Goal: Information Seeking & Learning: Learn about a topic

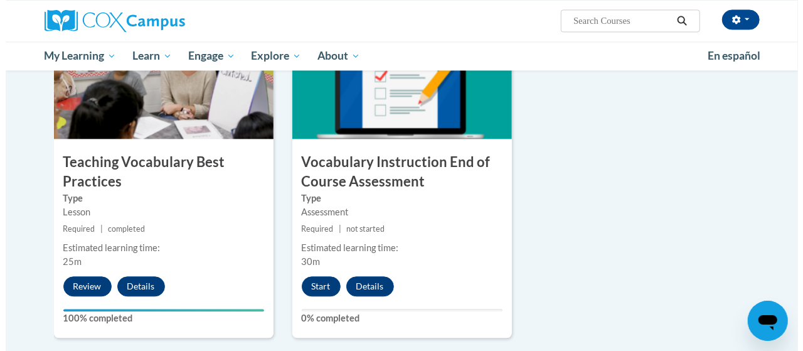
scroll to position [1372, 0]
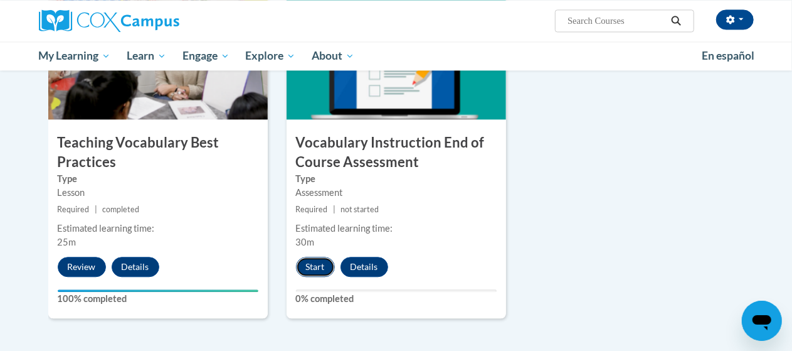
click at [321, 263] on button "Start" at bounding box center [315, 266] width 39 height 20
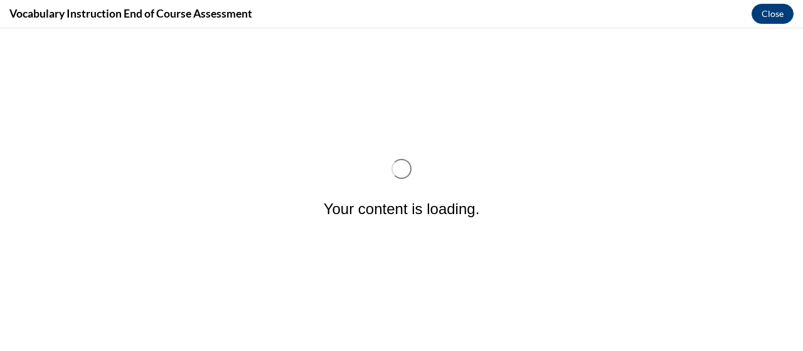
scroll to position [0, 0]
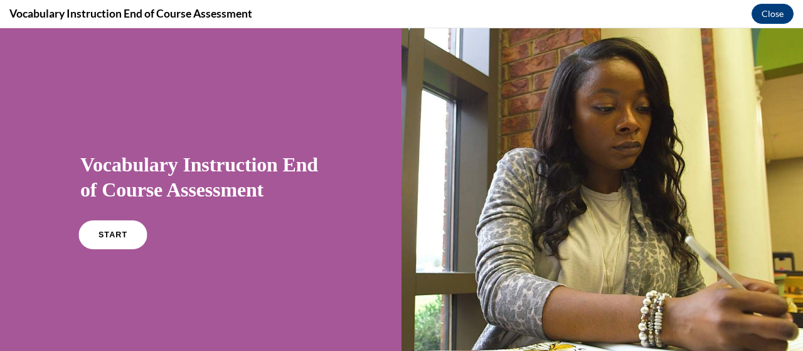
click at [113, 228] on link "START" at bounding box center [112, 234] width 68 height 29
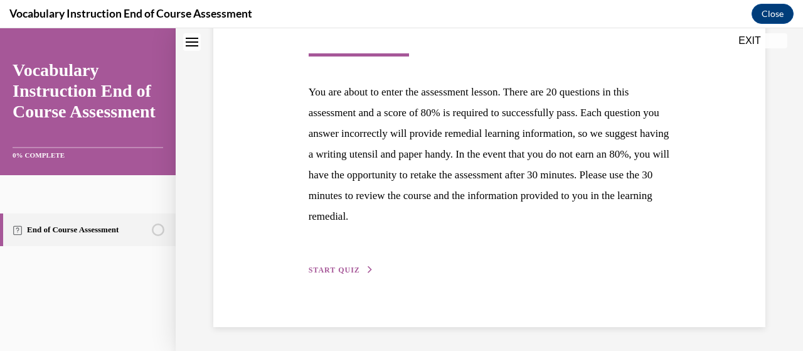
scroll to position [224, 0]
drag, startPoint x: 346, startPoint y: 261, endPoint x: 343, endPoint y: 268, distance: 7.0
click at [343, 268] on div "Step 1 of 1 End of Course Assessment You are about to enter the assessment less…" at bounding box center [489, 113] width 381 height 327
click at [343, 268] on span "START QUIZ" at bounding box center [333, 269] width 51 height 9
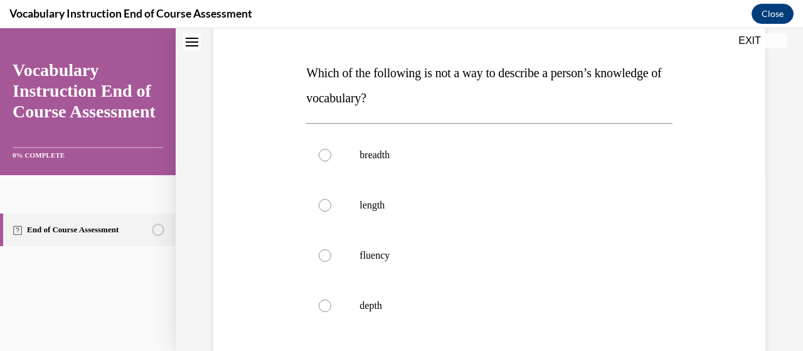
scroll to position [171, 0]
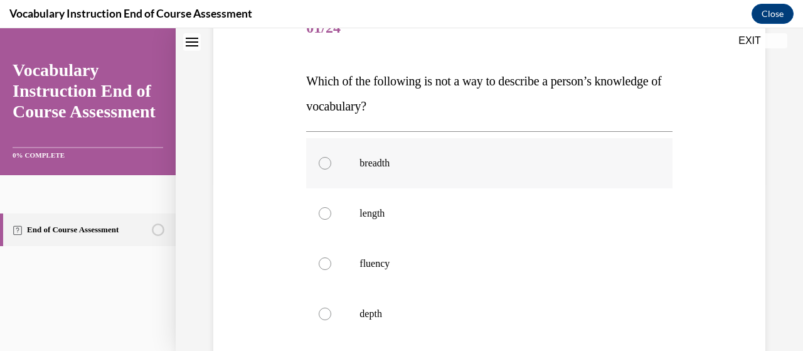
click at [391, 169] on label "breadth" at bounding box center [489, 163] width 366 height 50
click at [331, 169] on input "breadth" at bounding box center [325, 163] width 13 height 13
radio input "true"
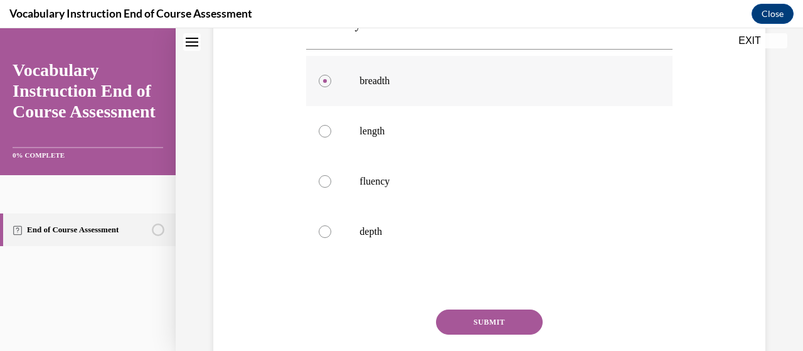
scroll to position [253, 0]
click at [453, 312] on button "SUBMIT" at bounding box center [489, 320] width 107 height 25
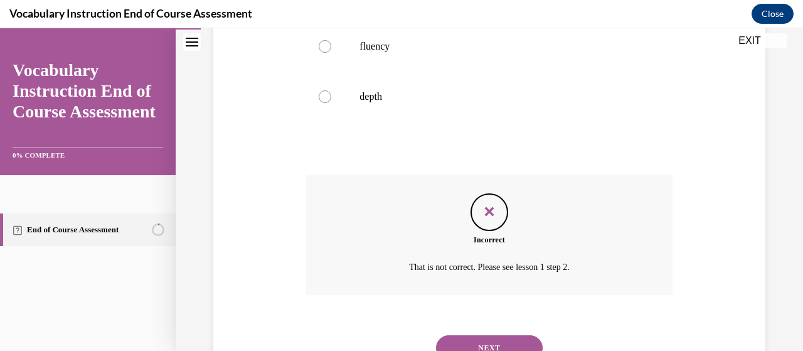
scroll to position [440, 0]
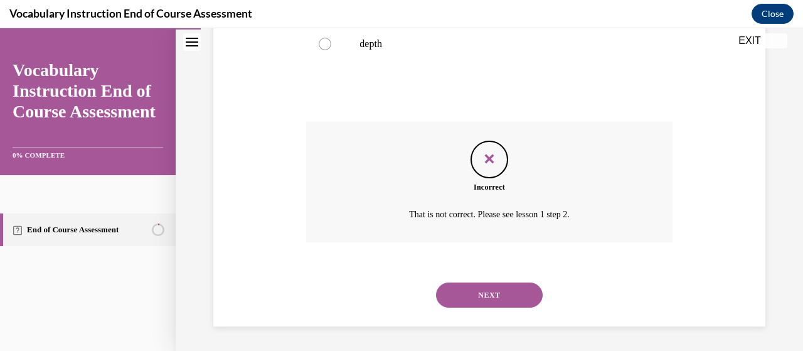
click at [480, 299] on button "NEXT" at bounding box center [489, 294] width 107 height 25
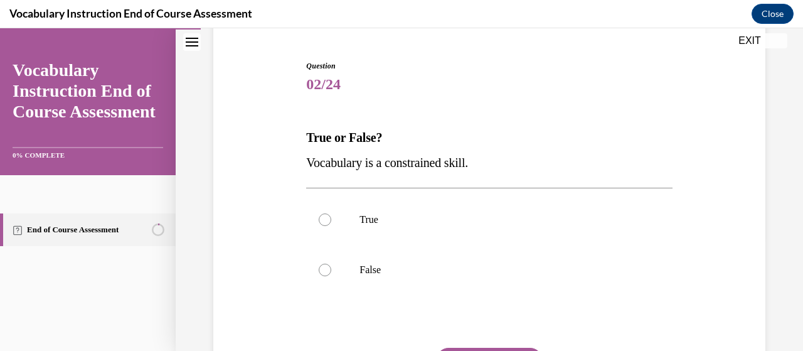
scroll to position [116, 0]
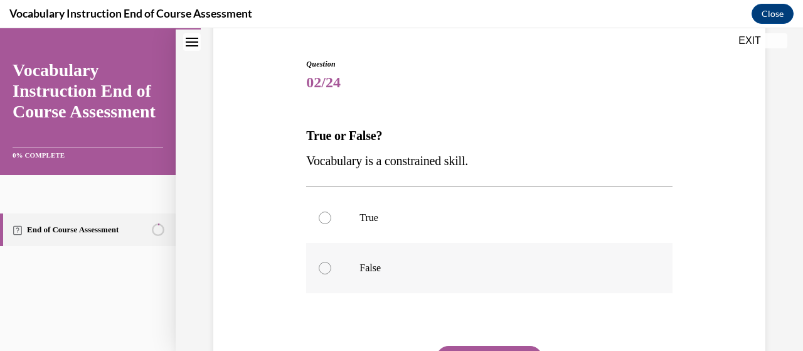
click at [455, 273] on p "False" at bounding box center [499, 267] width 281 height 13
click at [331, 273] on input "False" at bounding box center [325, 267] width 13 height 13
radio input "true"
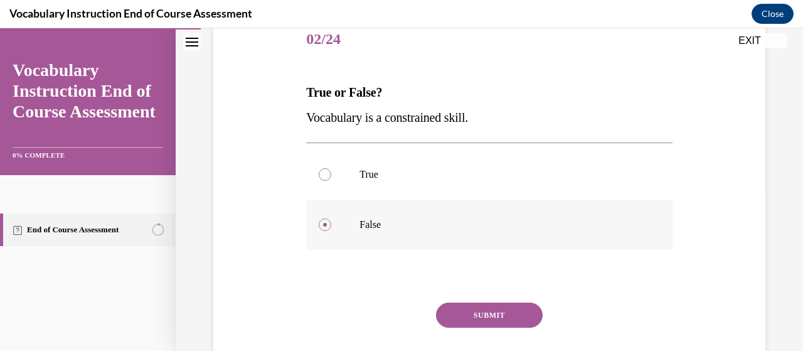
scroll to position [162, 0]
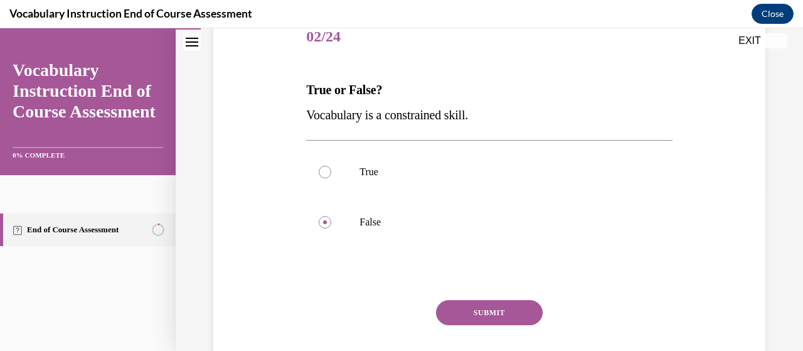
click at [462, 310] on button "SUBMIT" at bounding box center [489, 312] width 107 height 25
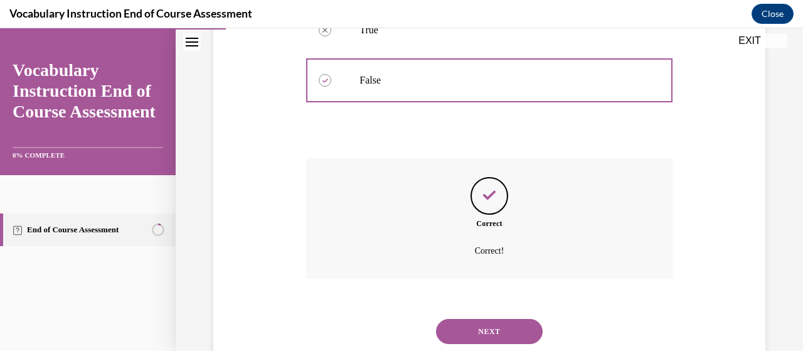
scroll to position [340, 0]
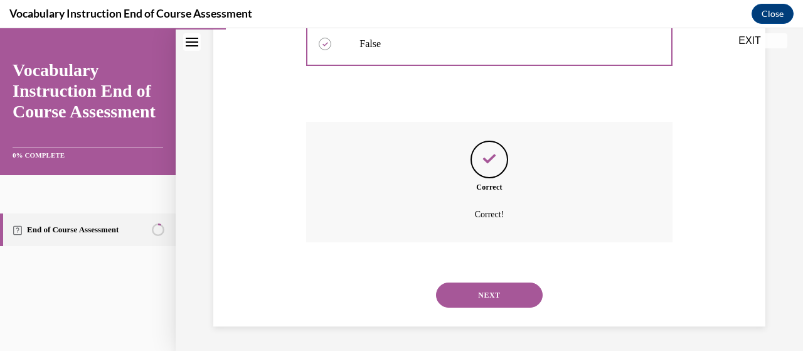
click at [462, 310] on div "NEXT" at bounding box center [489, 295] width 366 height 50
click at [465, 303] on button "NEXT" at bounding box center [489, 294] width 107 height 25
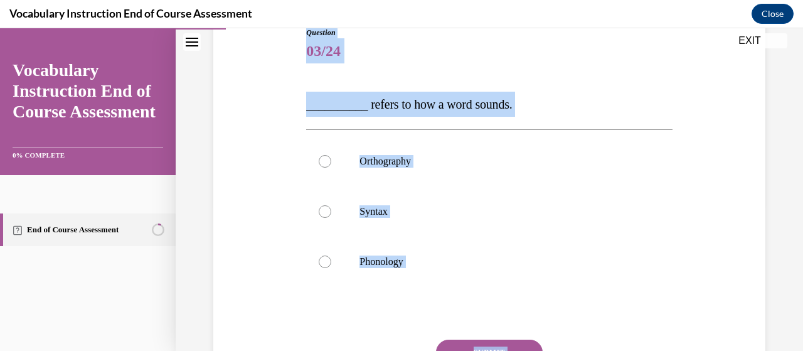
scroll to position [149, 0]
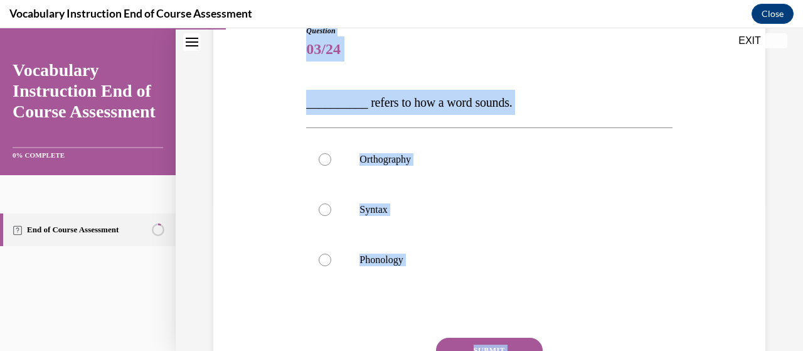
click at [616, 86] on div "Question 03/24 __________ refers to how a word sounds. Orthography Syntax Phono…" at bounding box center [489, 232] width 366 height 415
drag, startPoint x: 548, startPoint y: 290, endPoint x: 295, endPoint y: 107, distance: 311.7
click at [295, 107] on div "Question 03/24 __________ refers to how a word sounds. Orthography Syntax Phono…" at bounding box center [489, 213] width 558 height 453
copy div "__________ refers to how a word sounds. Orthography Syntax Phonology"
click at [337, 271] on label "Phonology" at bounding box center [489, 260] width 366 height 50
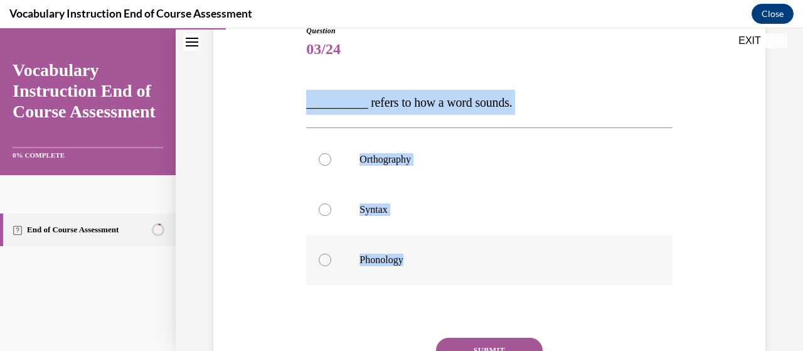
click at [331, 266] on input "Phonology" at bounding box center [325, 259] width 13 height 13
radio input "true"
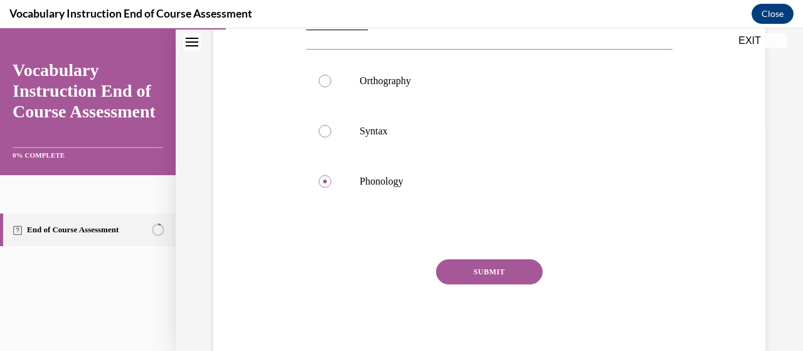
scroll to position [228, 0]
click at [485, 264] on button "SUBMIT" at bounding box center [489, 270] width 107 height 25
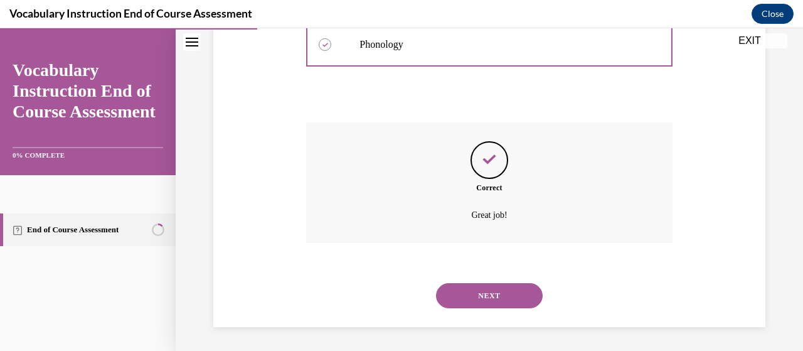
scroll to position [365, 0]
click at [488, 302] on button "NEXT" at bounding box center [489, 294] width 107 height 25
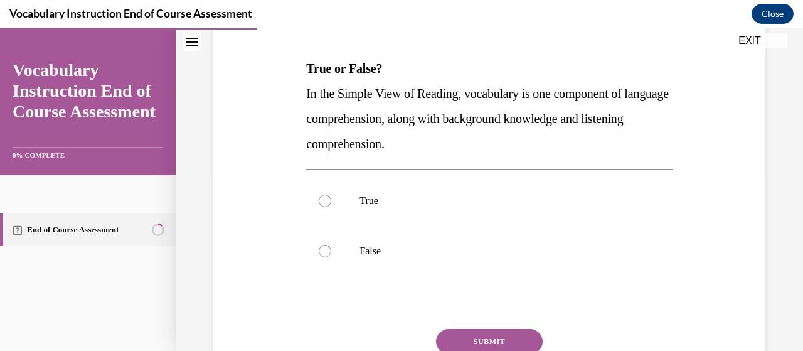
scroll to position [184, 0]
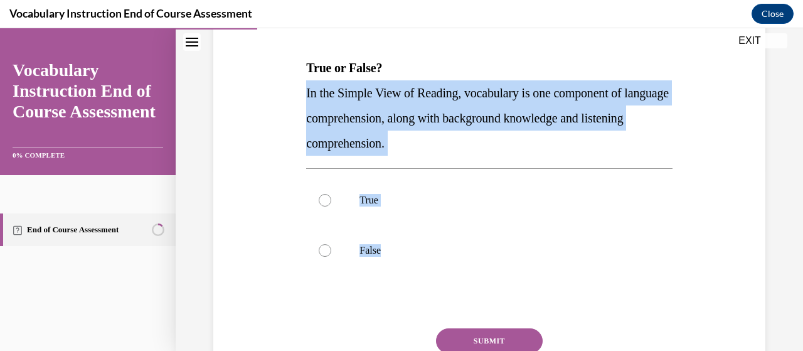
drag, startPoint x: 488, startPoint y: 288, endPoint x: 277, endPoint y: 97, distance: 284.5
click at [277, 97] on div "Question 04/24 True or False? In the Simple View of Reading, vocabulary is one …" at bounding box center [489, 192] width 558 height 478
copy div "In the Simple View of Reading, vocabulary is one component of language comprehe…"
click at [322, 198] on div at bounding box center [325, 200] width 13 height 13
click at [322, 198] on input "True" at bounding box center [325, 200] width 13 height 13
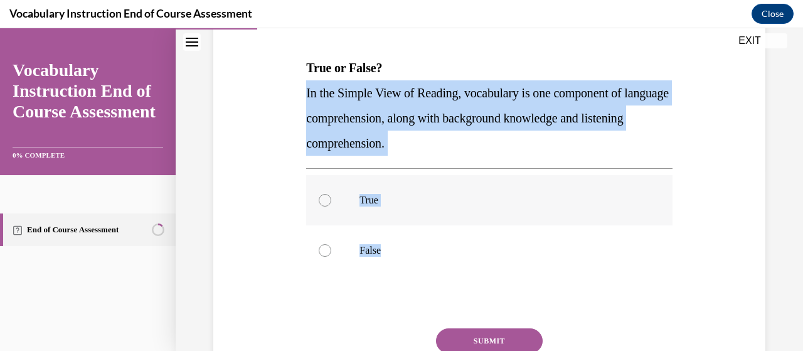
radio input "true"
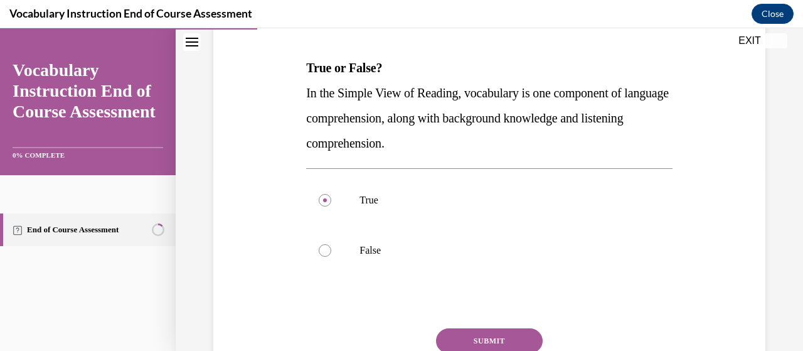
click at [490, 339] on button "SUBMIT" at bounding box center [489, 340] width 107 height 25
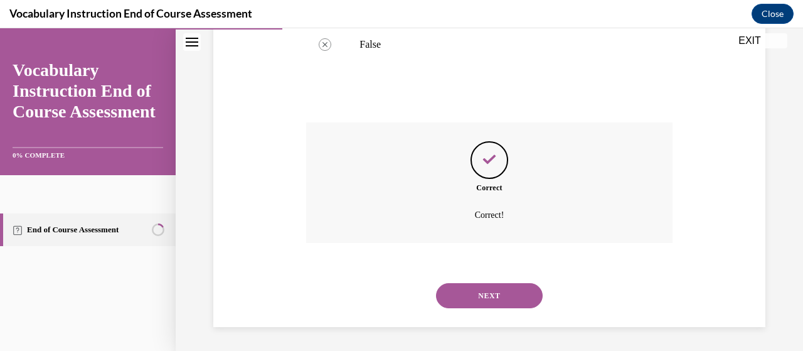
scroll to position [390, 0]
click at [481, 290] on button "NEXT" at bounding box center [489, 294] width 107 height 25
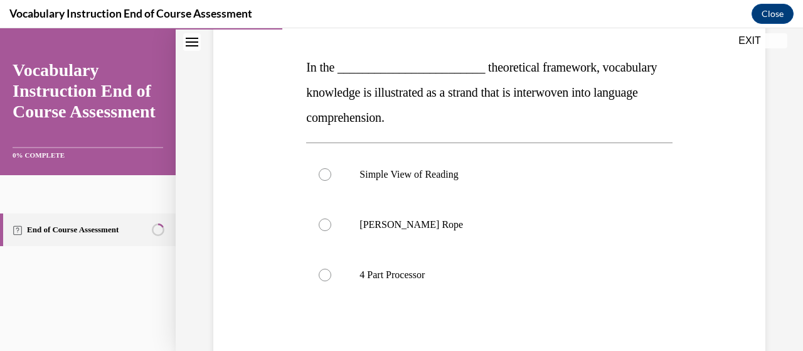
scroll to position [184, 0]
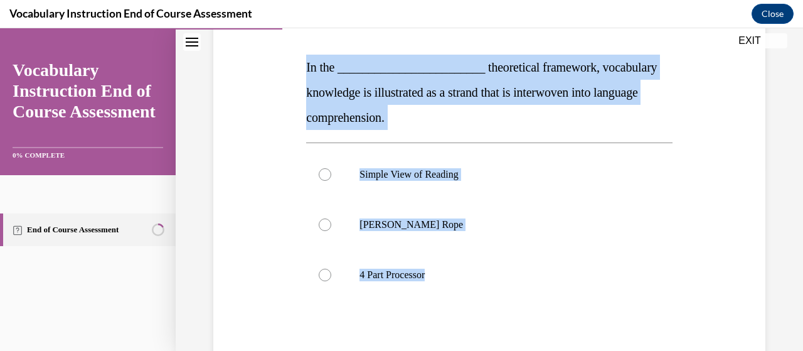
drag, startPoint x: 510, startPoint y: 294, endPoint x: 286, endPoint y: 63, distance: 321.9
click at [286, 63] on div "Question 05/24 In the ________________________ theoretical framework, vocabular…" at bounding box center [489, 203] width 558 height 503
copy div "In the ________________________ theoretical framework, vocabulary knowledge is …"
click at [435, 225] on p "Scarborough's Rope" at bounding box center [499, 224] width 281 height 13
click at [331, 225] on input "Scarborough's Rope" at bounding box center [325, 224] width 13 height 13
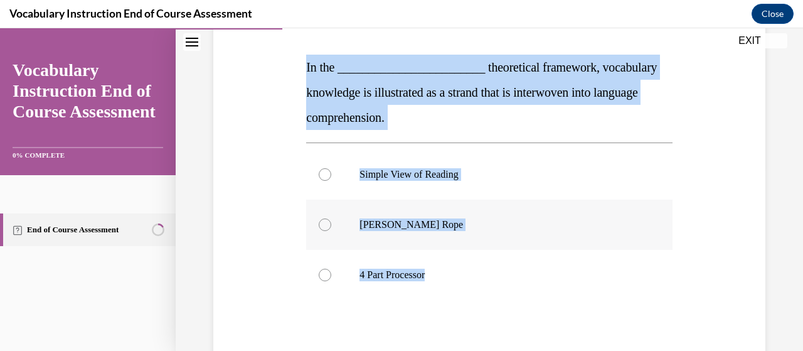
radio input "true"
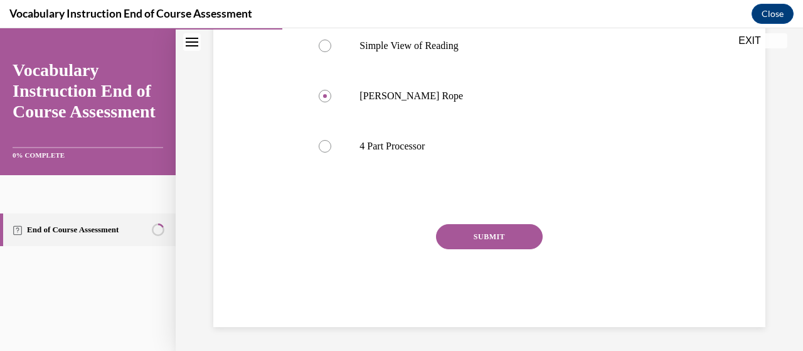
click at [465, 244] on button "SUBMIT" at bounding box center [489, 236] width 107 height 25
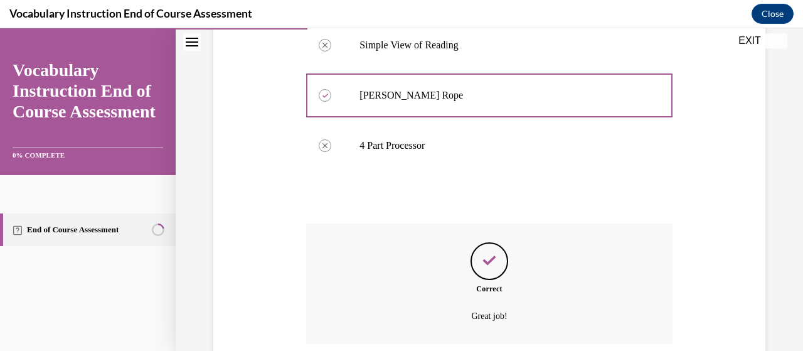
scroll to position [415, 0]
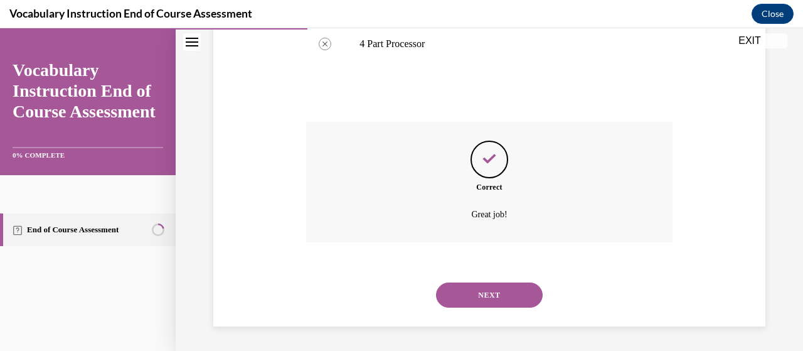
click at [483, 297] on button "NEXT" at bounding box center [489, 294] width 107 height 25
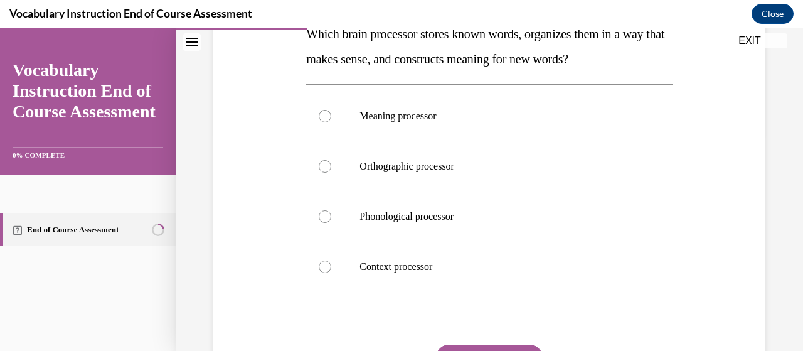
scroll to position [218, 0]
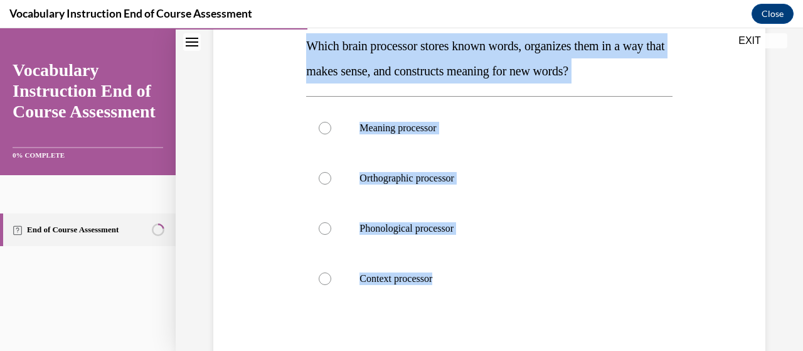
drag, startPoint x: 483, startPoint y: 297, endPoint x: 293, endPoint y: 36, distance: 323.1
click at [293, 36] on div "Question 06/24 Which brain processor stores known words, organizes them in a wa…" at bounding box center [489, 195] width 558 height 528
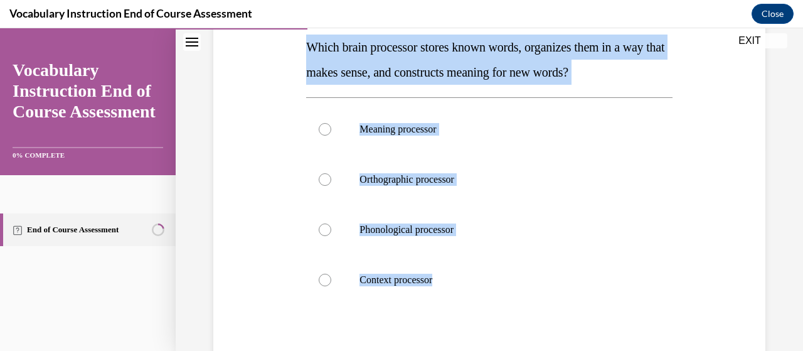
copy div "Which brain processor stores known words, organizes them in a way that makes se…"
click at [413, 132] on p "Meaning processor" at bounding box center [499, 129] width 281 height 13
click at [331, 132] on input "Meaning processor" at bounding box center [325, 129] width 13 height 13
radio input "true"
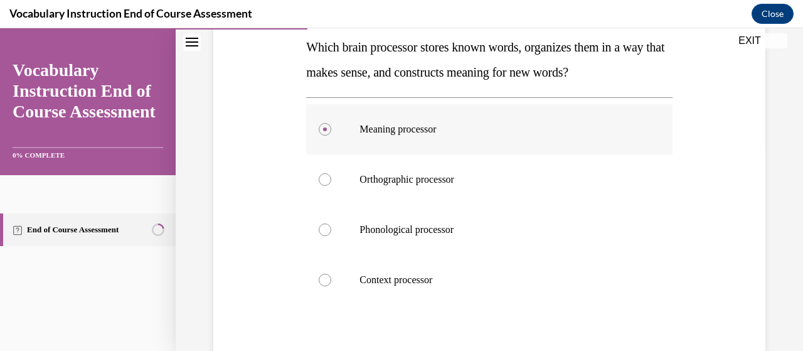
scroll to position [339, 0]
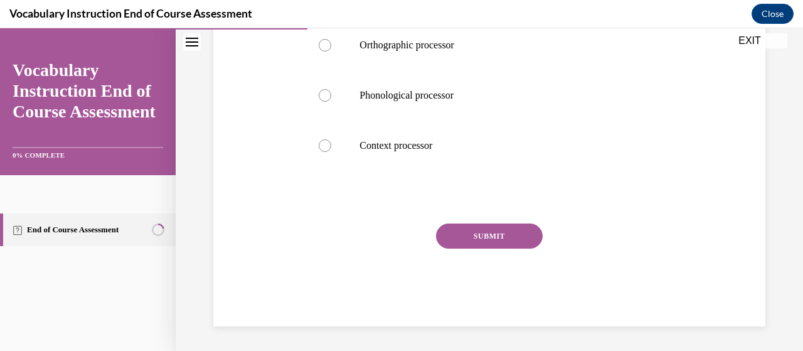
click at [487, 233] on button "SUBMIT" at bounding box center [489, 235] width 107 height 25
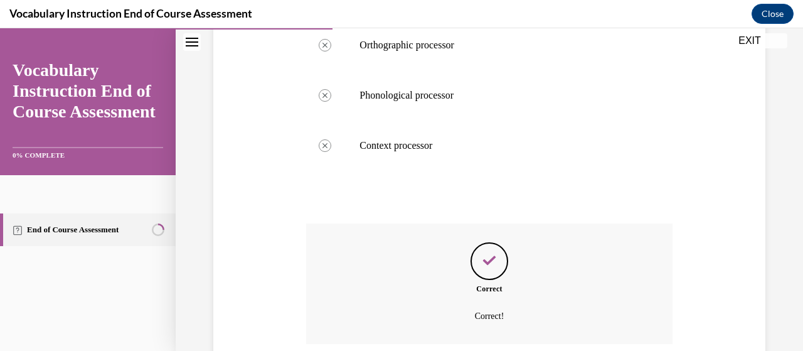
scroll to position [440, 0]
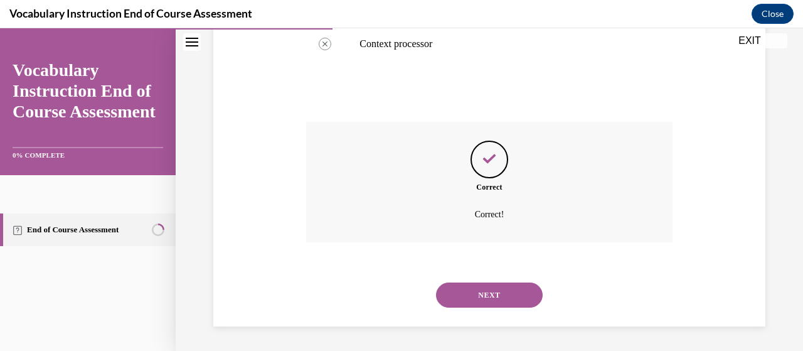
click at [497, 297] on button "NEXT" at bounding box center [489, 294] width 107 height 25
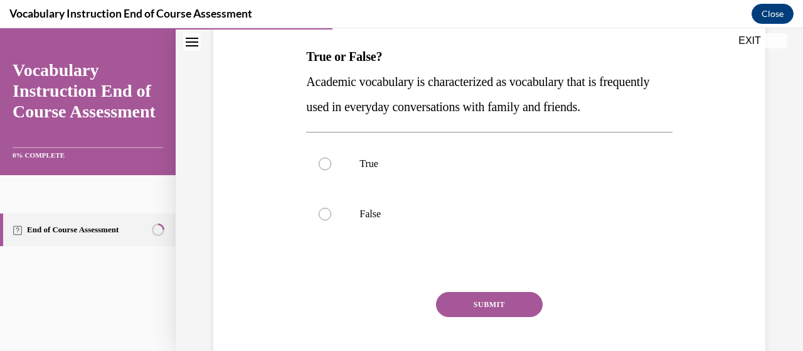
scroll to position [194, 0]
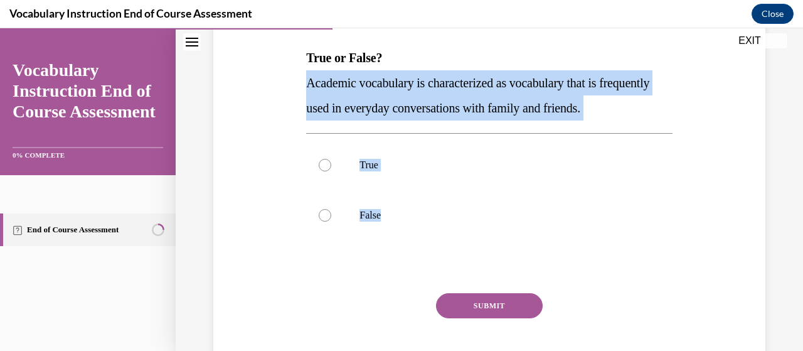
drag, startPoint x: 418, startPoint y: 266, endPoint x: 299, endPoint y: 85, distance: 216.9
click at [299, 85] on div "Question 07/24 True or False? Academic vocabulary is characterized as vocabular…" at bounding box center [489, 169] width 558 height 453
copy div "Academic vocabulary is characterized as vocabulary that is frequently used in e…"
click at [321, 214] on div at bounding box center [325, 215] width 13 height 13
click at [321, 214] on input "False" at bounding box center [325, 215] width 13 height 13
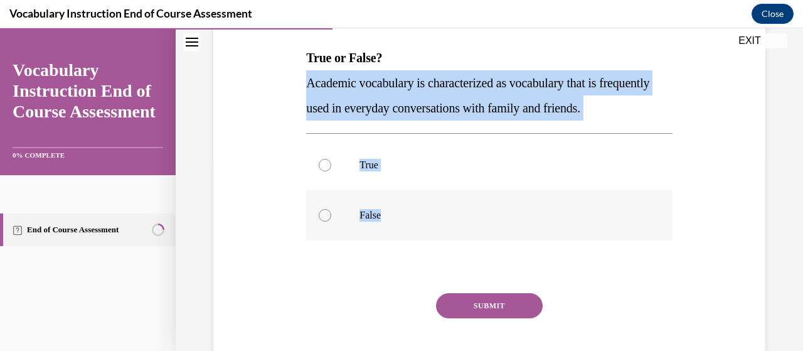
radio input "true"
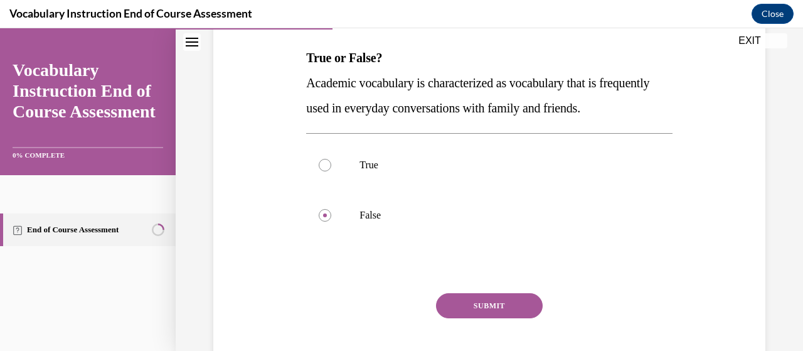
click at [492, 308] on button "SUBMIT" at bounding box center [489, 305] width 107 height 25
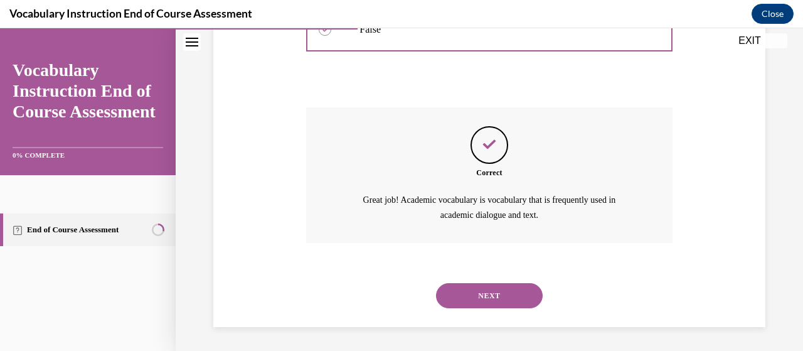
scroll to position [379, 0]
click at [492, 306] on button "NEXT" at bounding box center [489, 295] width 107 height 25
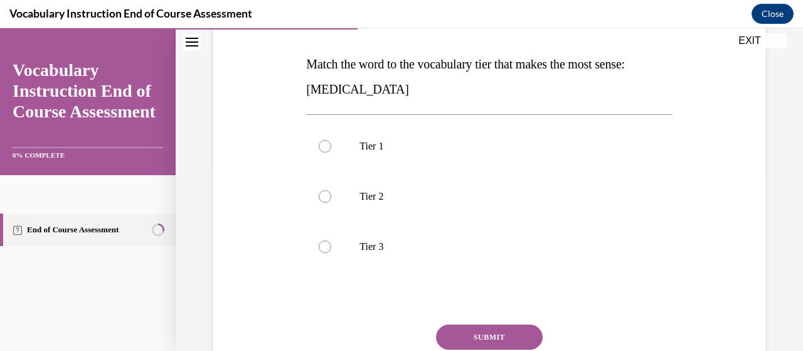
scroll to position [186, 0]
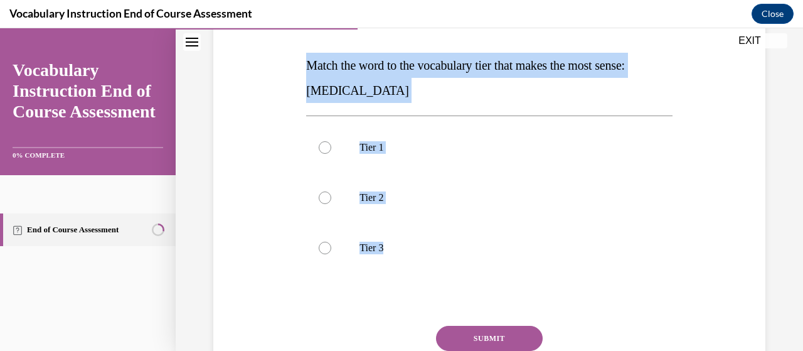
drag, startPoint x: 470, startPoint y: 283, endPoint x: 283, endPoint y: 71, distance: 282.1
click at [282, 71] on div "Question 08/24 Match the word to the vocabulary tier that makes the most sense:…" at bounding box center [489, 189] width 558 height 478
copy div "Match the word to the vocabulary tier that makes the most sense: anaphylaxis Ti…"
click at [330, 254] on label "Tier 3" at bounding box center [489, 248] width 366 height 50
click at [330, 254] on input "Tier 3" at bounding box center [325, 247] width 13 height 13
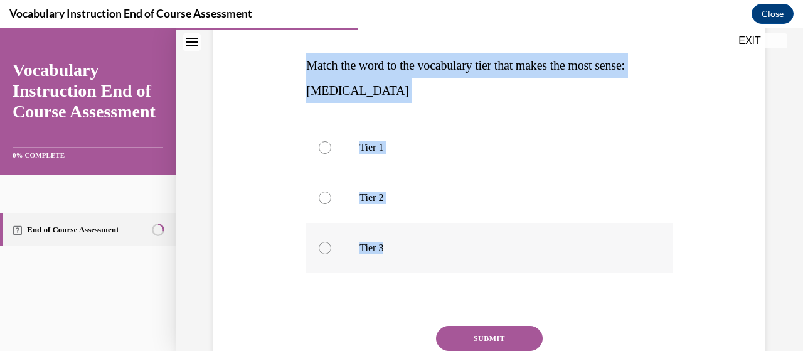
radio input "true"
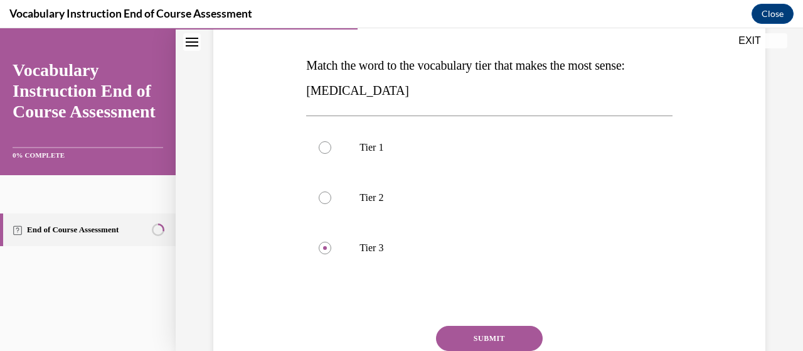
click at [487, 339] on button "SUBMIT" at bounding box center [489, 337] width 107 height 25
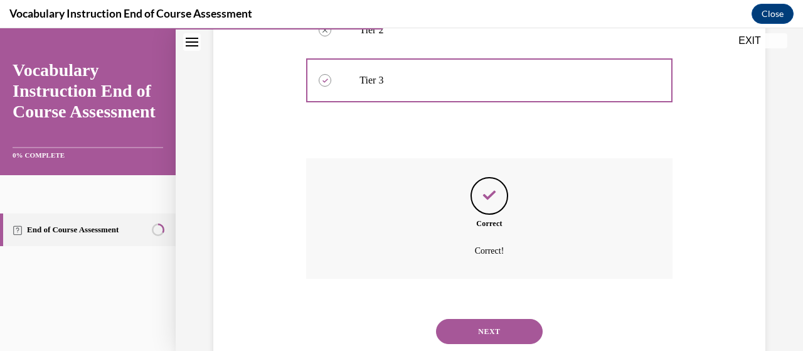
scroll to position [390, 0]
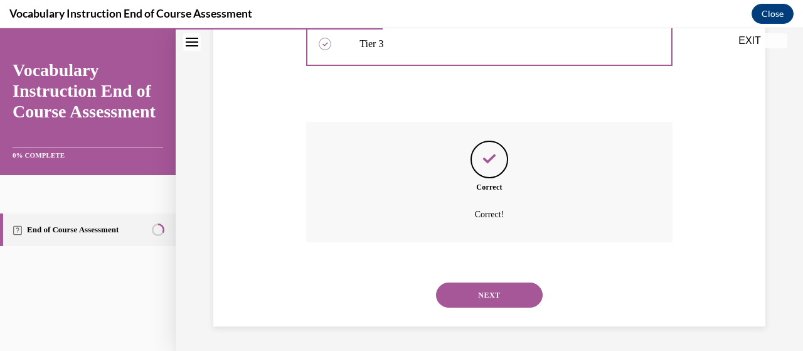
click at [520, 289] on button "NEXT" at bounding box center [489, 294] width 107 height 25
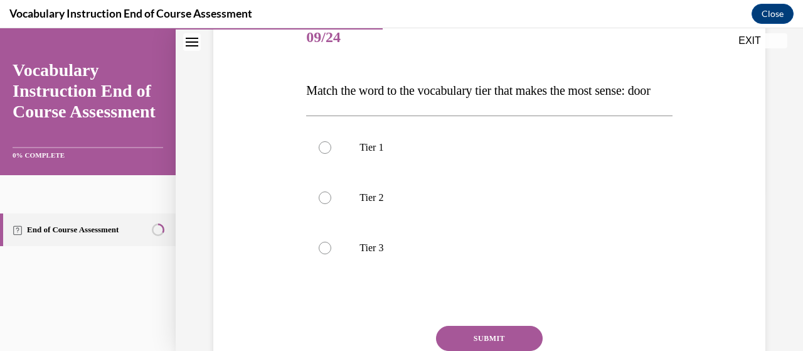
scroll to position [160, 0]
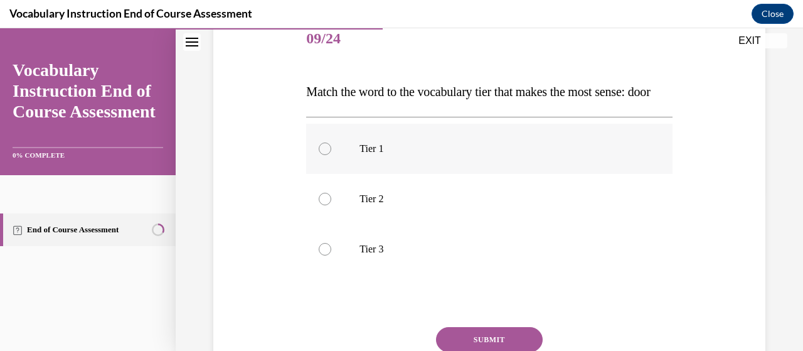
click at [411, 174] on label "Tier 1" at bounding box center [489, 149] width 366 height 50
click at [331, 155] on input "Tier 1" at bounding box center [325, 148] width 13 height 13
radio input "true"
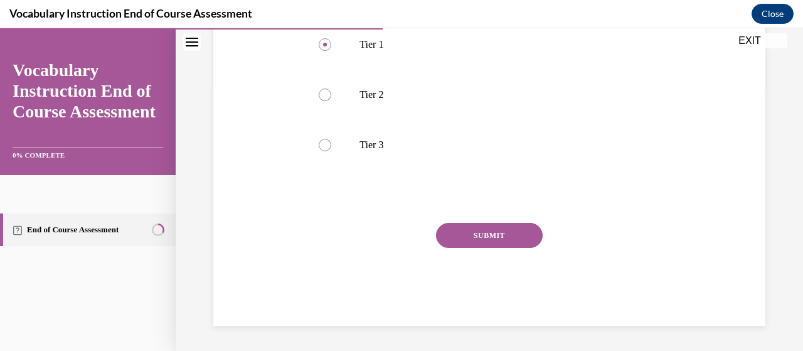
click at [466, 234] on button "SUBMIT" at bounding box center [489, 235] width 107 height 25
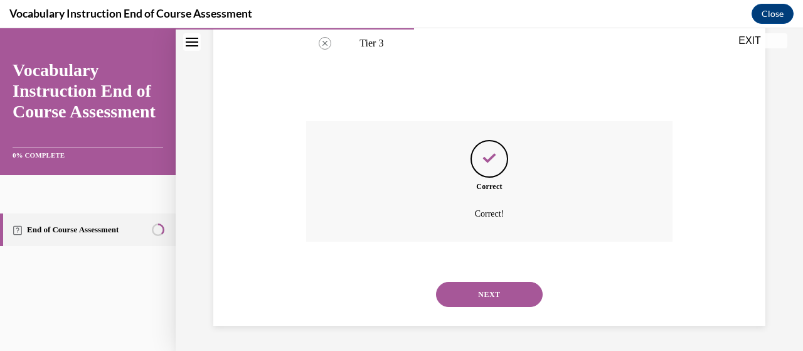
scroll to position [390, 0]
click at [485, 304] on button "NEXT" at bounding box center [489, 294] width 107 height 25
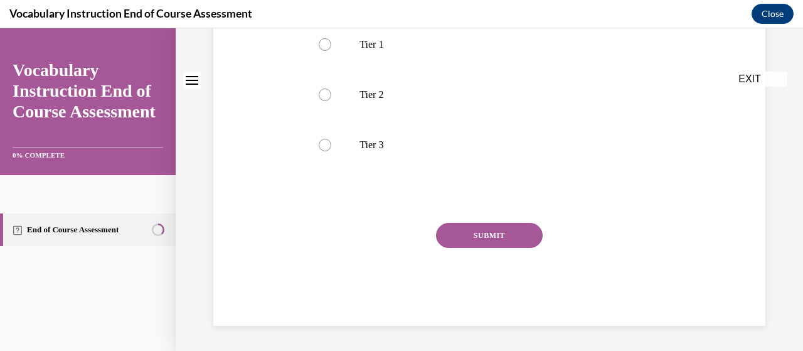
scroll to position [0, 0]
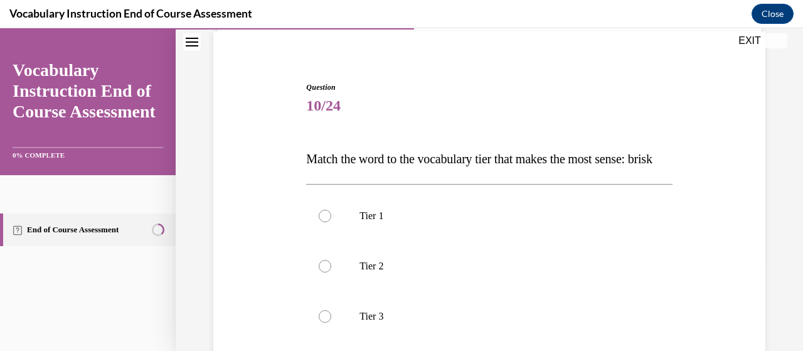
click at [485, 291] on label "Tier 2" at bounding box center [489, 266] width 366 height 50
click at [331, 272] on input "Tier 2" at bounding box center [325, 266] width 13 height 13
radio input "true"
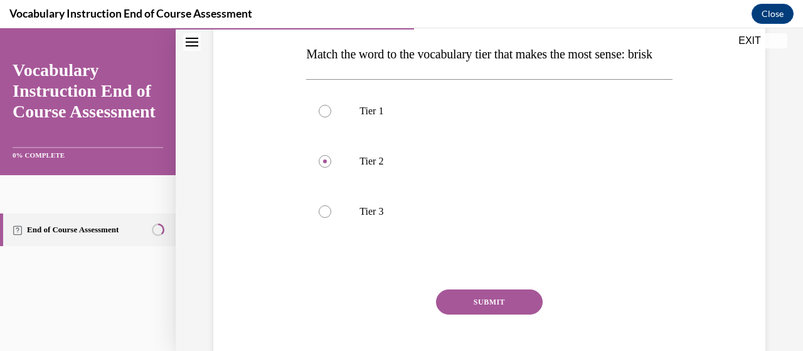
scroll to position [201, 0]
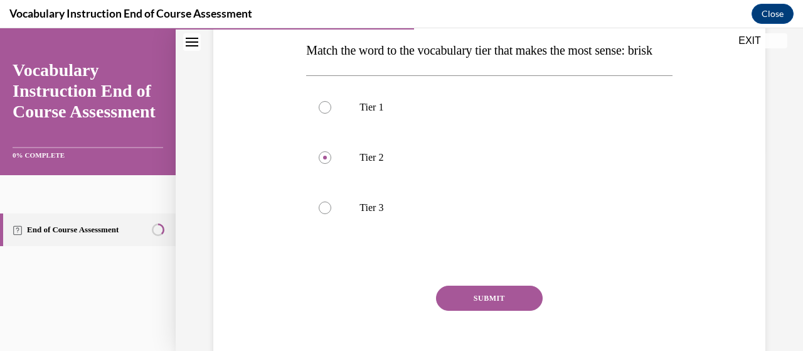
click at [488, 310] on button "SUBMIT" at bounding box center [489, 297] width 107 height 25
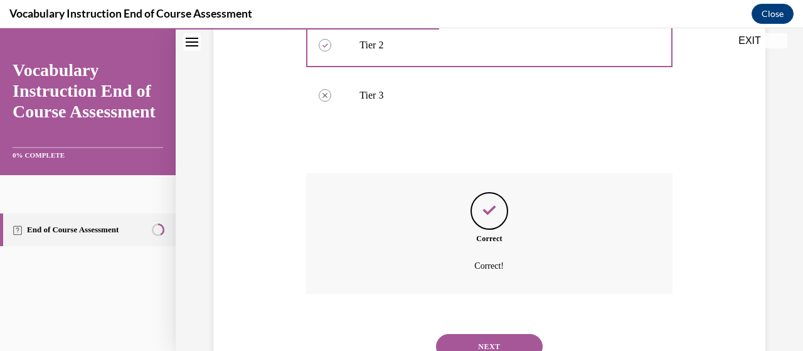
scroll to position [390, 0]
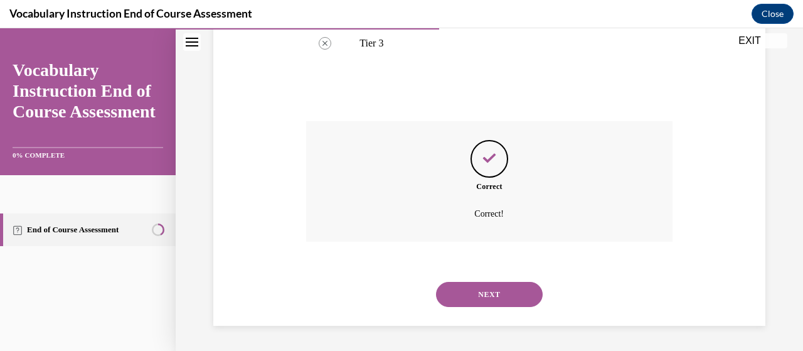
click at [489, 309] on div "NEXT" at bounding box center [489, 294] width 366 height 50
click at [494, 290] on button "NEXT" at bounding box center [489, 294] width 107 height 25
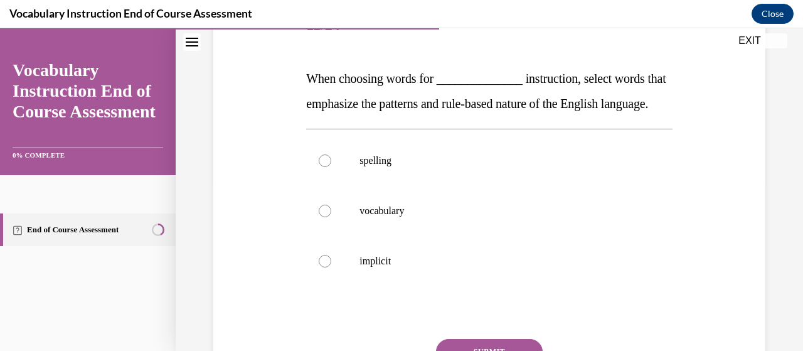
scroll to position [216, 0]
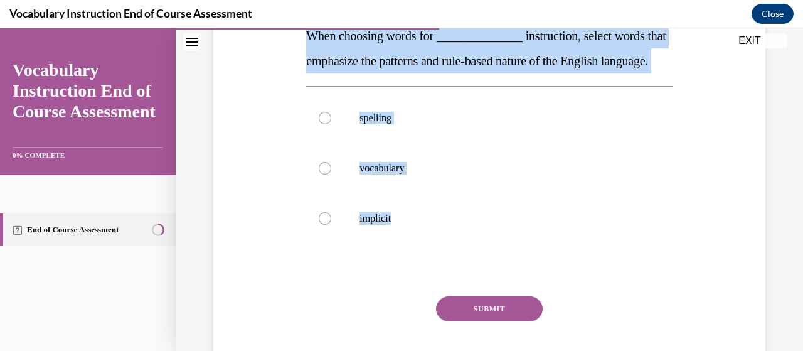
drag, startPoint x: 496, startPoint y: 297, endPoint x: 300, endPoint y: 38, distance: 325.4
click at [300, 38] on div "Question 11/24 When choosing words for ______________ instruction, select words…" at bounding box center [489, 160] width 558 height 478
drag, startPoint x: 329, startPoint y: 53, endPoint x: 337, endPoint y: 44, distance: 12.9
copy div "When choosing words for ______________ instruction, select words that emphasize…"
click at [359, 124] on p "spelling" at bounding box center [499, 118] width 281 height 13
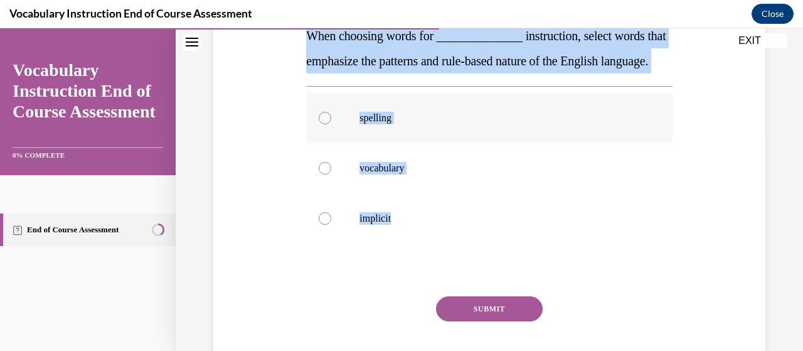
click at [331, 124] on input "spelling" at bounding box center [325, 118] width 13 height 13
radio input "true"
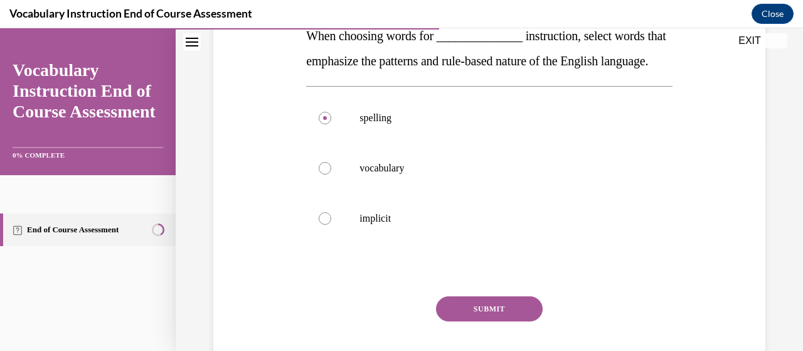
click at [499, 321] on button "SUBMIT" at bounding box center [489, 308] width 107 height 25
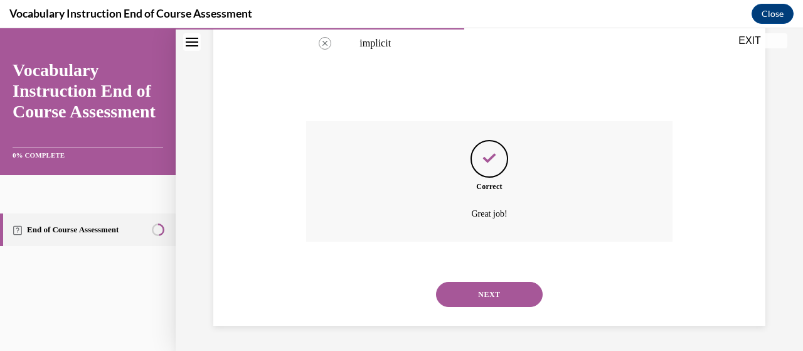
scroll to position [415, 0]
click at [498, 300] on button "NEXT" at bounding box center [489, 294] width 107 height 25
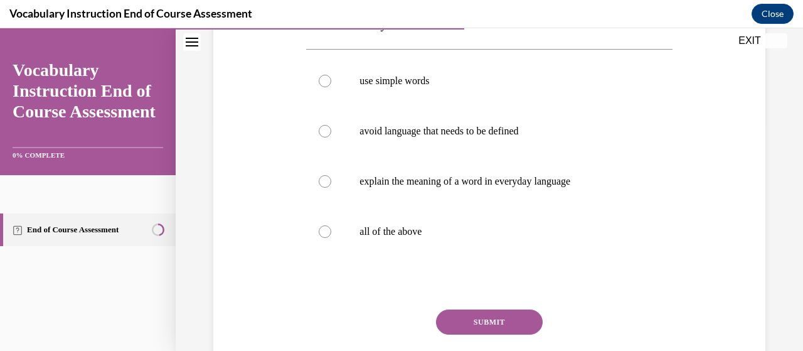
scroll to position [226, 0]
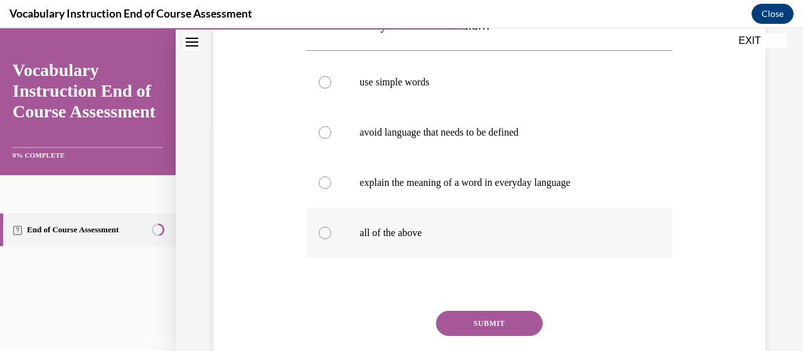
click at [424, 235] on p "all of the above" at bounding box center [499, 232] width 281 height 13
click at [331, 235] on input "all of the above" at bounding box center [325, 232] width 13 height 13
radio input "true"
click at [478, 325] on button "SUBMIT" at bounding box center [489, 322] width 107 height 25
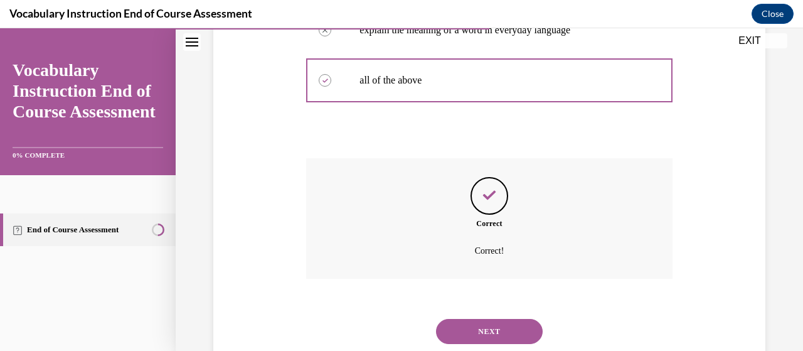
scroll to position [415, 0]
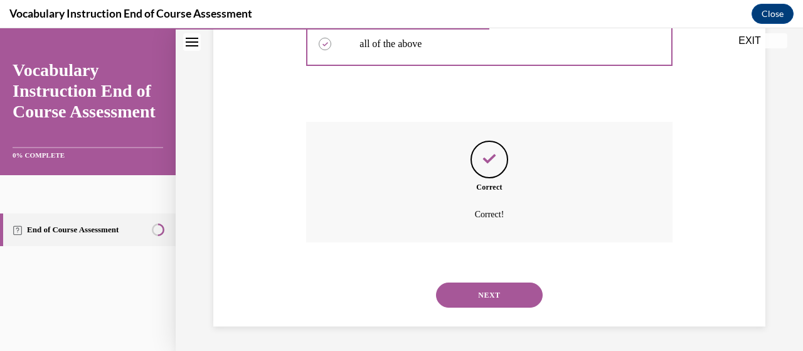
click at [495, 305] on button "NEXT" at bounding box center [489, 294] width 107 height 25
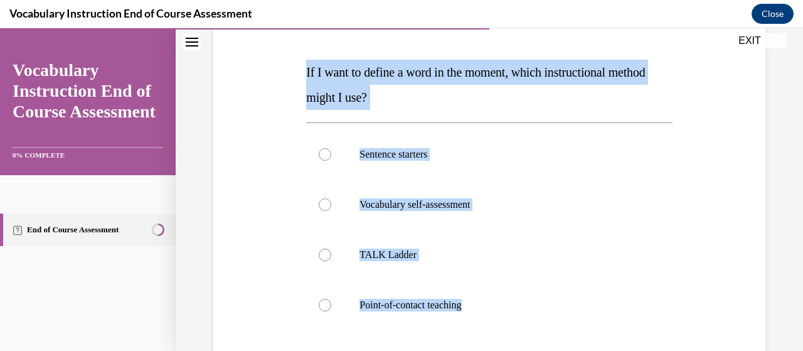
scroll to position [170, 0]
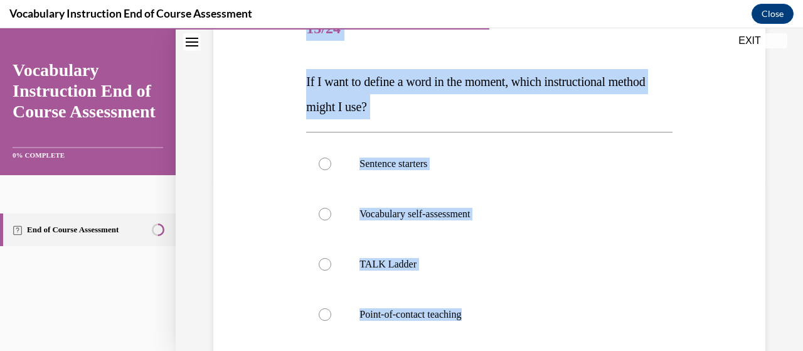
drag, startPoint x: 519, startPoint y: 282, endPoint x: 298, endPoint y: 41, distance: 326.2
click at [295, 40] on div "Question 13/24 If I want to define a word in the moment, which instructional me…" at bounding box center [489, 231] width 558 height 528
copy div "13/24 If I want to define a word in the moment, which instructional method migh…"
click at [400, 322] on label "Point-of-contact teaching" at bounding box center [489, 314] width 366 height 50
click at [331, 320] on input "Point-of-contact teaching" at bounding box center [325, 314] width 13 height 13
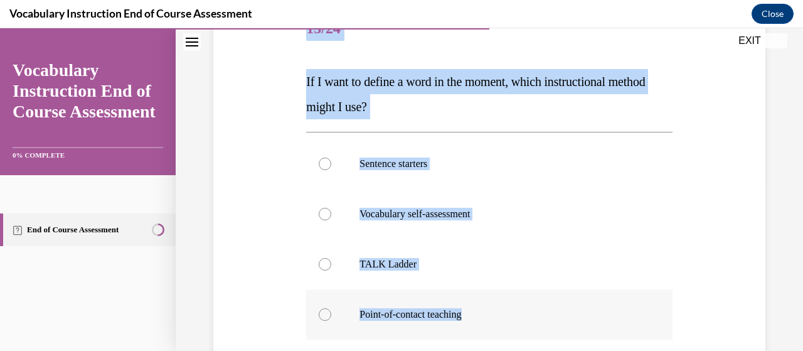
radio input "true"
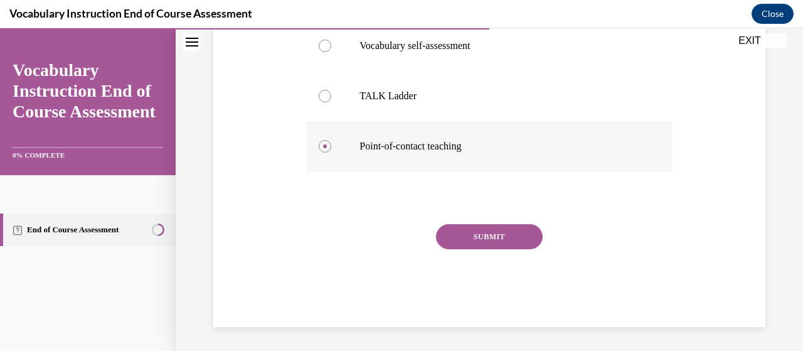
scroll to position [337, 0]
click at [490, 243] on button "SUBMIT" at bounding box center [489, 236] width 107 height 25
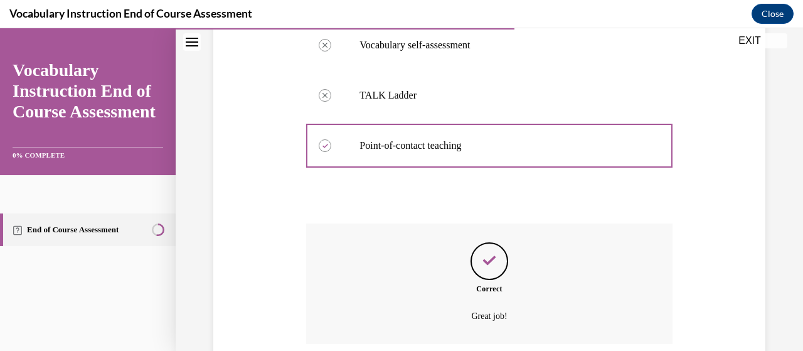
scroll to position [440, 0]
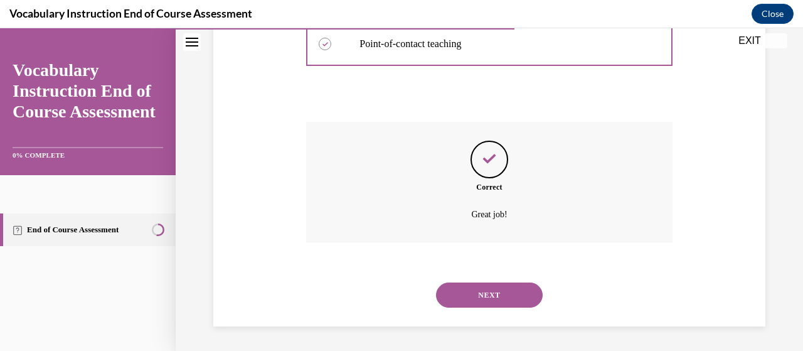
click at [490, 294] on button "NEXT" at bounding box center [489, 294] width 107 height 25
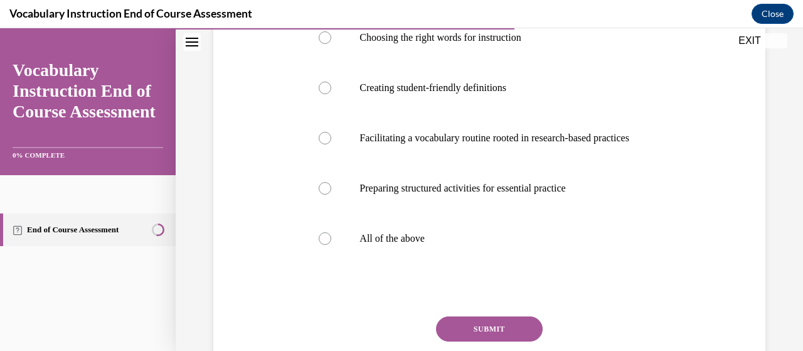
scroll to position [270, 0]
click at [490, 265] on label "All of the above" at bounding box center [489, 239] width 366 height 50
click at [331, 246] on input "All of the above" at bounding box center [325, 239] width 13 height 13
radio input "true"
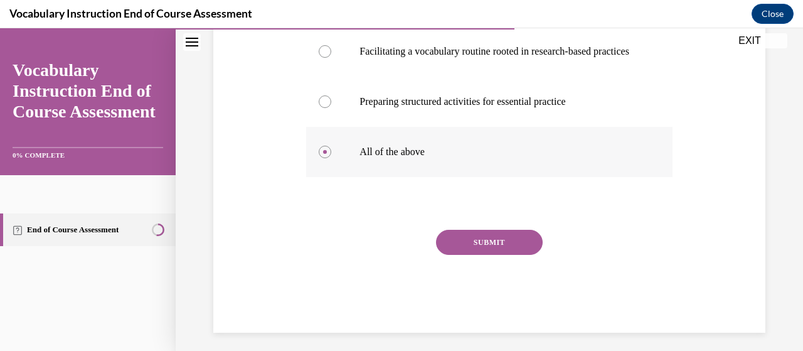
click at [490, 292] on div "SUBMIT" at bounding box center [489, 260] width 366 height 63
click at [499, 255] on button "SUBMIT" at bounding box center [489, 241] width 107 height 25
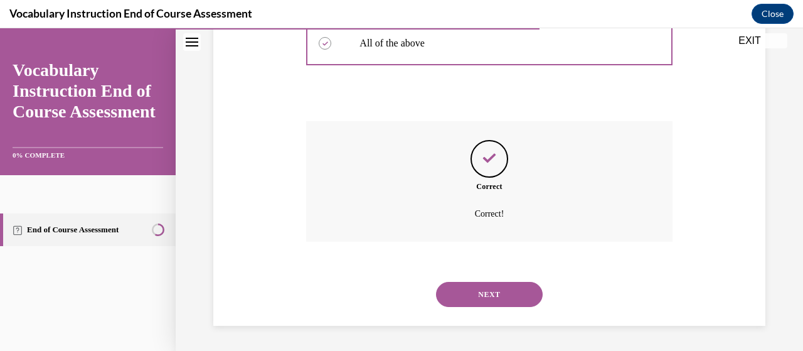
scroll to position [503, 0]
click at [503, 300] on button "NEXT" at bounding box center [489, 294] width 107 height 25
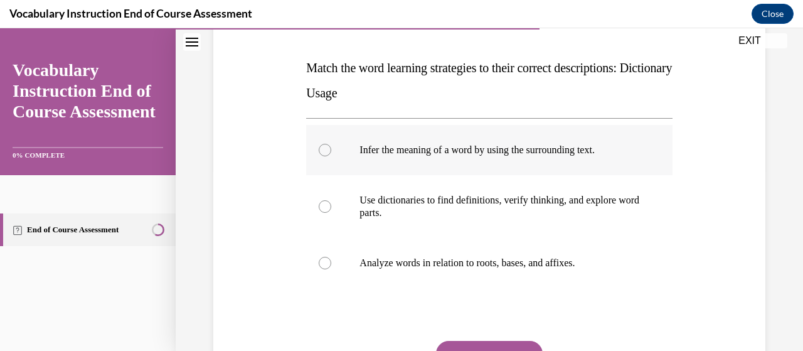
scroll to position [183, 0]
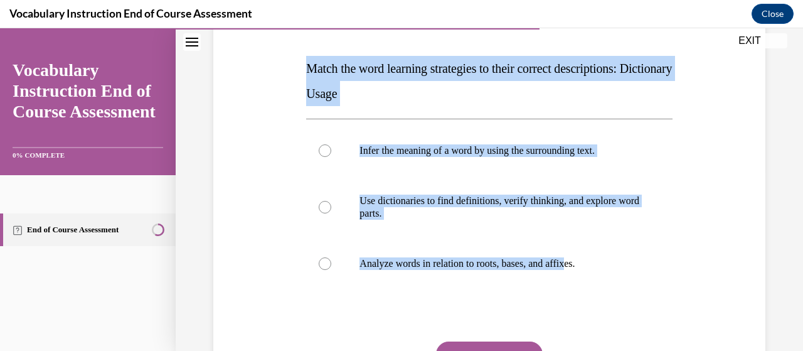
drag, startPoint x: 576, startPoint y: 291, endPoint x: 301, endPoint y: 57, distance: 361.2
click at [303, 57] on div "Question 15/24 Match the word learning strategies to their correct descriptions…" at bounding box center [489, 208] width 372 height 472
copy div "Match the word learning strategies to their correct descriptions: Dictionary Us…"
click at [454, 252] on label "Analyze words in relation to roots, bases, and affixes." at bounding box center [489, 263] width 366 height 50
click at [331, 257] on input "Analyze words in relation to roots, bases, and affixes." at bounding box center [325, 263] width 13 height 13
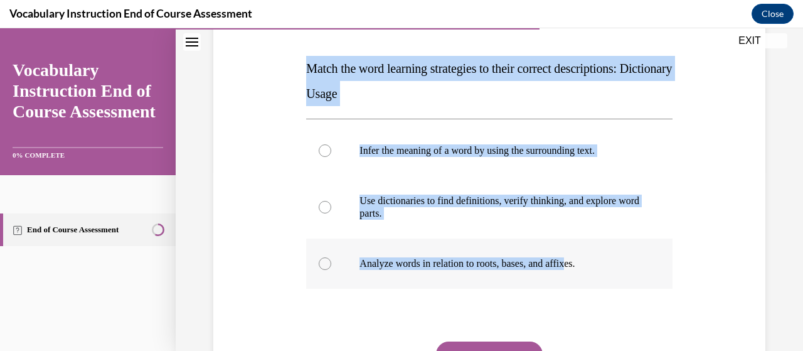
radio input "true"
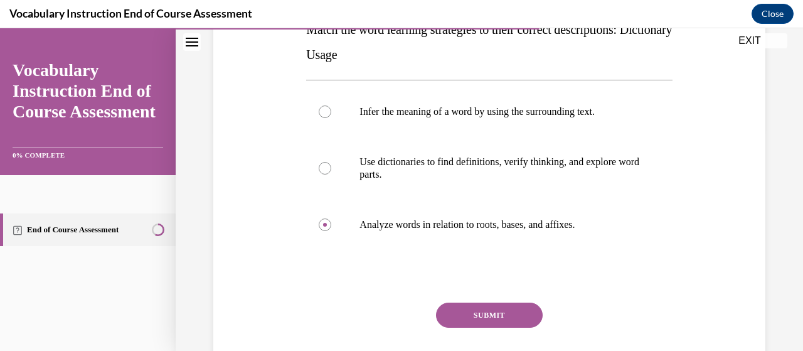
click at [478, 308] on button "SUBMIT" at bounding box center [489, 314] width 107 height 25
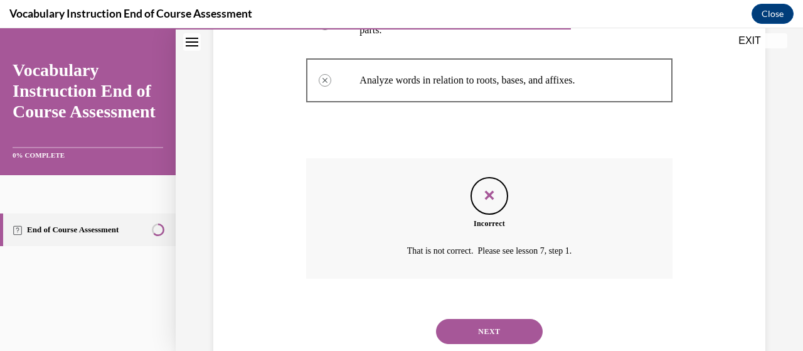
scroll to position [403, 0]
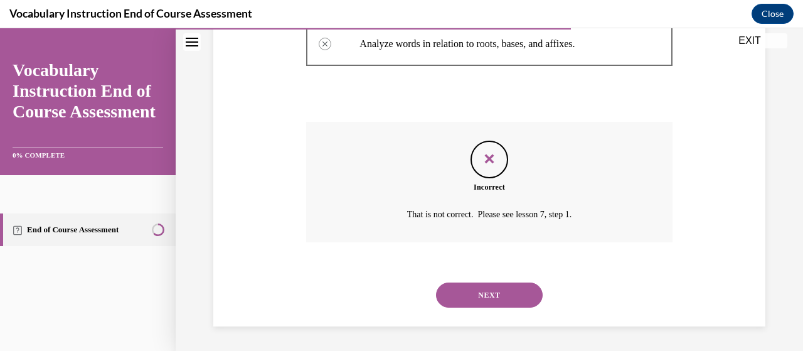
drag, startPoint x: 490, startPoint y: 307, endPoint x: 485, endPoint y: 299, distance: 8.7
click at [485, 299] on button "NEXT" at bounding box center [489, 294] width 107 height 25
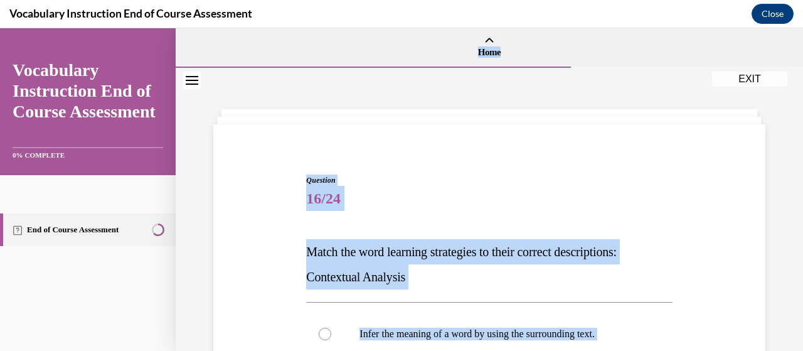
scroll to position [0, 0]
drag, startPoint x: 619, startPoint y: 239, endPoint x: 299, endPoint y: 221, distance: 320.3
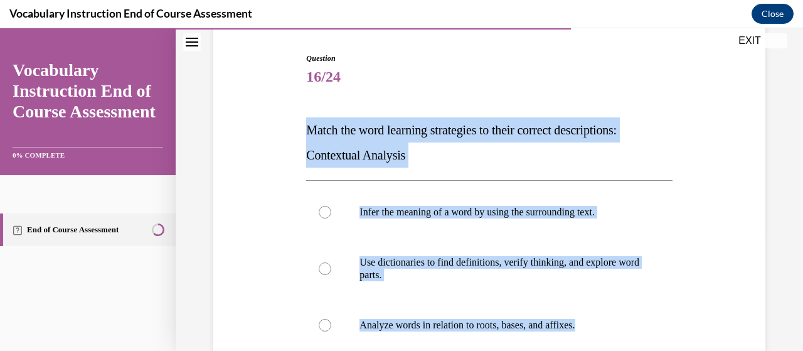
scroll to position [124, 0]
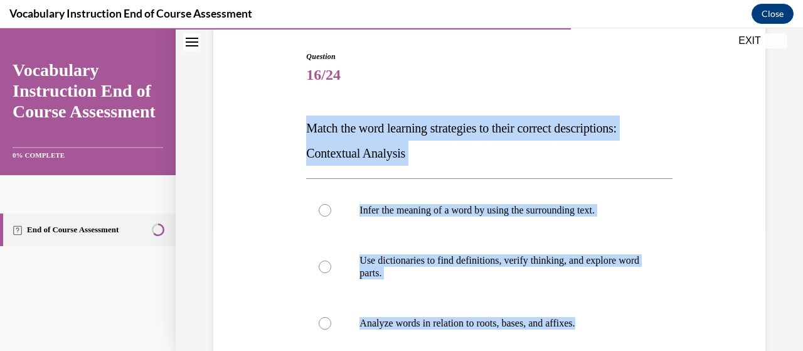
click at [489, 162] on p "Match the word learning strategies to their correct descriptions: Contextual An…" at bounding box center [489, 140] width 366 height 50
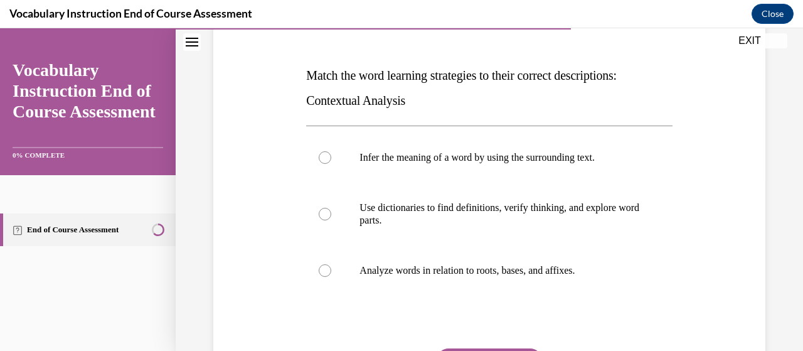
scroll to position [175, 0]
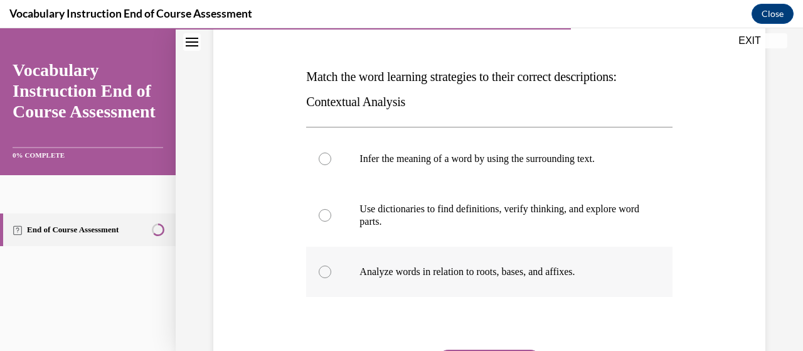
click at [486, 266] on p "Analyze words in relation to roots, bases, and affixes." at bounding box center [499, 271] width 281 height 13
click at [331, 266] on input "Analyze words in relation to roots, bases, and affixes." at bounding box center [325, 271] width 13 height 13
radio input "true"
click at [486, 266] on p "Analyze words in relation to roots, bases, and affixes." at bounding box center [499, 271] width 281 height 13
click at [331, 266] on input "Analyze words in relation to roots, bases, and affixes." at bounding box center [325, 271] width 13 height 13
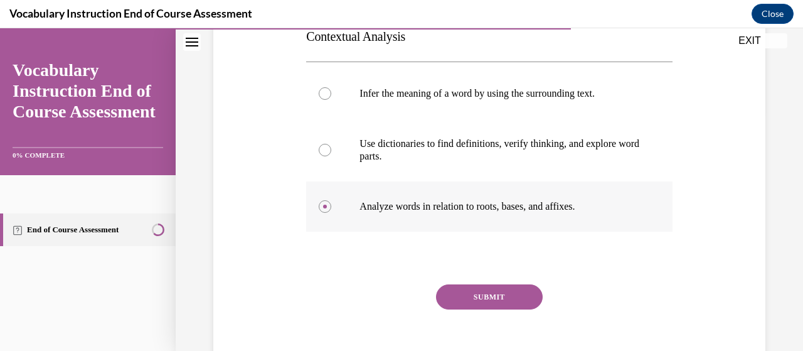
scroll to position [239, 0]
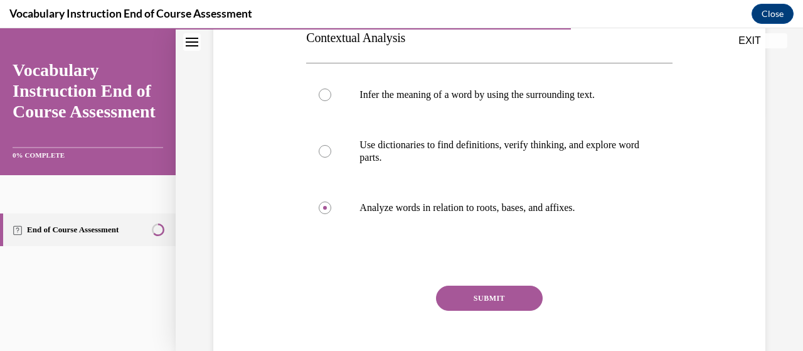
click at [497, 300] on button "SUBMIT" at bounding box center [489, 297] width 107 height 25
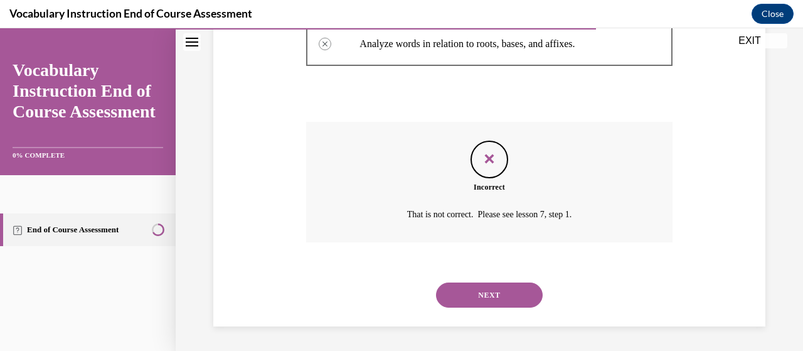
scroll to position [403, 0]
click at [518, 293] on button "NEXT" at bounding box center [489, 294] width 107 height 25
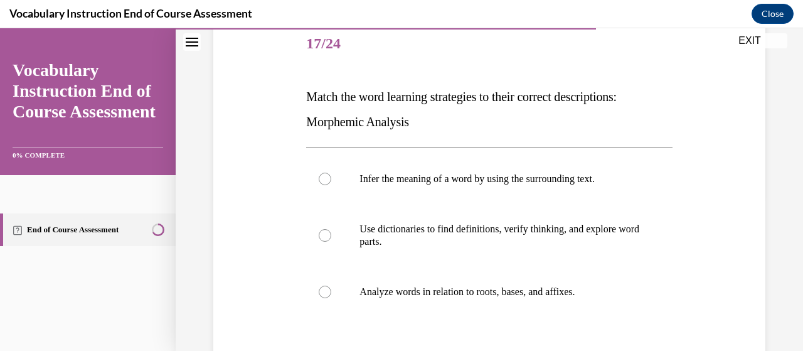
click at [519, 293] on p "Analyze words in relation to roots, bases, and affixes." at bounding box center [499, 291] width 281 height 13
click at [331, 293] on input "Analyze words in relation to roots, bases, and affixes." at bounding box center [325, 291] width 13 height 13
radio input "true"
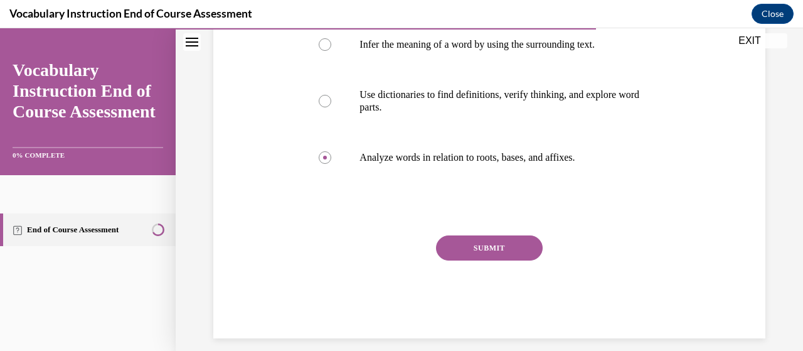
click at [502, 249] on button "SUBMIT" at bounding box center [489, 247] width 107 height 25
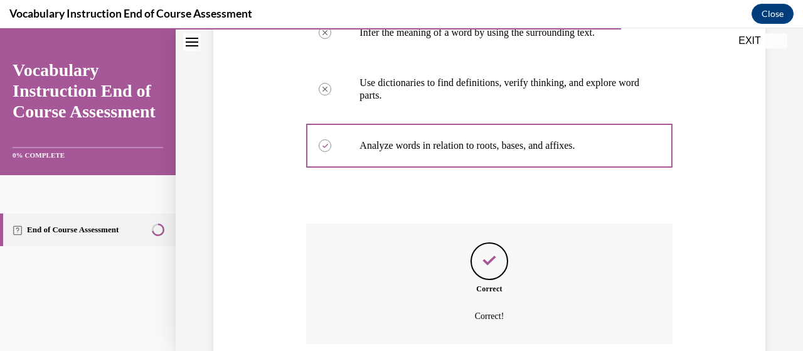
scroll to position [403, 0]
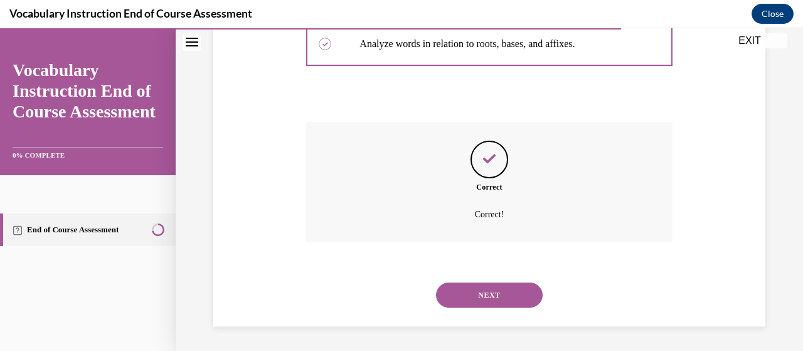
click at [507, 292] on button "NEXT" at bounding box center [489, 294] width 107 height 25
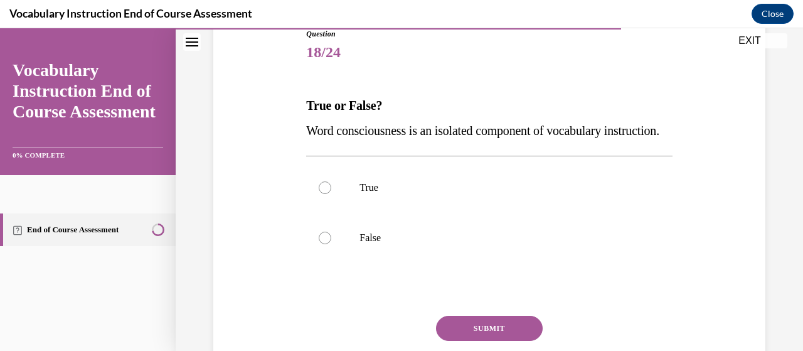
scroll to position [143, 0]
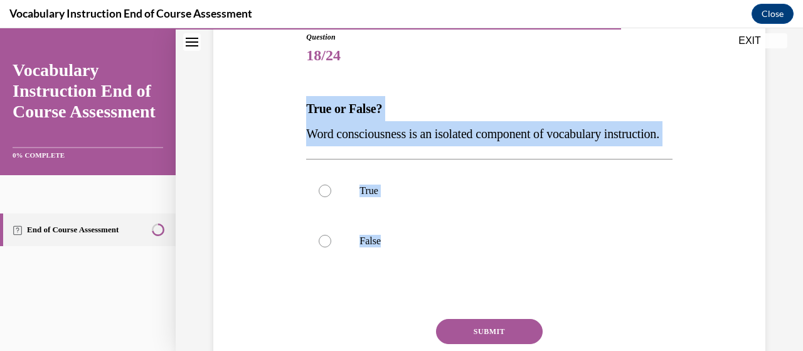
drag, startPoint x: 507, startPoint y: 292, endPoint x: 290, endPoint y: 107, distance: 285.1
click at [288, 106] on div "Question 18/24 True or False? Word consciousness is an isolated component of vo…" at bounding box center [489, 208] width 558 height 428
copy div "True or False? Word consciousness is an isolated component of vocabulary instru…"
click at [332, 261] on label "False" at bounding box center [489, 241] width 366 height 50
click at [331, 247] on input "False" at bounding box center [325, 241] width 13 height 13
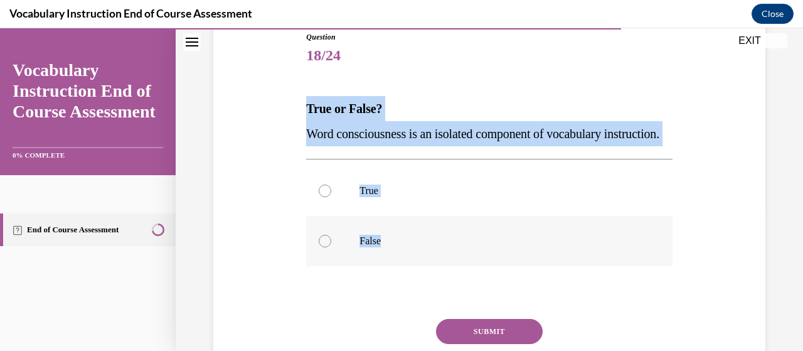
radio input "true"
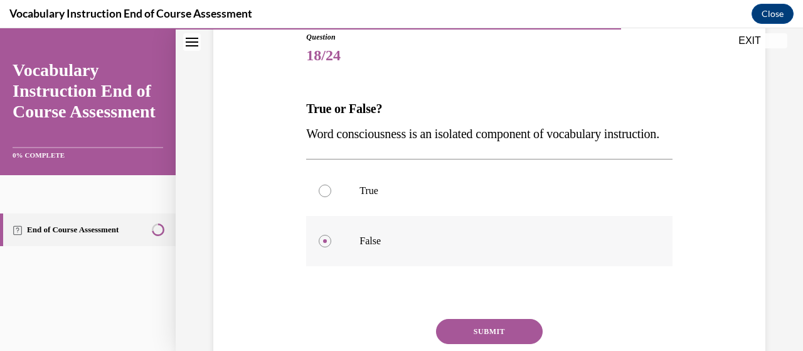
scroll to position [263, 0]
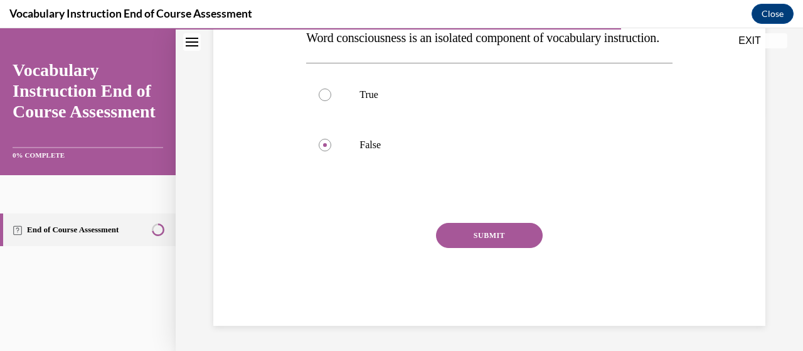
click at [449, 235] on button "SUBMIT" at bounding box center [489, 235] width 107 height 25
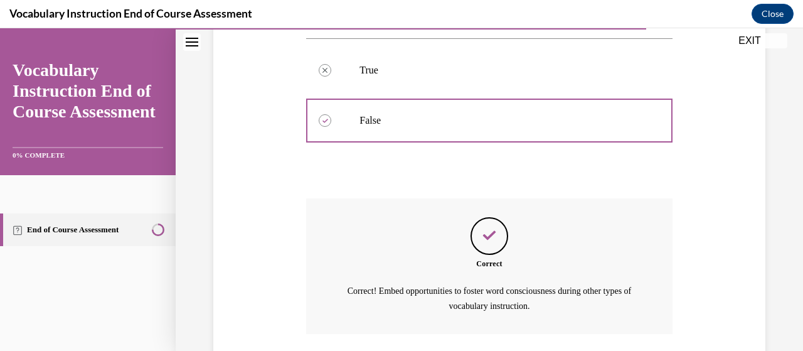
scroll to position [379, 0]
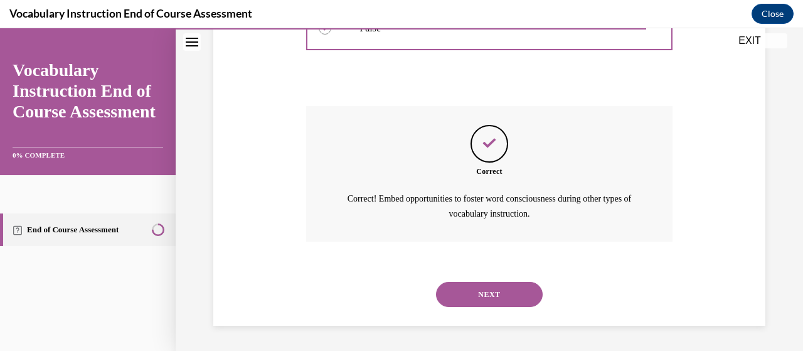
click at [477, 292] on button "NEXT" at bounding box center [489, 294] width 107 height 25
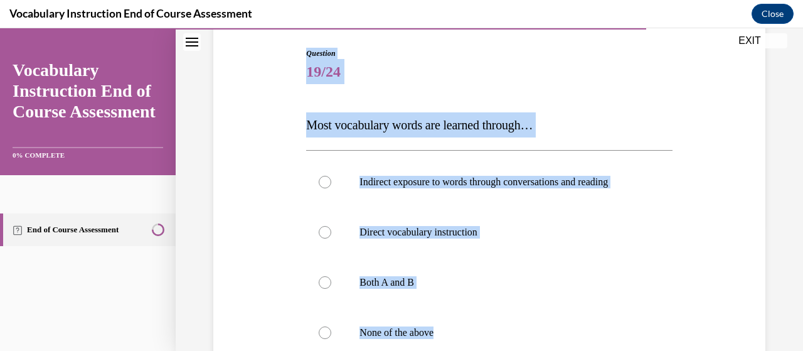
scroll to position [125, 0]
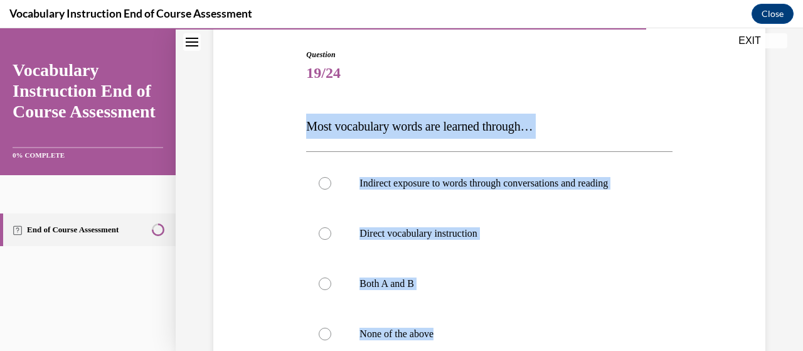
drag, startPoint x: 527, startPoint y: 320, endPoint x: 298, endPoint y: 113, distance: 308.5
click at [298, 113] on div "Question 19/24 Most vocabulary words are learned through… Indirect exposure to …" at bounding box center [489, 262] width 558 height 503
click at [591, 236] on p "Direct vocabulary instruction" at bounding box center [499, 233] width 281 height 13
click at [331, 236] on input "Direct vocabulary instruction" at bounding box center [325, 233] width 13 height 13
radio input "true"
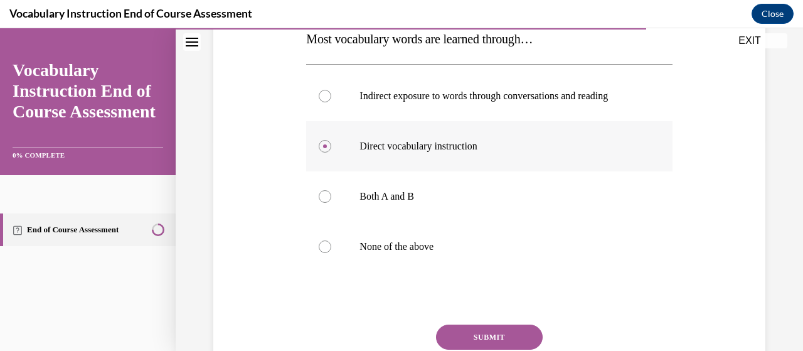
scroll to position [214, 0]
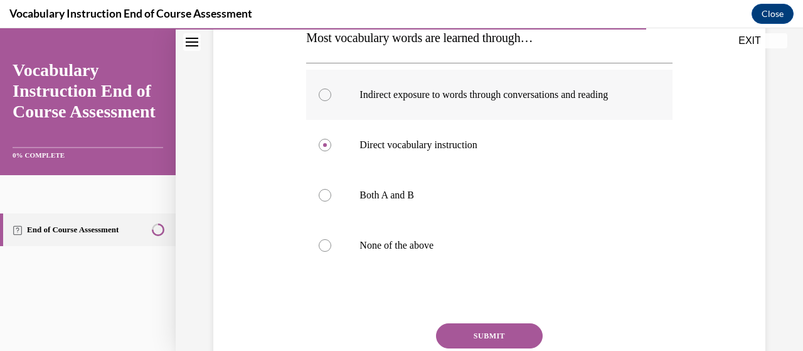
click at [431, 92] on p "Indirect exposure to words through conversations and reading" at bounding box center [499, 94] width 281 height 13
click at [331, 92] on input "Indirect exposure to words through conversations and reading" at bounding box center [325, 94] width 13 height 13
radio input "true"
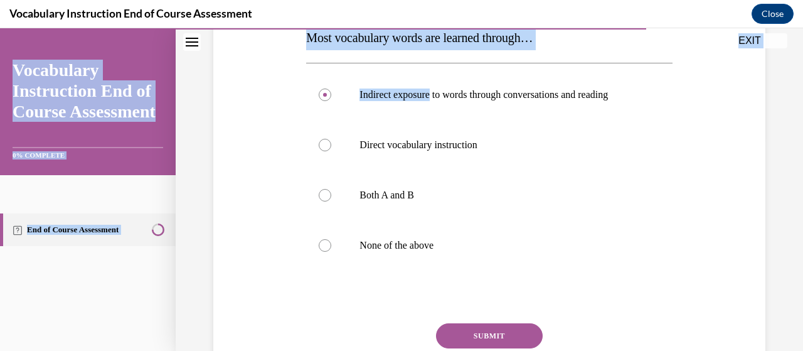
scroll to position [0, 0]
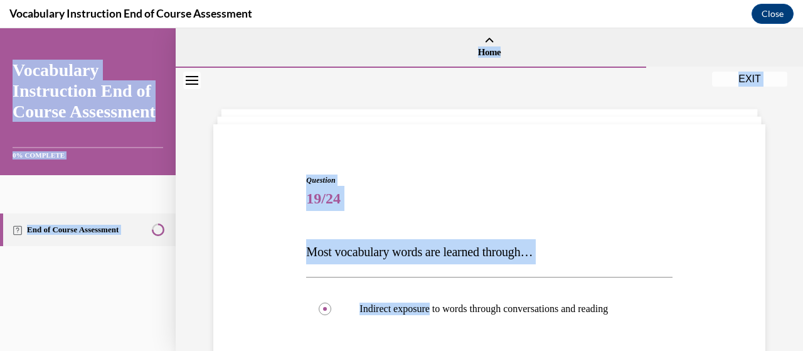
drag, startPoint x: 431, startPoint y: 92, endPoint x: 554, endPoint y: -61, distance: 195.8
click at [554, 28] on html "SKIP TO STEP Audio transcript EXIT Vocabulary Instruction End of Course Assessm…" at bounding box center [401, 189] width 803 height 322
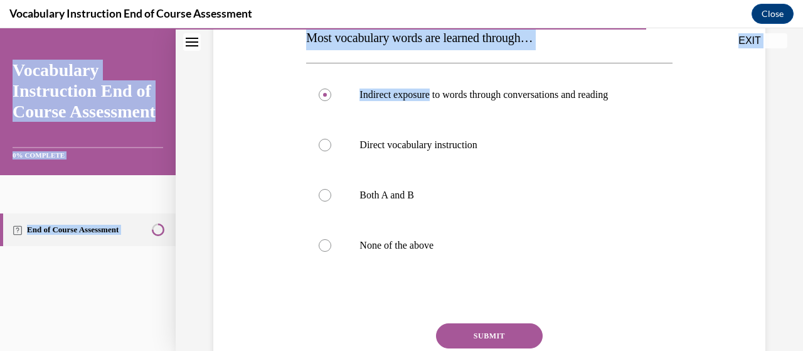
scroll to position [213, 0]
click at [486, 333] on button "SUBMIT" at bounding box center [489, 336] width 107 height 25
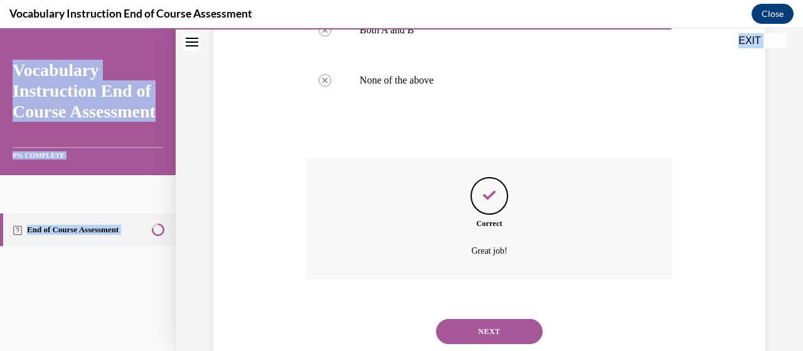
scroll to position [415, 0]
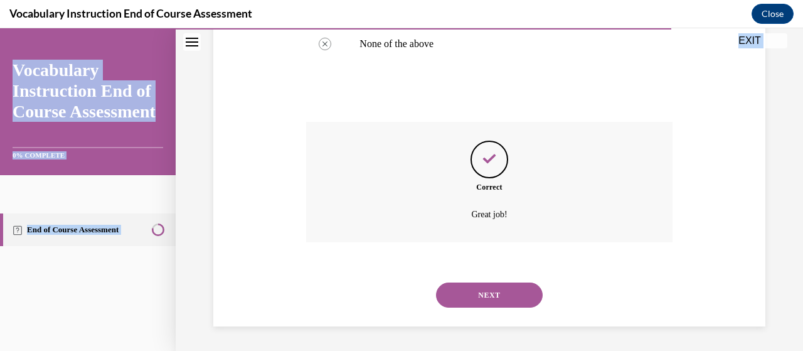
click at [505, 303] on button "NEXT" at bounding box center [489, 294] width 107 height 25
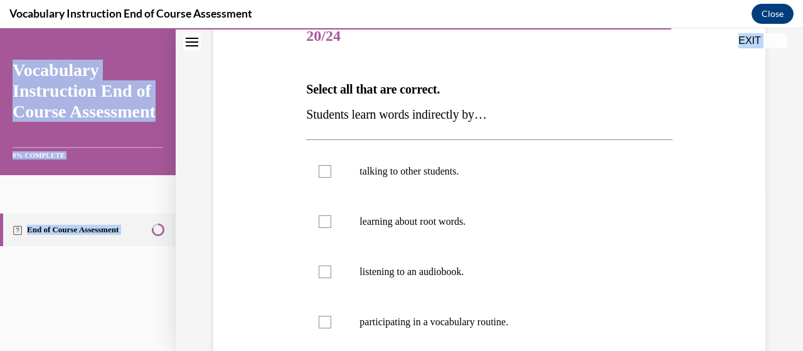
scroll to position [163, 0]
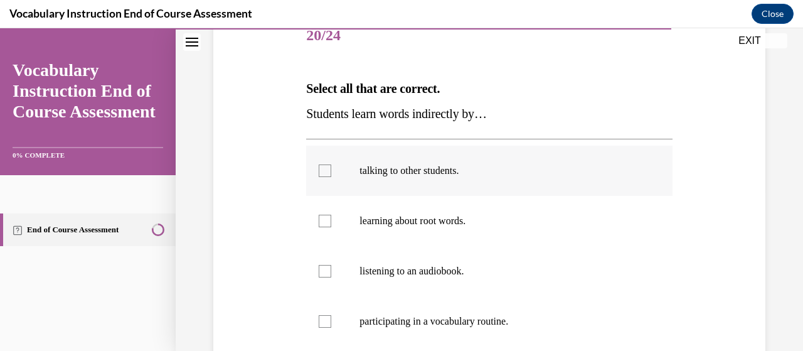
click at [424, 172] on p "talking to other students." at bounding box center [499, 170] width 281 height 13
click at [331, 172] on input "talking to other students." at bounding box center [325, 170] width 13 height 13
checkbox input "true"
click at [440, 222] on p "learning about root words." at bounding box center [499, 220] width 281 height 13
click at [331, 222] on input "learning about root words." at bounding box center [325, 220] width 13 height 13
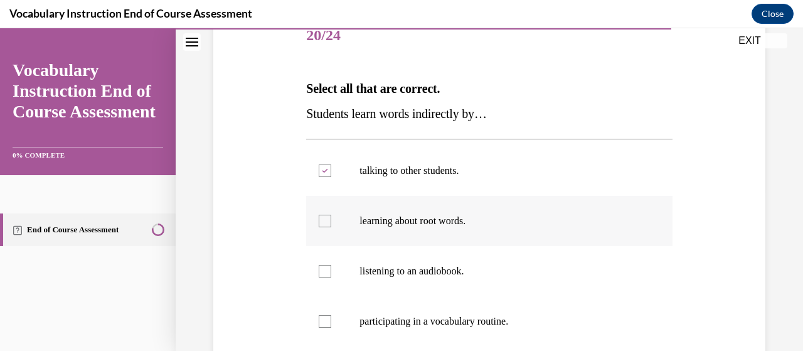
checkbox input "true"
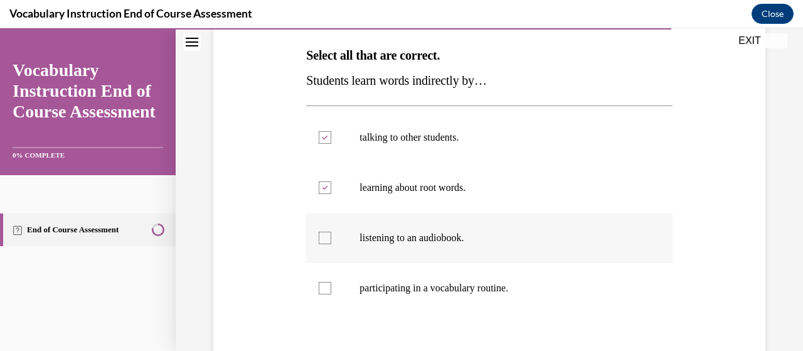
scroll to position [197, 0]
click at [448, 245] on label "listening to an audiobook." at bounding box center [489, 237] width 366 height 50
click at [331, 243] on input "listening to an audiobook." at bounding box center [325, 237] width 13 height 13
checkbox input "true"
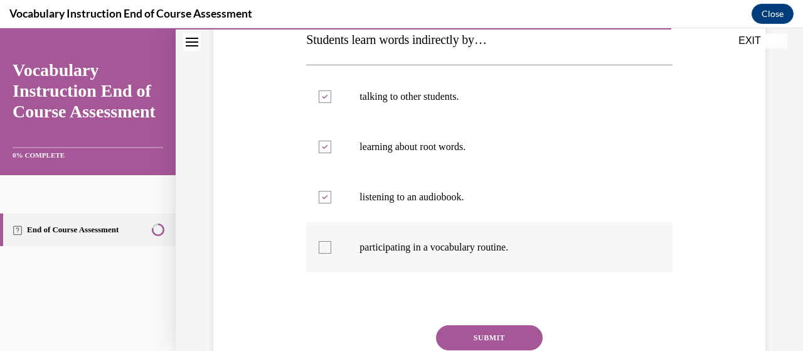
scroll to position [236, 0]
click at [461, 254] on label "participating in a vocabulary routine." at bounding box center [489, 248] width 366 height 50
click at [331, 254] on input "participating in a vocabulary routine." at bounding box center [325, 247] width 13 height 13
checkbox input "true"
click at [479, 332] on button "SUBMIT" at bounding box center [489, 337] width 107 height 25
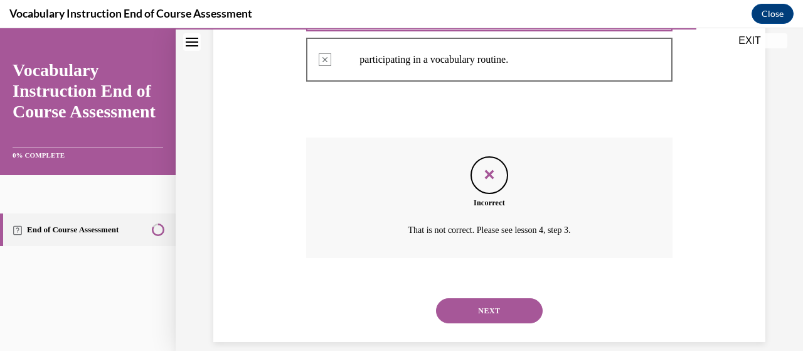
scroll to position [425, 0]
click at [487, 305] on button "NEXT" at bounding box center [489, 309] width 107 height 25
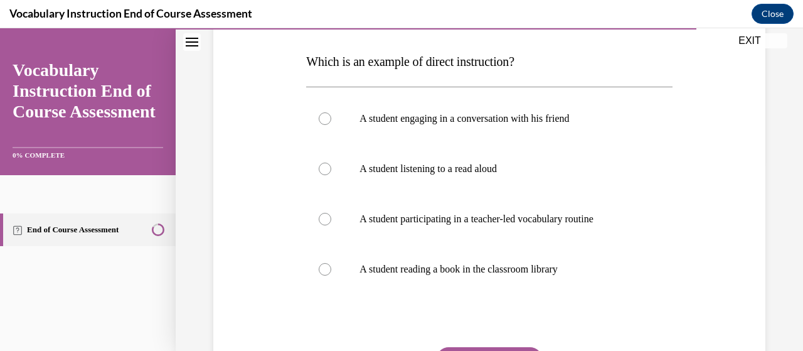
scroll to position [189, 0]
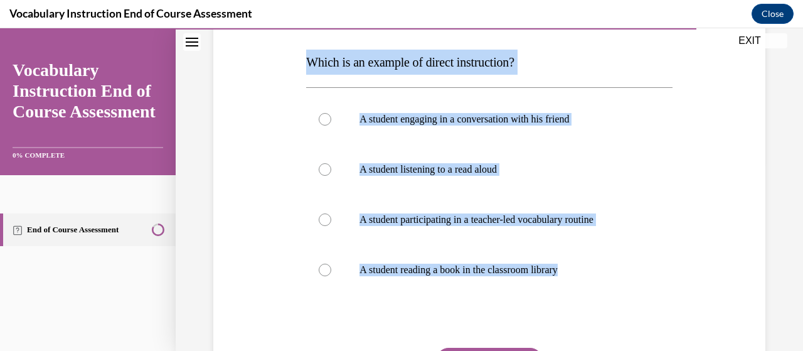
drag, startPoint x: 613, startPoint y: 302, endPoint x: 300, endPoint y: 41, distance: 406.5
click at [300, 41] on div "Question 21/24 Which is an example of direct instruction? A student engaging in…" at bounding box center [489, 198] width 558 height 503
click at [574, 218] on p "A student participating in a teacher-led vocabulary routine" at bounding box center [499, 219] width 281 height 13
click at [331, 218] on input "A student participating in a teacher-led vocabulary routine" at bounding box center [325, 219] width 13 height 13
radio input "true"
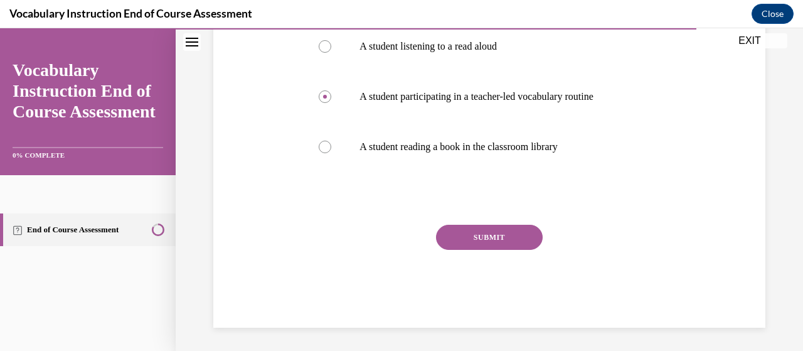
click at [514, 234] on button "SUBMIT" at bounding box center [489, 236] width 107 height 25
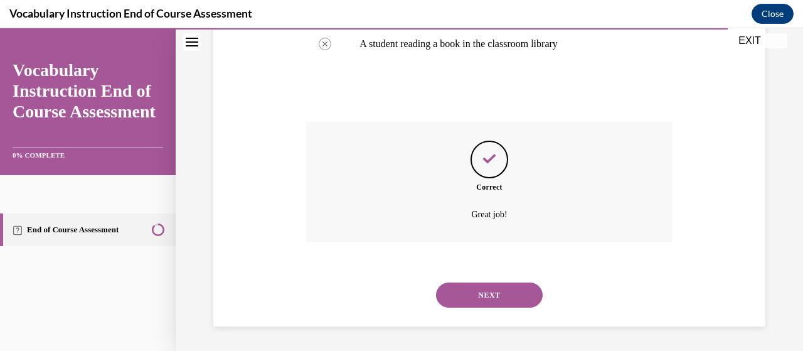
scroll to position [414, 0]
click at [503, 298] on button "NEXT" at bounding box center [489, 295] width 107 height 25
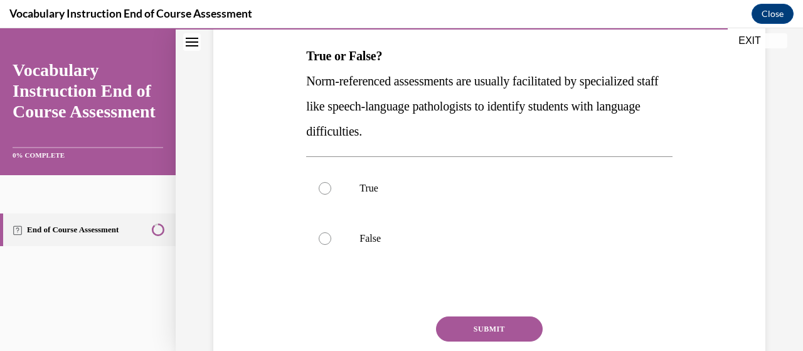
scroll to position [194, 0]
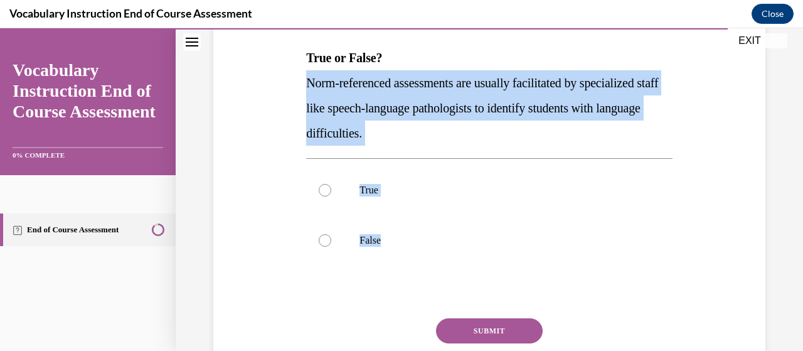
drag, startPoint x: 476, startPoint y: 273, endPoint x: 287, endPoint y: 87, distance: 265.1
click at [261, 81] on div "Question 22/24 True or False? Norm-referenced assessments are usually facilitat…" at bounding box center [489, 182] width 558 height 478
click at [391, 176] on label "True" at bounding box center [489, 190] width 366 height 50
click at [331, 184] on input "True" at bounding box center [325, 190] width 13 height 13
radio input "true"
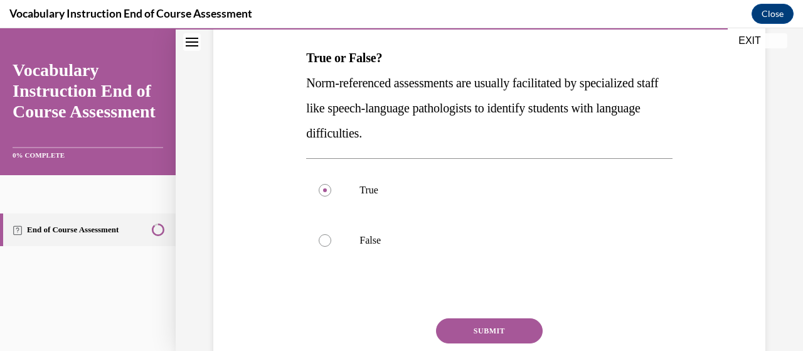
click at [475, 318] on button "SUBMIT" at bounding box center [489, 330] width 107 height 25
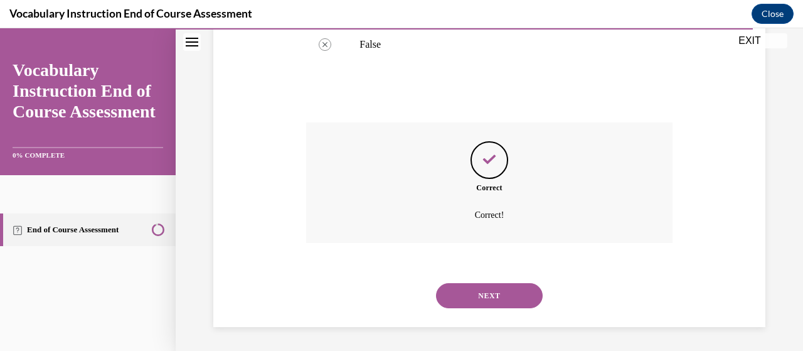
scroll to position [390, 0]
drag, startPoint x: 499, startPoint y: 290, endPoint x: 498, endPoint y: 278, distance: 11.9
click at [498, 278] on div "NEXT" at bounding box center [489, 295] width 366 height 50
click at [505, 294] on button "NEXT" at bounding box center [489, 294] width 107 height 25
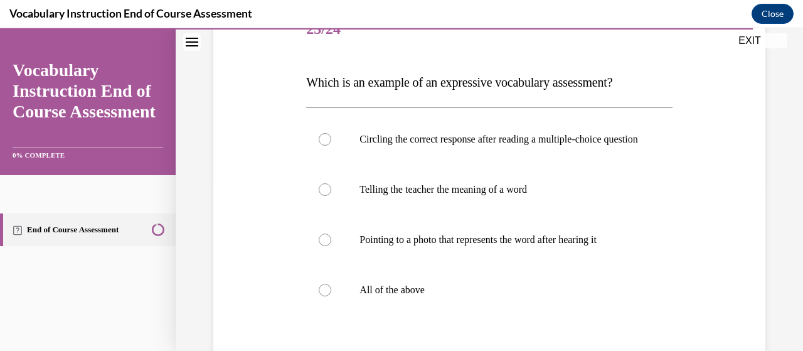
scroll to position [171, 0]
click at [504, 295] on p "All of the above" at bounding box center [499, 288] width 281 height 13
click at [331, 295] on input "All of the above" at bounding box center [325, 288] width 13 height 13
radio input "true"
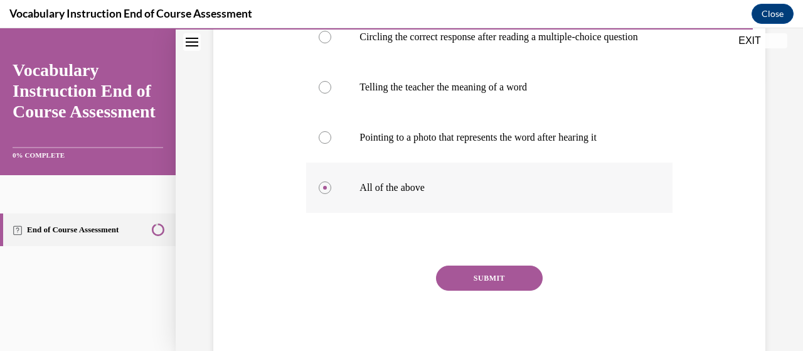
click at [504, 290] on button "SUBMIT" at bounding box center [489, 277] width 107 height 25
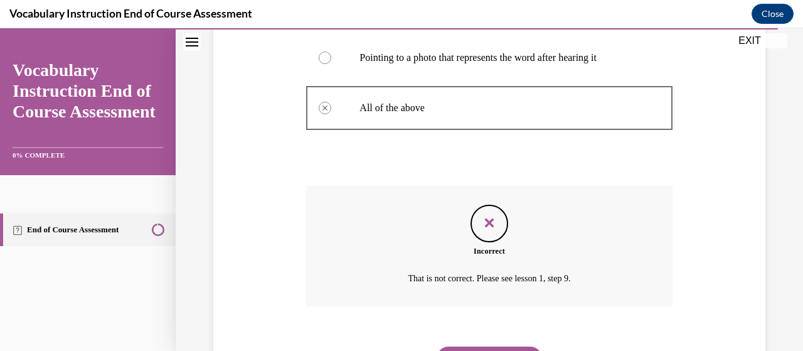
scroll to position [428, 0]
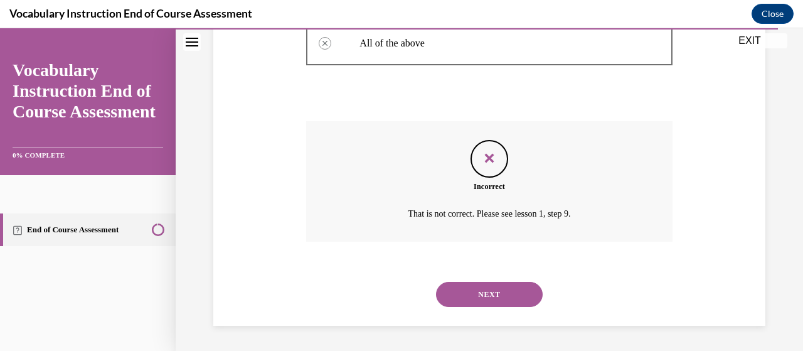
click at [504, 298] on button "NEXT" at bounding box center [489, 294] width 107 height 25
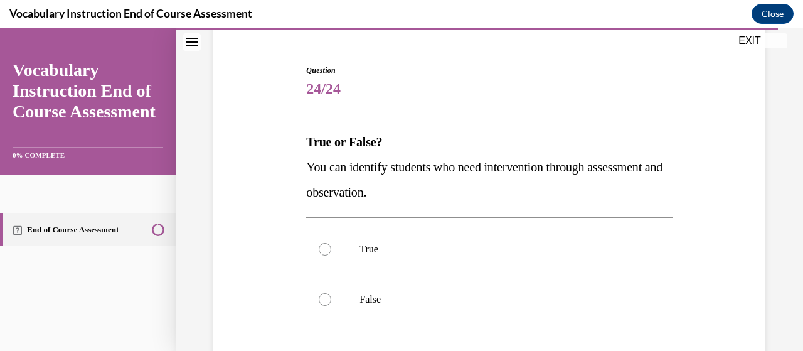
scroll to position [108, 0]
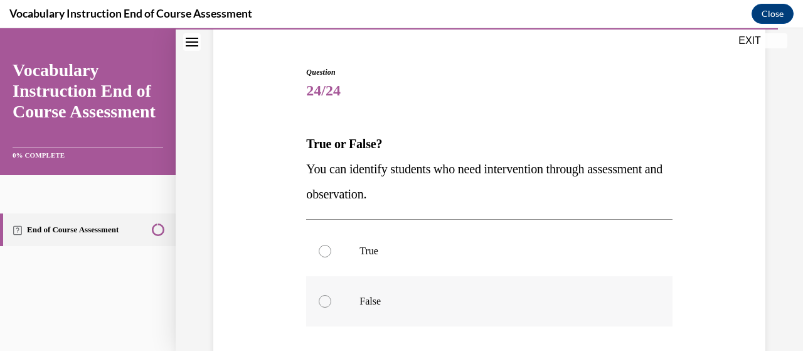
click at [459, 310] on label "False" at bounding box center [489, 301] width 366 height 50
click at [331, 307] on input "False" at bounding box center [325, 301] width 13 height 13
radio input "true"
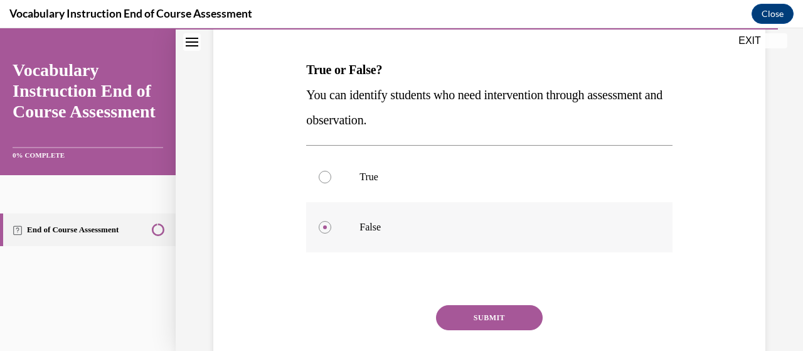
click at [459, 310] on button "SUBMIT" at bounding box center [489, 317] width 107 height 25
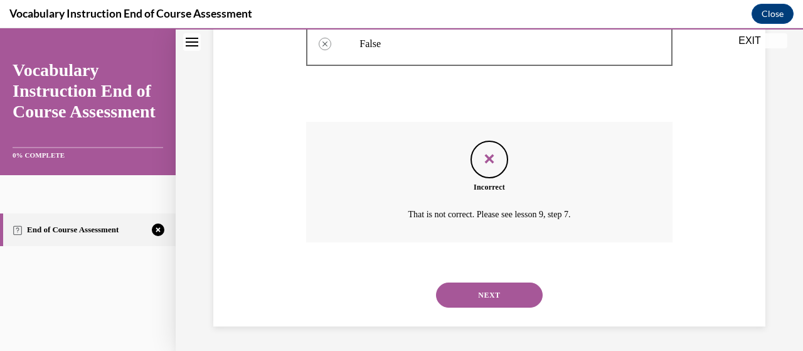
click at [477, 302] on button "NEXT" at bounding box center [489, 294] width 107 height 25
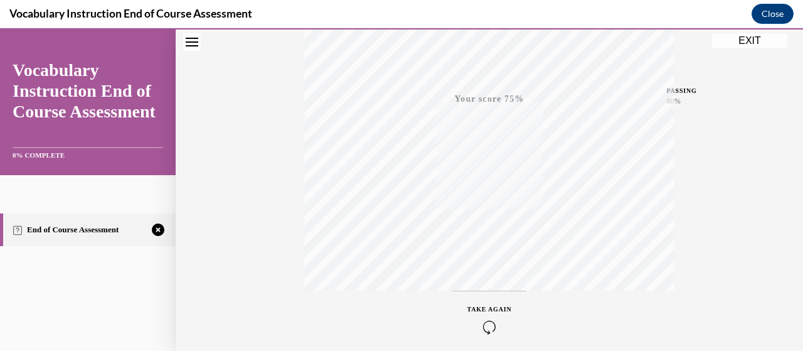
scroll to position [320, 0]
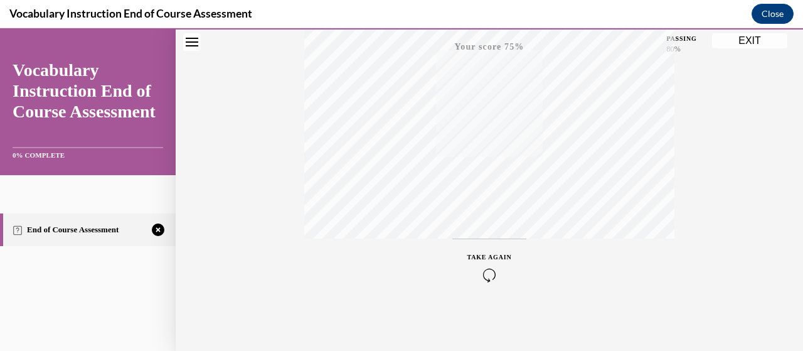
click at [479, 275] on icon "button" at bounding box center [489, 275] width 45 height 14
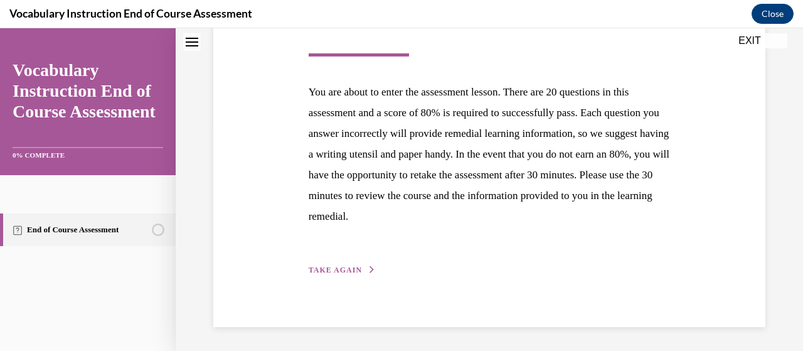
scroll to position [224, 0]
click at [377, 263] on div "Step 1 of 1 End of Course Assessment You are about to enter the assessment less…" at bounding box center [489, 113] width 381 height 327
click at [342, 269] on span "TAKE AGAIN" at bounding box center [334, 269] width 53 height 9
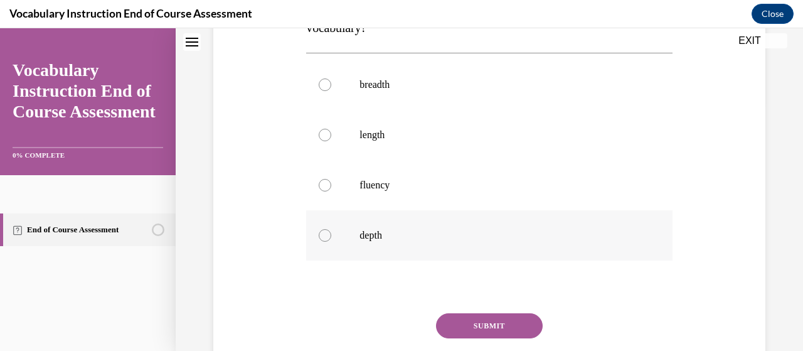
scroll to position [249, 0]
click at [463, 261] on div "breadth length fluency depth" at bounding box center [489, 160] width 366 height 214
click at [460, 241] on label "depth" at bounding box center [489, 235] width 366 height 50
click at [331, 241] on input "depth" at bounding box center [325, 235] width 13 height 13
radio input "true"
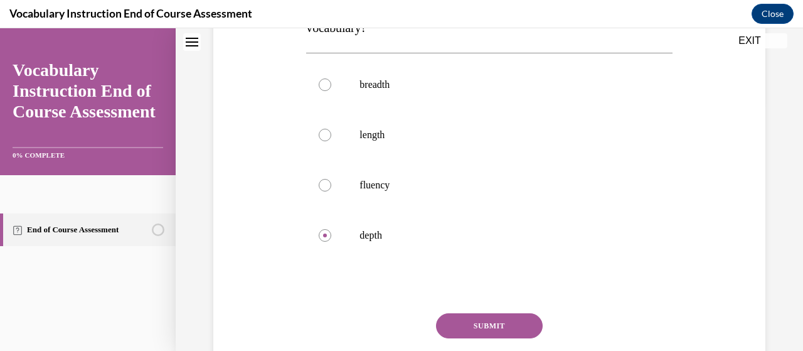
click at [490, 314] on button "SUBMIT" at bounding box center [489, 325] width 107 height 25
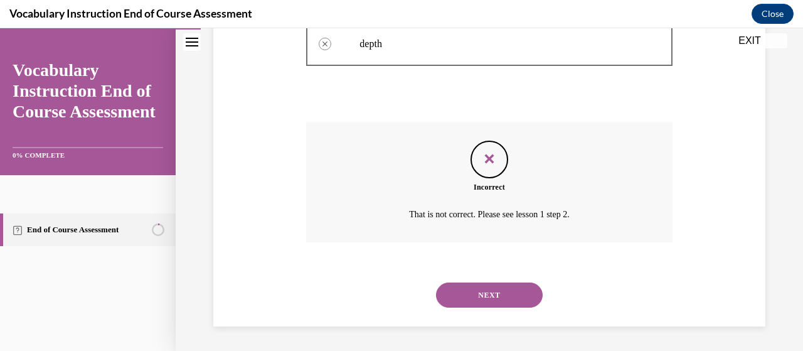
scroll to position [439, 0]
click at [500, 294] on button "NEXT" at bounding box center [489, 295] width 107 height 25
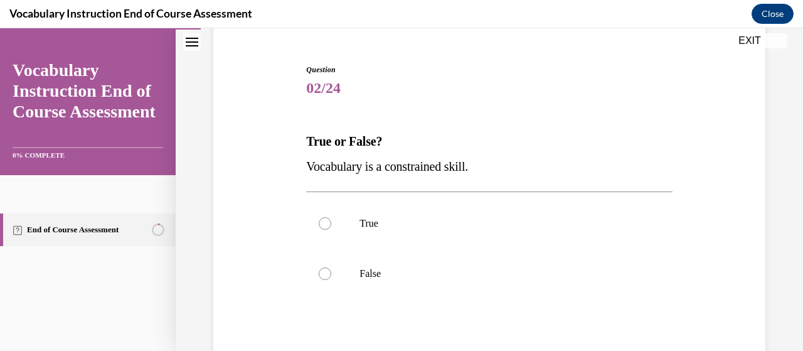
scroll to position [110, 0]
click at [474, 341] on div "Question 02/24 True or False? Vocabulary is a constrained skill. True False Inc…" at bounding box center [489, 259] width 366 height 390
click at [464, 282] on label "False" at bounding box center [489, 273] width 366 height 50
click at [331, 280] on input "False" at bounding box center [325, 273] width 13 height 13
radio input "true"
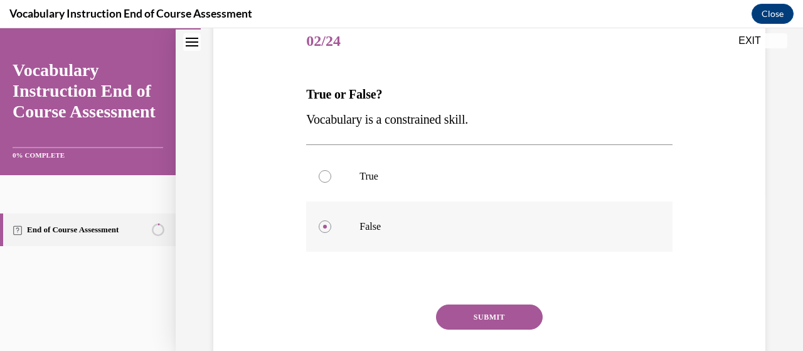
scroll to position [157, 0]
click at [472, 302] on div "Question 02/24 True or False? Vocabulary is a constrained skill. True False Cor…" at bounding box center [489, 213] width 366 height 390
click at [472, 305] on button "SUBMIT" at bounding box center [489, 317] width 107 height 25
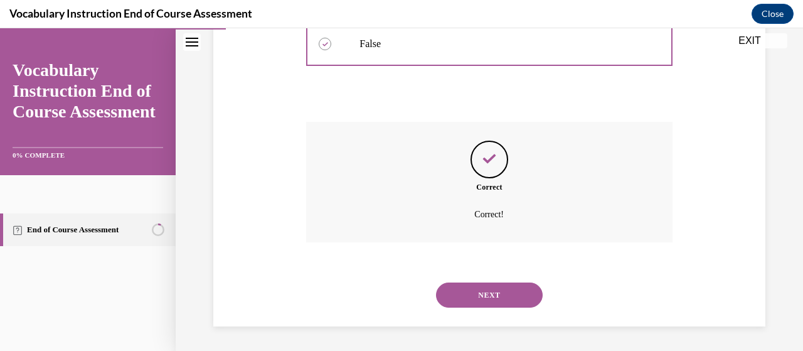
scroll to position [339, 0]
click at [474, 295] on button "NEXT" at bounding box center [489, 295] width 107 height 25
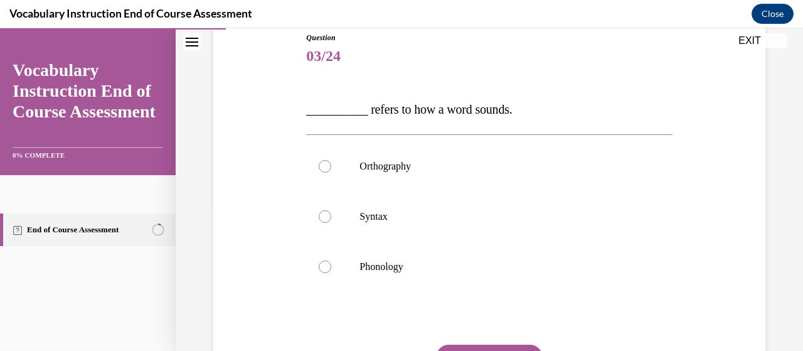
scroll to position [147, 0]
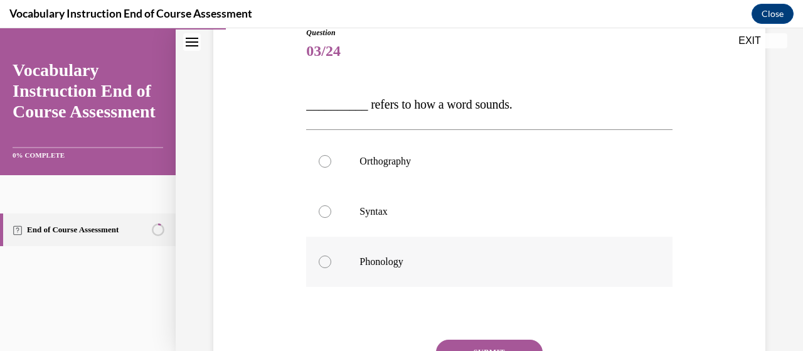
click at [444, 266] on p "Phonology" at bounding box center [499, 261] width 281 height 13
click at [331, 266] on input "Phonology" at bounding box center [325, 261] width 13 height 13
radio input "true"
click at [487, 340] on button "SUBMIT" at bounding box center [489, 351] width 107 height 25
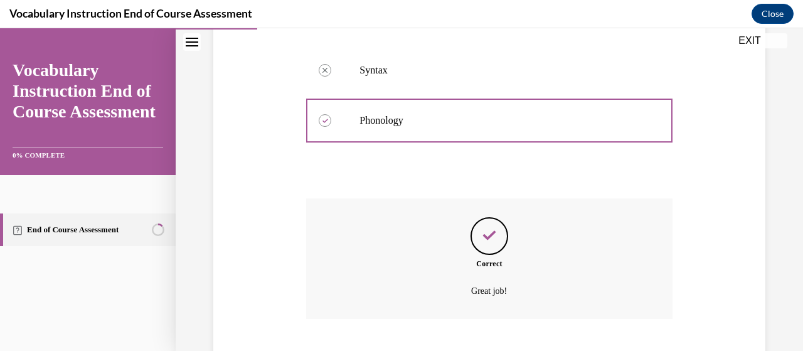
scroll to position [365, 0]
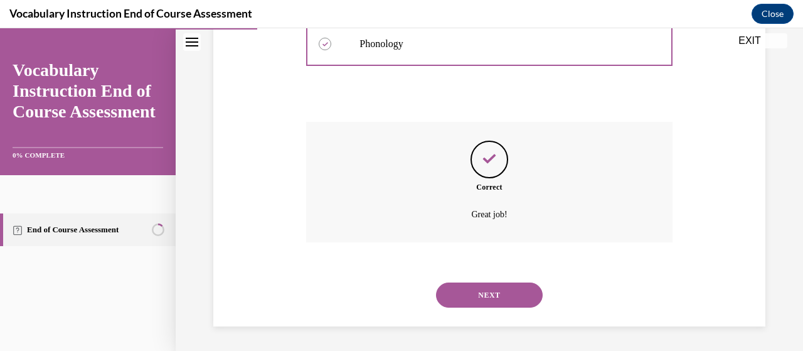
click at [488, 303] on button "NEXT" at bounding box center [489, 294] width 107 height 25
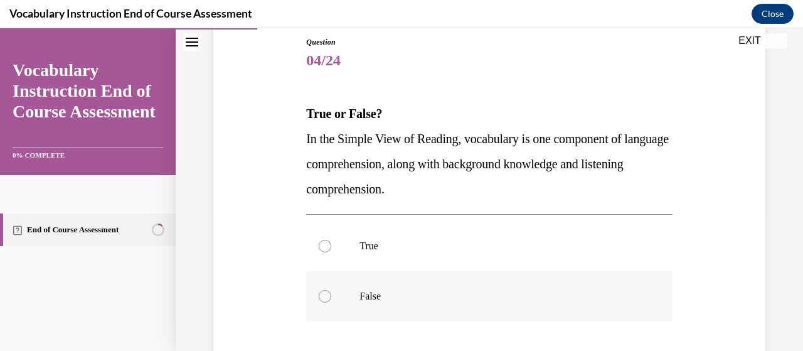
scroll to position [163, 0]
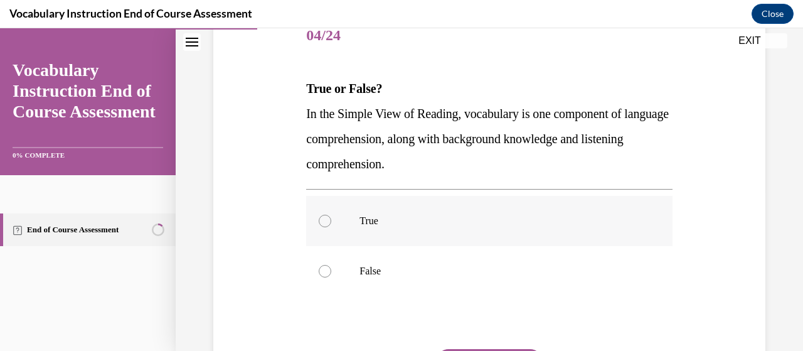
click at [477, 230] on label "True" at bounding box center [489, 221] width 366 height 50
click at [331, 227] on input "True" at bounding box center [325, 220] width 13 height 13
radio input "true"
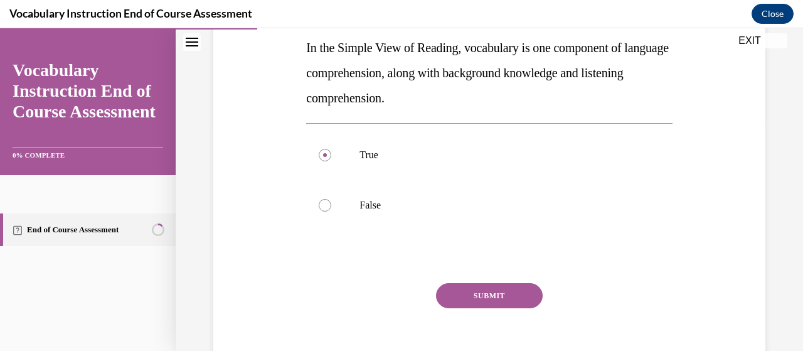
click at [482, 292] on button "SUBMIT" at bounding box center [489, 295] width 107 height 25
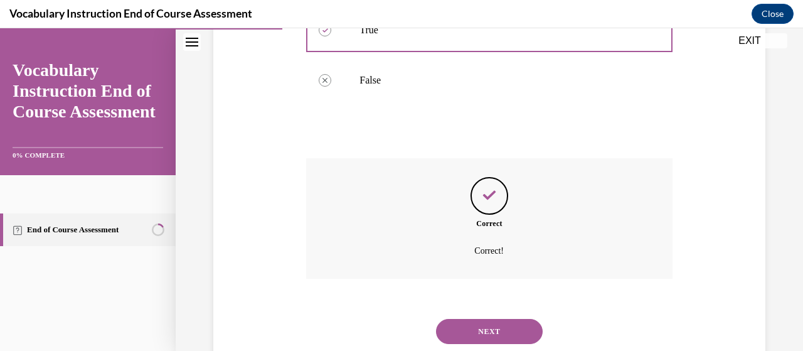
scroll to position [390, 0]
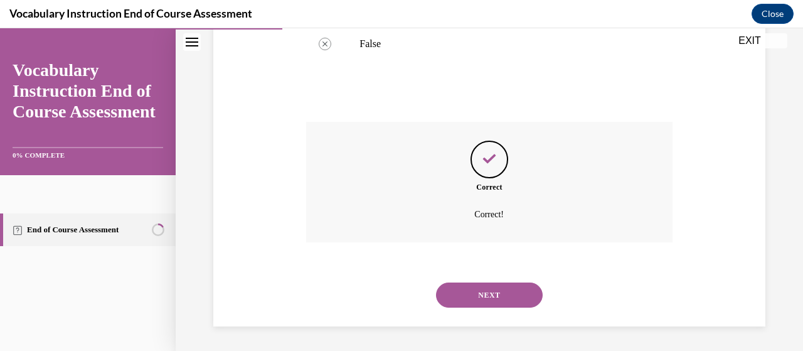
click at [487, 303] on button "NEXT" at bounding box center [489, 294] width 107 height 25
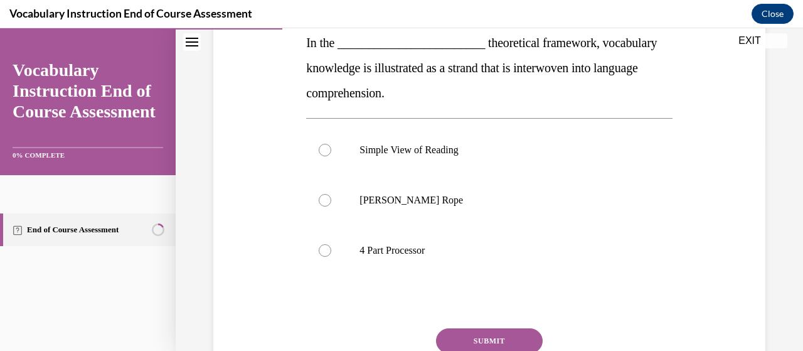
scroll to position [208, 0]
click at [475, 209] on label "Scarborough's Rope" at bounding box center [489, 201] width 366 height 50
click at [331, 207] on input "Scarborough's Rope" at bounding box center [325, 200] width 13 height 13
radio input "true"
click at [490, 333] on button "SUBMIT" at bounding box center [489, 341] width 107 height 25
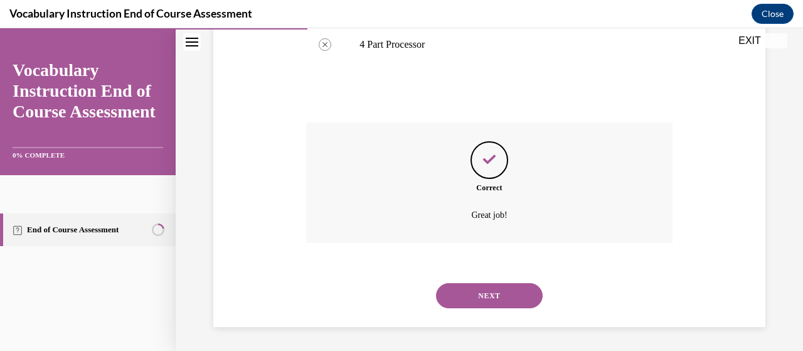
scroll to position [415, 0]
click at [484, 298] on button "NEXT" at bounding box center [489, 294] width 107 height 25
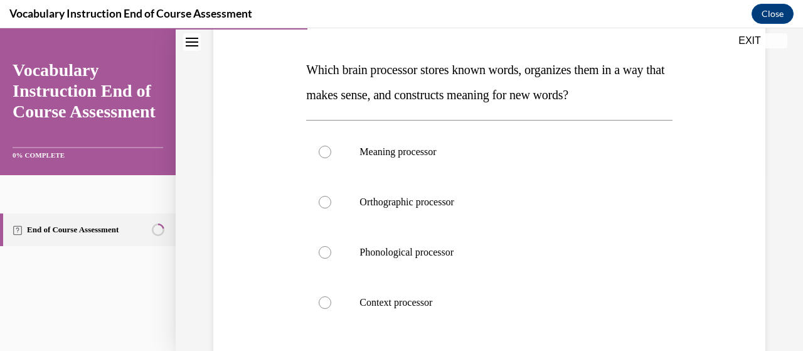
scroll to position [182, 0]
click at [464, 162] on label "Meaning processor" at bounding box center [489, 152] width 366 height 50
click at [331, 158] on input "Meaning processor" at bounding box center [325, 151] width 13 height 13
radio input "true"
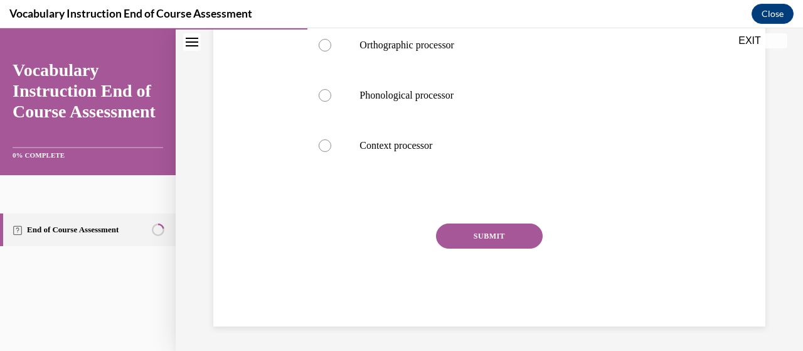
scroll to position [337, 0]
click at [486, 238] on button "SUBMIT" at bounding box center [489, 236] width 107 height 25
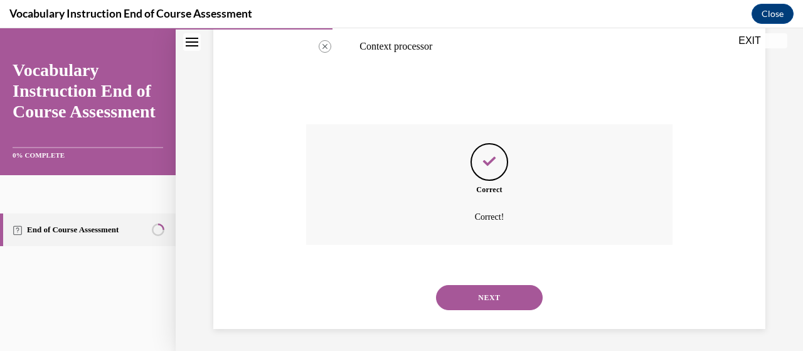
scroll to position [440, 0]
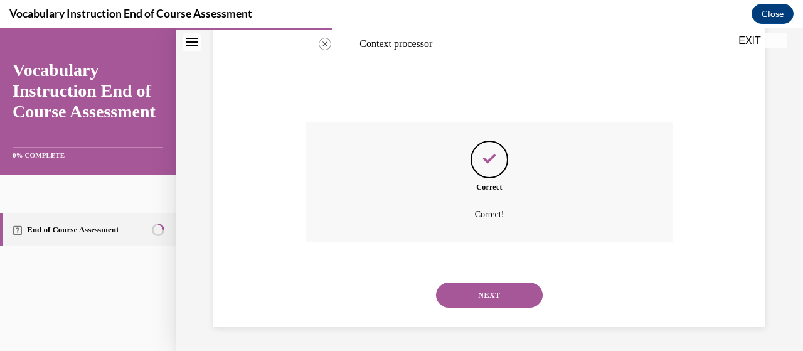
click at [508, 298] on button "NEXT" at bounding box center [489, 294] width 107 height 25
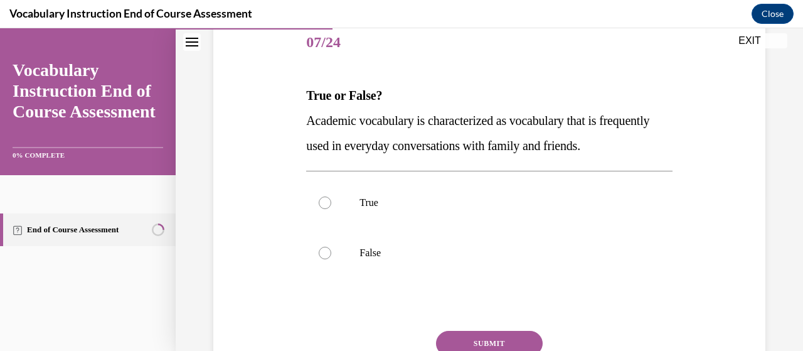
scroll to position [155, 0]
click at [440, 251] on p "False" at bounding box center [499, 254] width 281 height 13
click at [331, 251] on input "False" at bounding box center [325, 254] width 13 height 13
radio input "true"
click at [502, 334] on button "SUBMIT" at bounding box center [489, 344] width 107 height 25
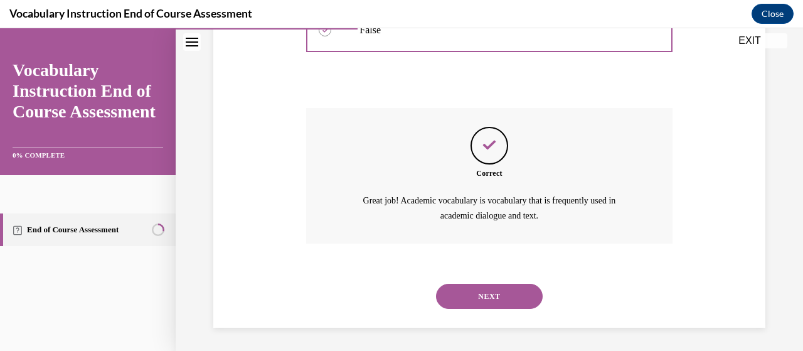
scroll to position [379, 0]
click at [497, 299] on button "NEXT" at bounding box center [489, 295] width 107 height 25
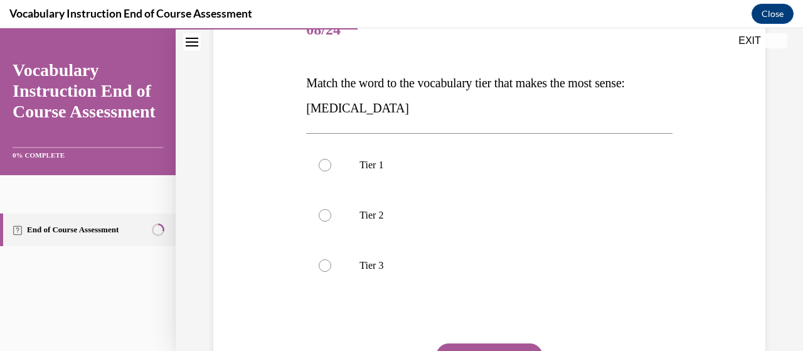
scroll to position [168, 0]
click at [480, 266] on p "Tier 3" at bounding box center [499, 266] width 281 height 13
click at [331, 266] on input "Tier 3" at bounding box center [325, 266] width 13 height 13
radio input "true"
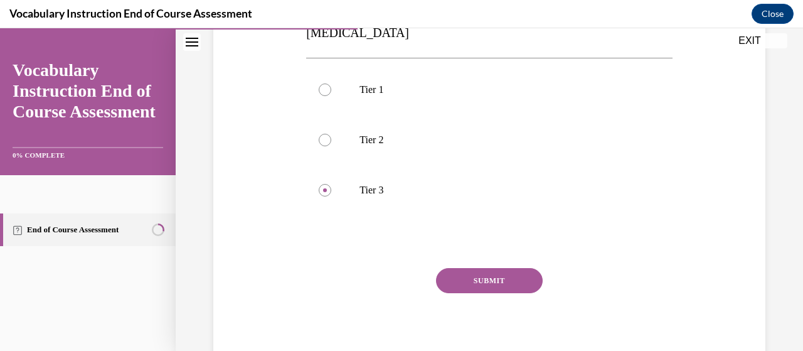
click at [501, 280] on button "SUBMIT" at bounding box center [489, 280] width 107 height 25
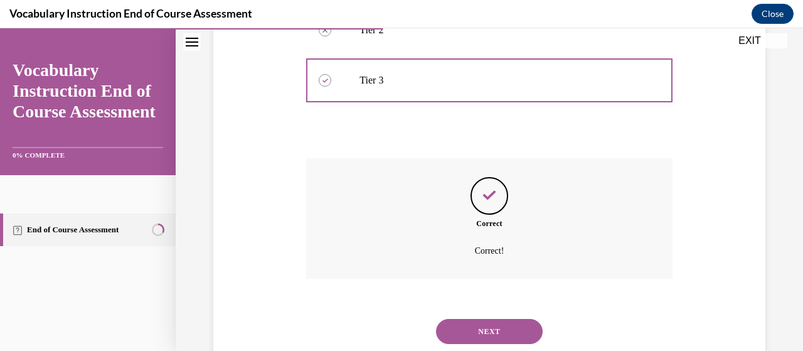
scroll to position [390, 0]
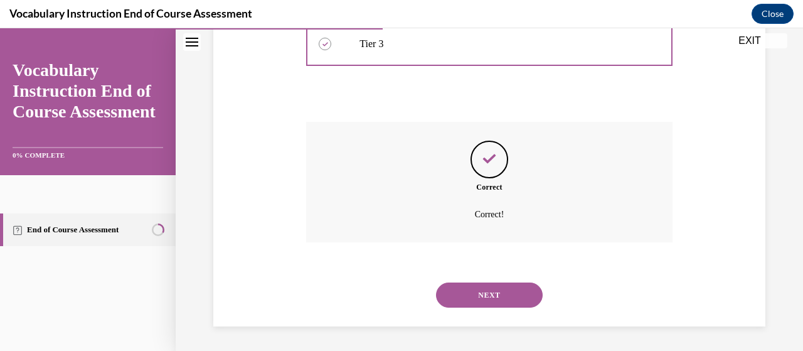
click at [502, 292] on button "NEXT" at bounding box center [489, 294] width 107 height 25
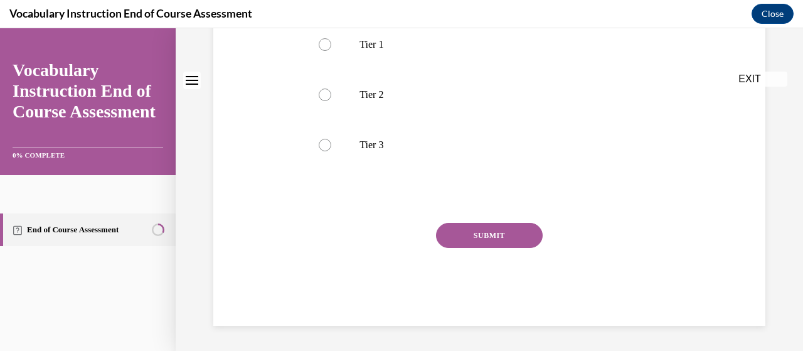
scroll to position [0, 0]
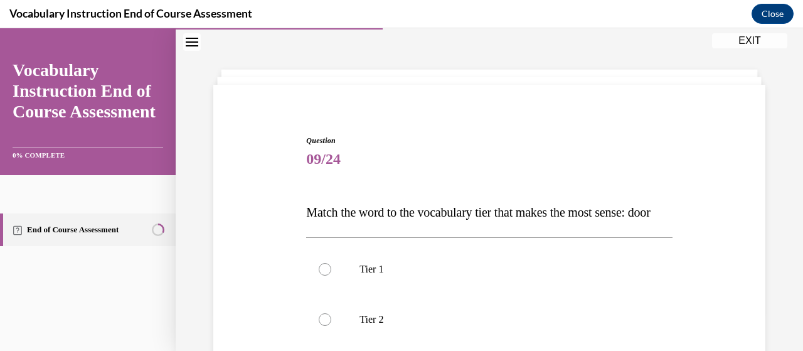
click at [502, 275] on p "Tier 1" at bounding box center [499, 269] width 281 height 13
click at [331, 275] on input "Tier 1" at bounding box center [325, 269] width 13 height 13
radio input "true"
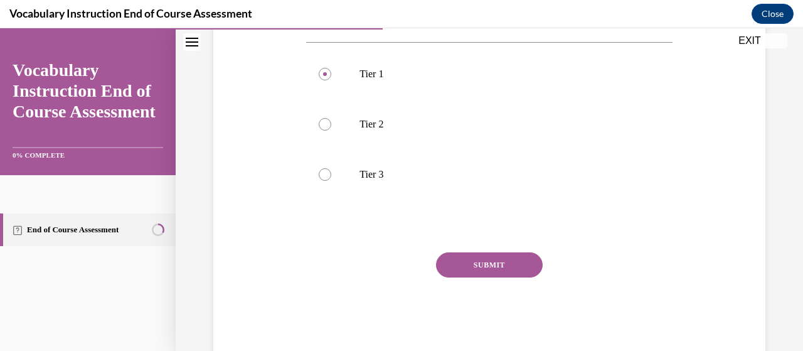
click at [502, 277] on button "SUBMIT" at bounding box center [489, 264] width 107 height 25
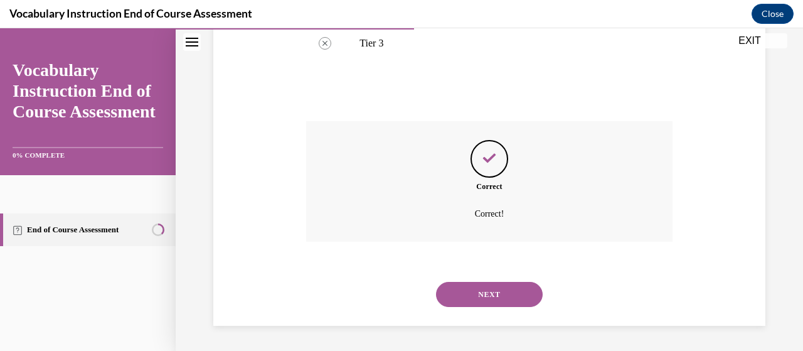
scroll to position [389, 0]
click at [502, 292] on button "NEXT" at bounding box center [489, 294] width 107 height 25
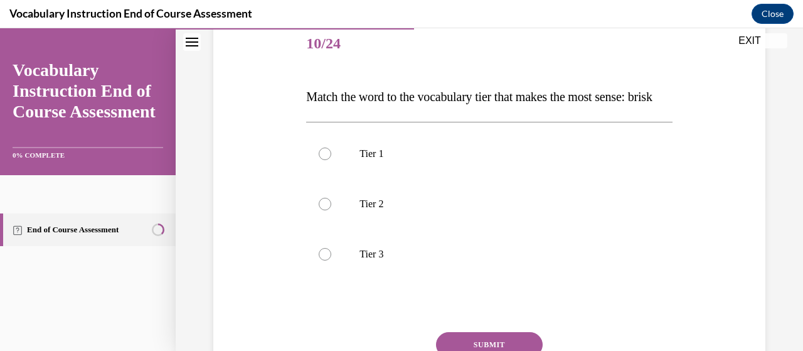
scroll to position [154, 0]
click at [503, 229] on label "Tier 2" at bounding box center [489, 204] width 366 height 50
click at [331, 211] on input "Tier 2" at bounding box center [325, 204] width 13 height 13
radio input "true"
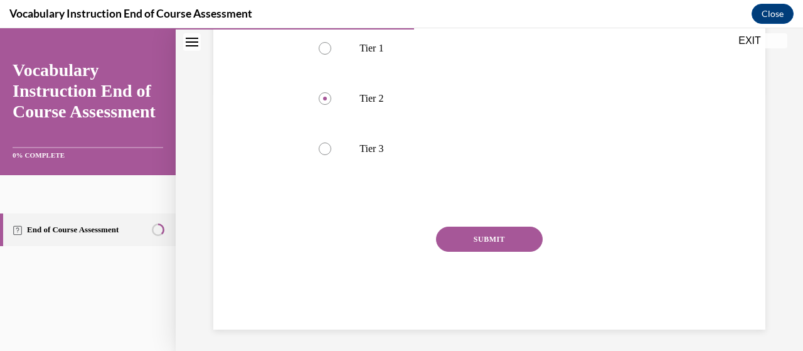
click at [507, 251] on button "SUBMIT" at bounding box center [489, 238] width 107 height 25
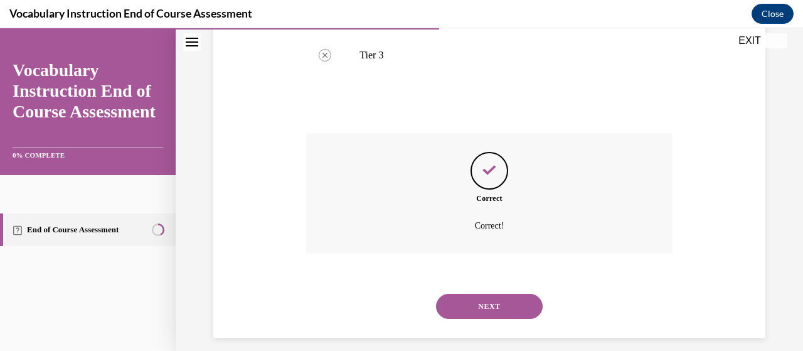
scroll to position [390, 0]
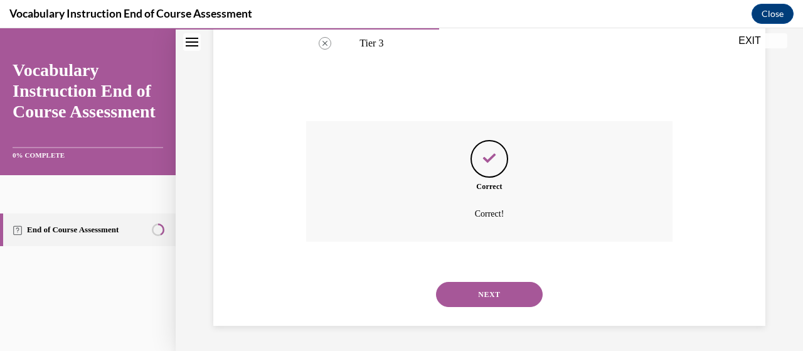
click at [504, 297] on button "NEXT" at bounding box center [489, 294] width 107 height 25
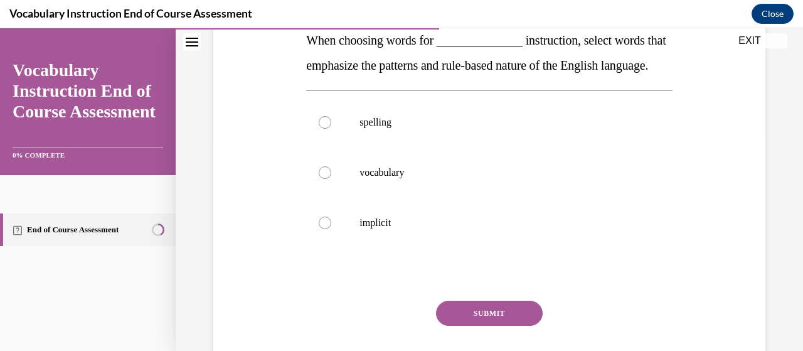
scroll to position [212, 0]
click at [469, 178] on p "vocabulary" at bounding box center [499, 172] width 281 height 13
click at [331, 178] on input "vocabulary" at bounding box center [325, 172] width 13 height 13
radio input "true"
click at [488, 325] on button "SUBMIT" at bounding box center [489, 312] width 107 height 25
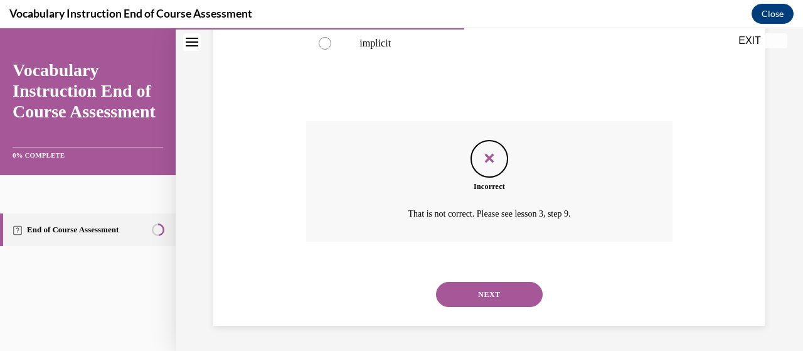
scroll to position [415, 0]
click at [489, 295] on button "NEXT" at bounding box center [489, 294] width 107 height 25
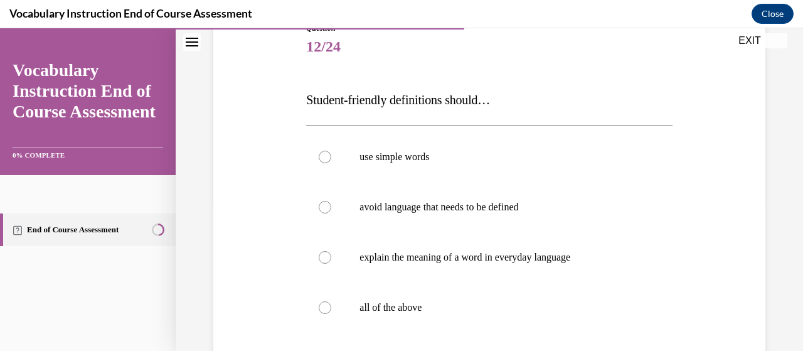
scroll to position [154, 0]
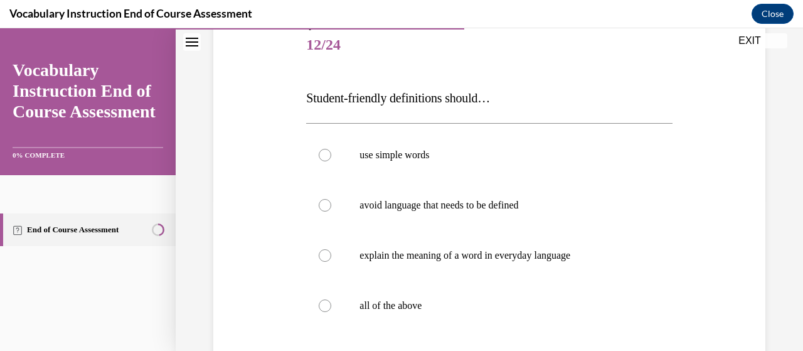
click at [489, 295] on label "all of the above" at bounding box center [489, 305] width 366 height 50
click at [331, 299] on input "all of the above" at bounding box center [325, 305] width 13 height 13
radio input "true"
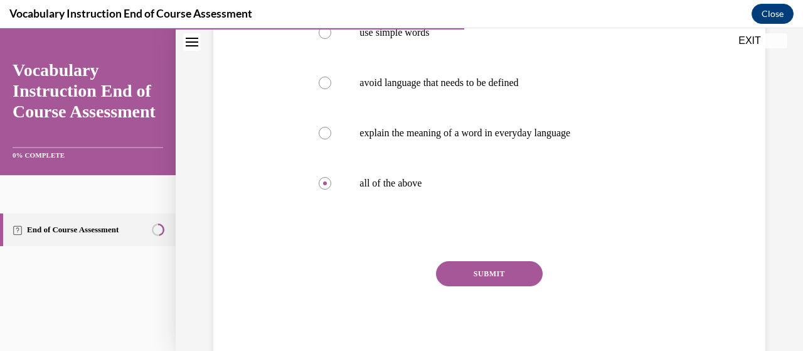
click at [491, 271] on button "SUBMIT" at bounding box center [489, 273] width 107 height 25
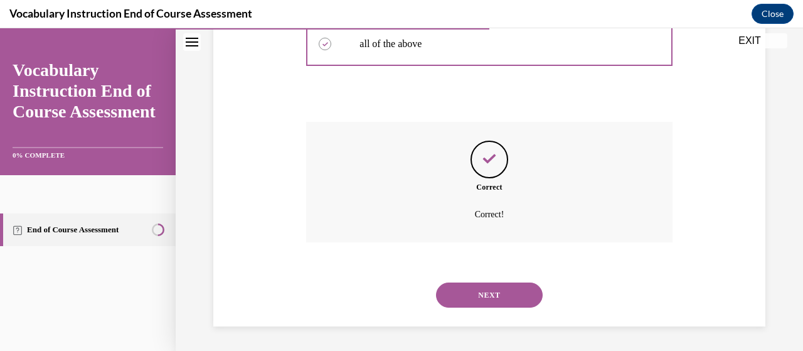
scroll to position [415, 0]
click at [493, 296] on button "NEXT" at bounding box center [489, 294] width 107 height 25
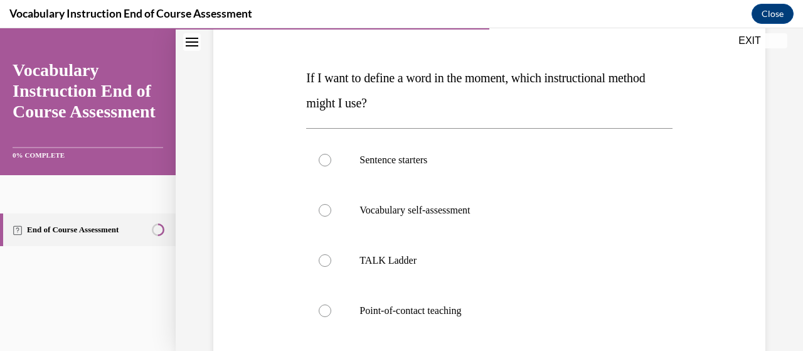
scroll to position [176, 0]
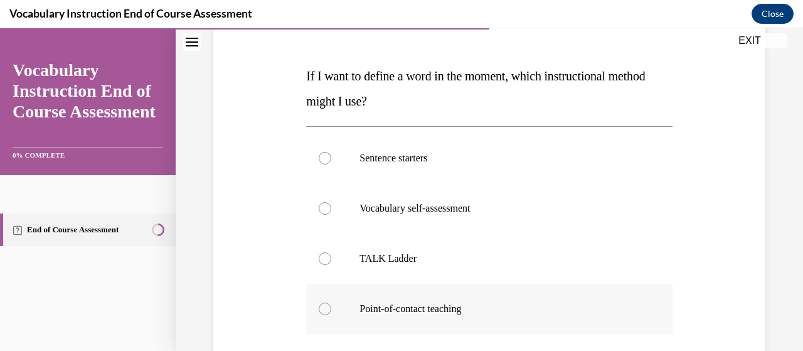
click at [490, 308] on p "Point-of-contact teaching" at bounding box center [499, 308] width 281 height 13
click at [331, 308] on input "Point-of-contact teaching" at bounding box center [325, 308] width 13 height 13
radio input "true"
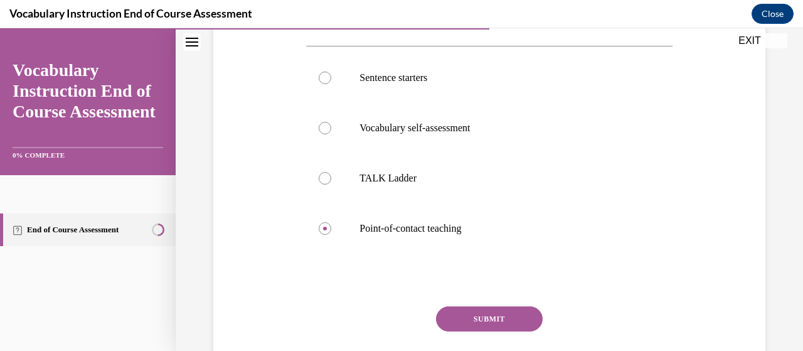
click at [490, 310] on button "SUBMIT" at bounding box center [489, 318] width 107 height 25
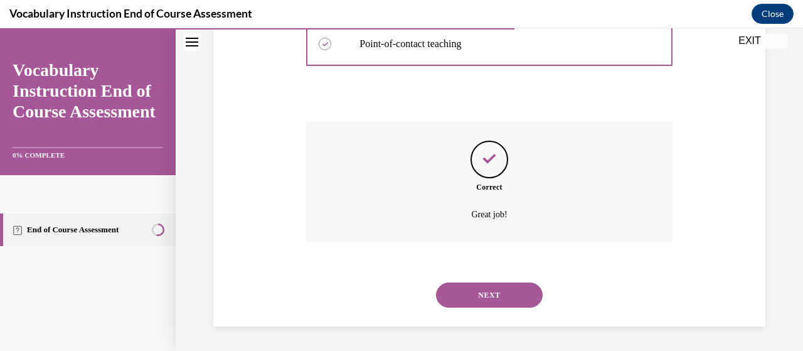
scroll to position [440, 0]
click at [490, 310] on div "NEXT" at bounding box center [489, 295] width 366 height 50
click at [491, 298] on button "NEXT" at bounding box center [489, 295] width 107 height 25
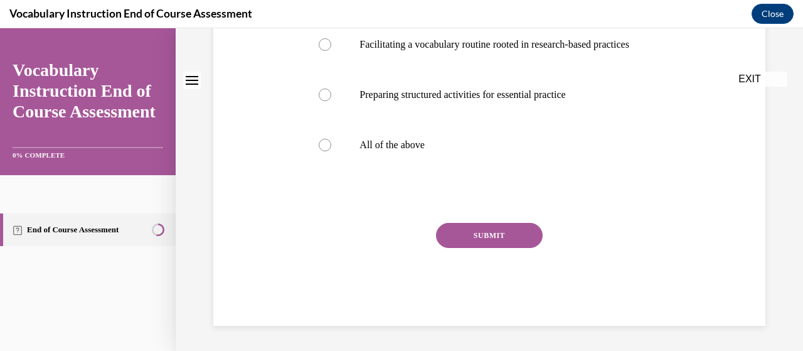
scroll to position [0, 0]
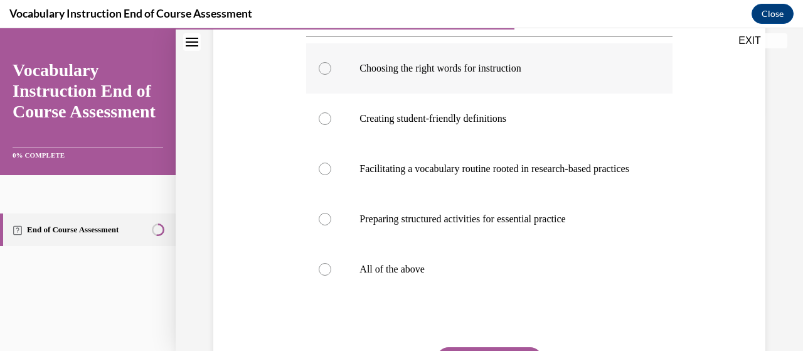
click at [492, 275] on p "All of the above" at bounding box center [499, 269] width 281 height 13
click at [331, 275] on input "All of the above" at bounding box center [325, 269] width 13 height 13
radio input "true"
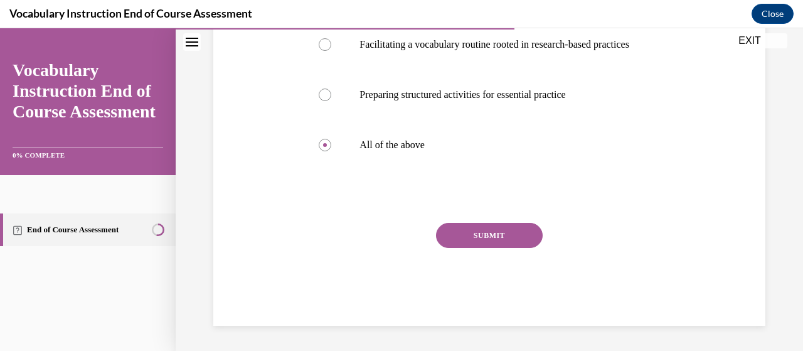
click at [495, 248] on button "SUBMIT" at bounding box center [489, 235] width 107 height 25
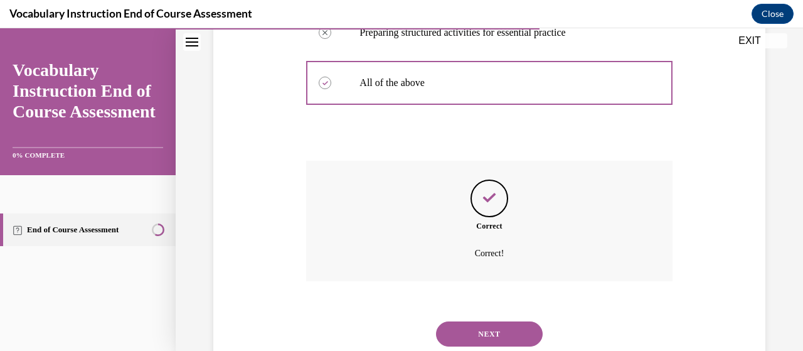
scroll to position [503, 0]
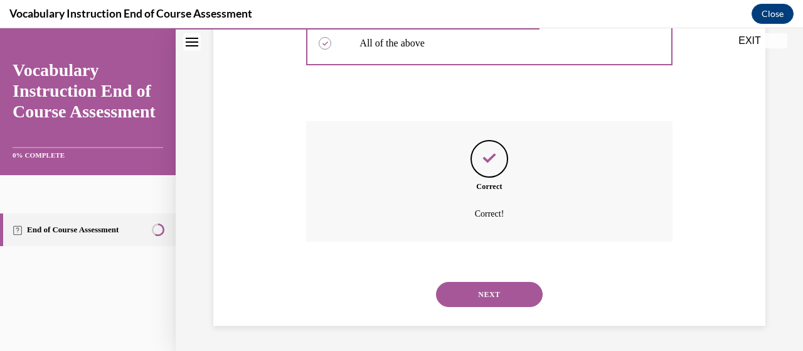
click at [487, 297] on button "NEXT" at bounding box center [489, 294] width 107 height 25
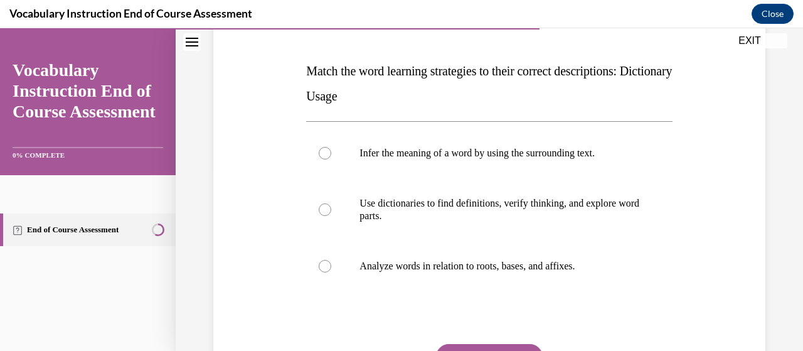
scroll to position [181, 0]
click at [475, 201] on p "Use dictionaries to find definitions, verify thinking, and explore word parts." at bounding box center [499, 209] width 281 height 25
click at [331, 203] on input "Use dictionaries to find definitions, verify thinking, and explore word parts." at bounding box center [325, 209] width 13 height 13
radio input "true"
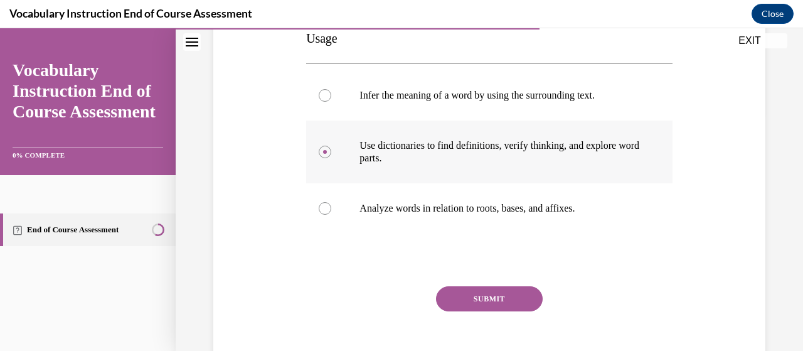
scroll to position [245, 0]
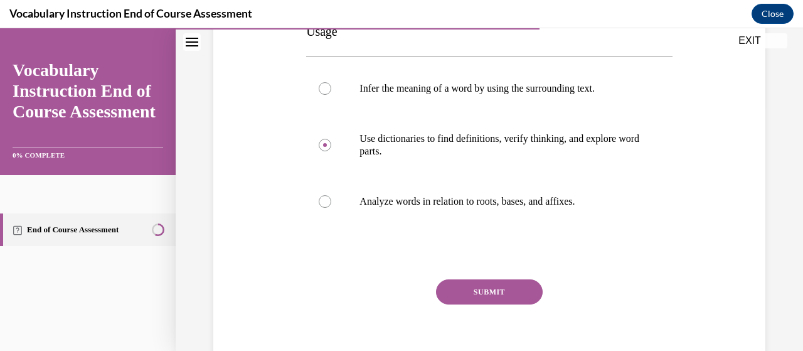
click at [490, 292] on button "SUBMIT" at bounding box center [489, 291] width 107 height 25
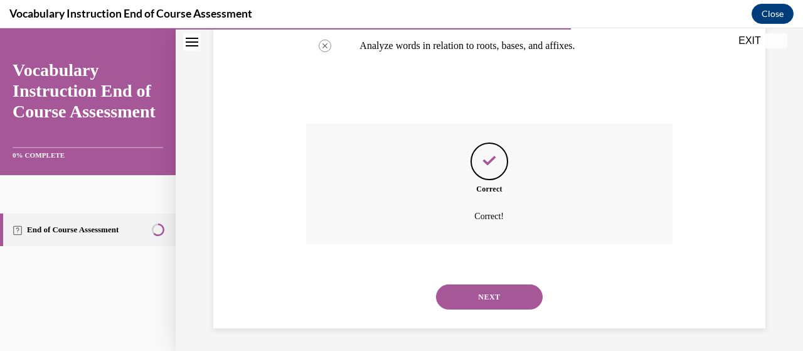
scroll to position [403, 0]
click at [490, 303] on button "NEXT" at bounding box center [489, 294] width 107 height 25
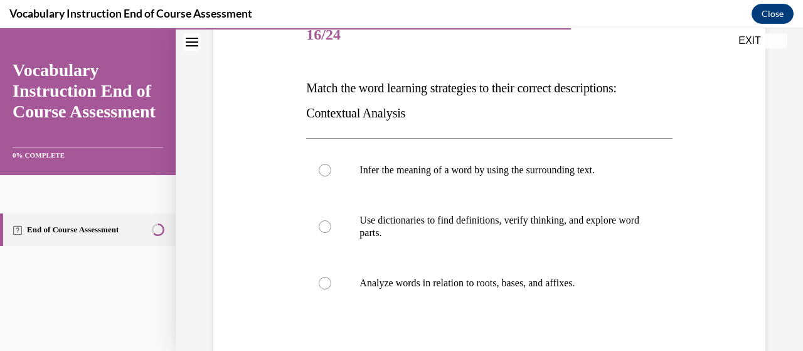
scroll to position [162, 0]
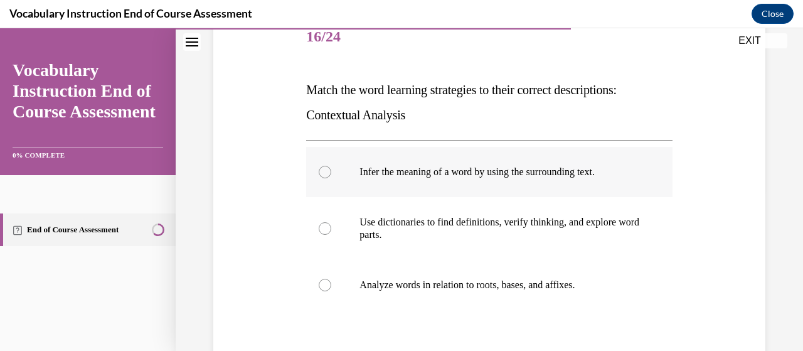
click at [508, 181] on label "Infer the meaning of a word by using the surrounding text." at bounding box center [489, 172] width 366 height 50
click at [331, 178] on input "Infer the meaning of a word by using the surrounding text." at bounding box center [325, 172] width 13 height 13
radio input "true"
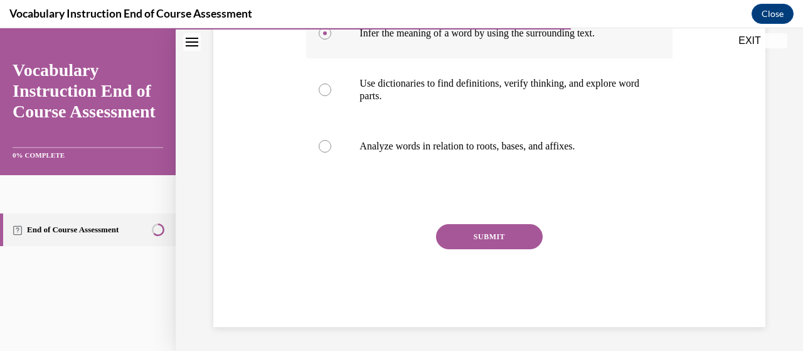
scroll to position [301, 0]
click at [507, 232] on button "SUBMIT" at bounding box center [489, 235] width 107 height 25
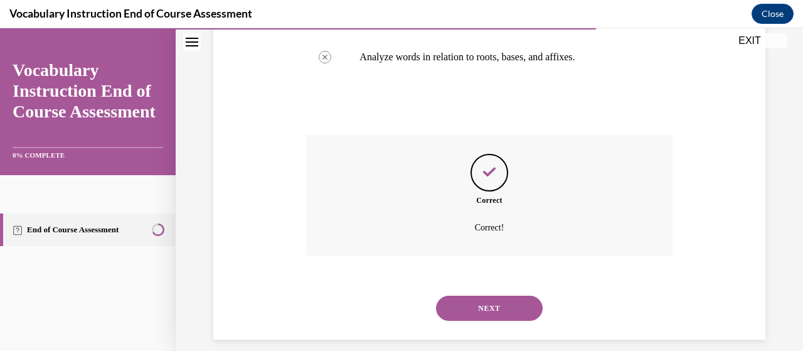
scroll to position [403, 0]
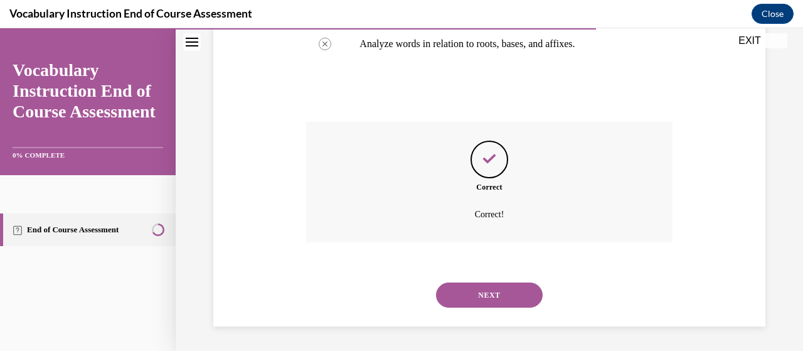
click at [497, 285] on button "NEXT" at bounding box center [489, 294] width 107 height 25
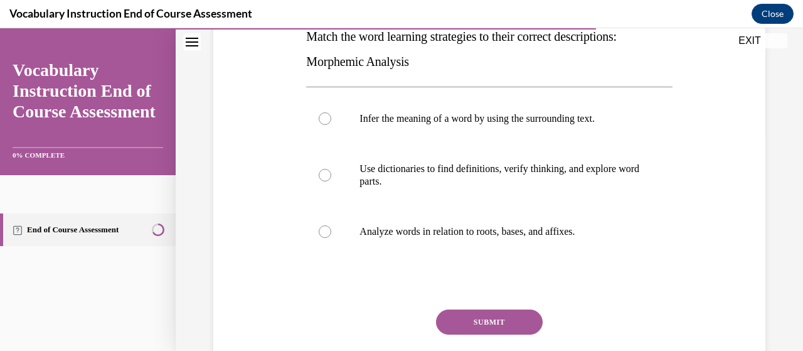
scroll to position [216, 0]
click at [483, 240] on label "Analyze words in relation to roots, bases, and affixes." at bounding box center [489, 231] width 366 height 50
click at [331, 237] on input "Analyze words in relation to roots, bases, and affixes." at bounding box center [325, 230] width 13 height 13
radio input "true"
click at [493, 320] on button "SUBMIT" at bounding box center [489, 320] width 107 height 25
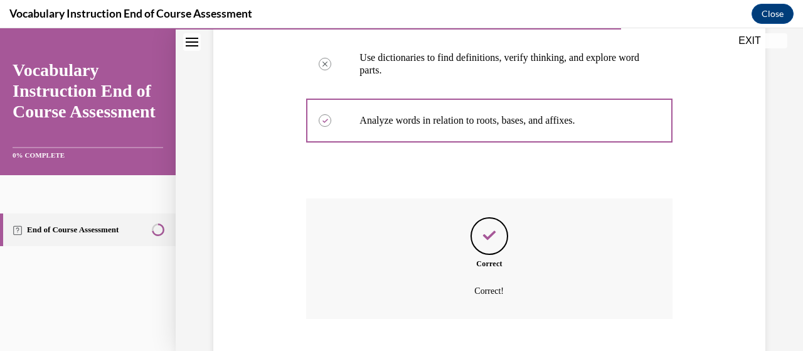
scroll to position [403, 0]
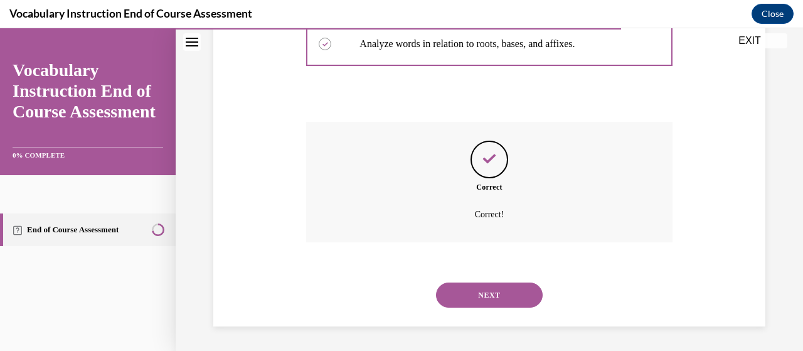
click at [497, 293] on button "NEXT" at bounding box center [489, 294] width 107 height 25
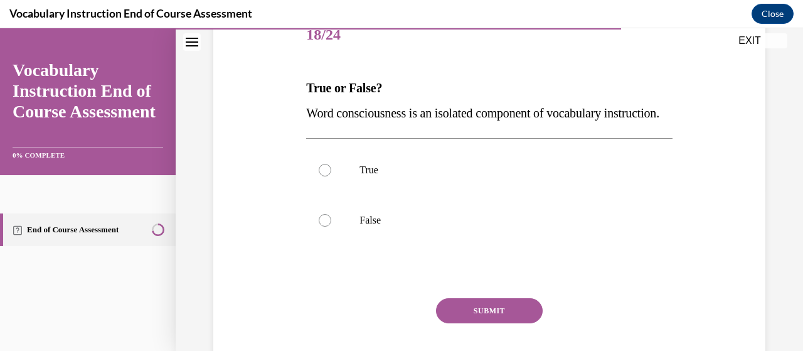
scroll to position [164, 0]
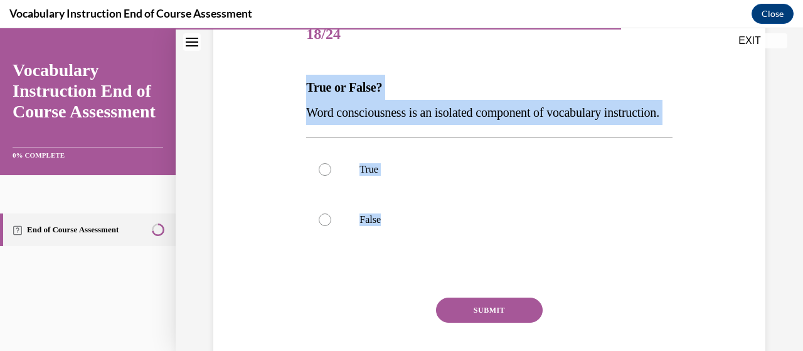
drag, startPoint x: 478, startPoint y: 277, endPoint x: 278, endPoint y: 88, distance: 275.0
click at [278, 88] on div "Question 18/24 True or False? Word consciousness is an isolated component of vo…" at bounding box center [489, 186] width 558 height 428
click at [372, 226] on p "False" at bounding box center [499, 219] width 281 height 13
click at [331, 226] on input "False" at bounding box center [325, 219] width 13 height 13
radio input "true"
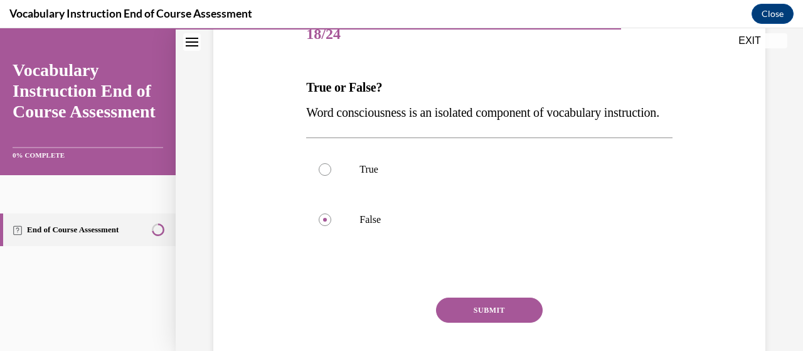
click at [474, 322] on button "SUBMIT" at bounding box center [489, 309] width 107 height 25
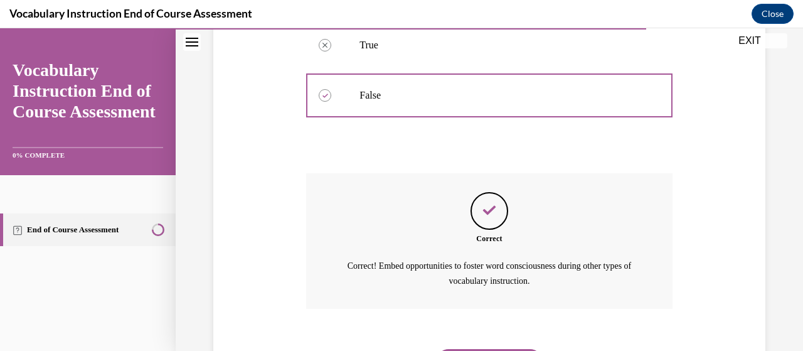
scroll to position [379, 0]
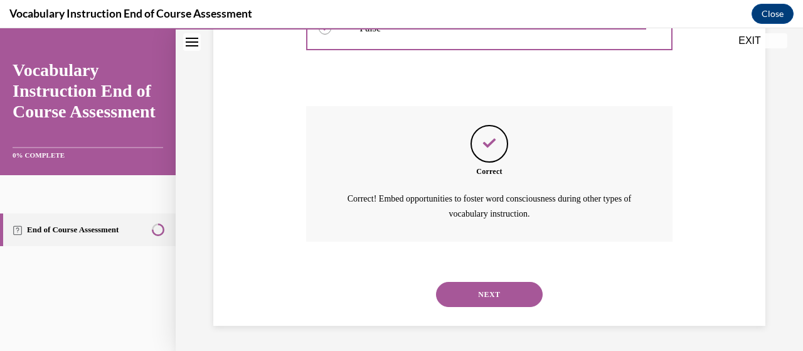
click at [495, 298] on button "NEXT" at bounding box center [489, 294] width 107 height 25
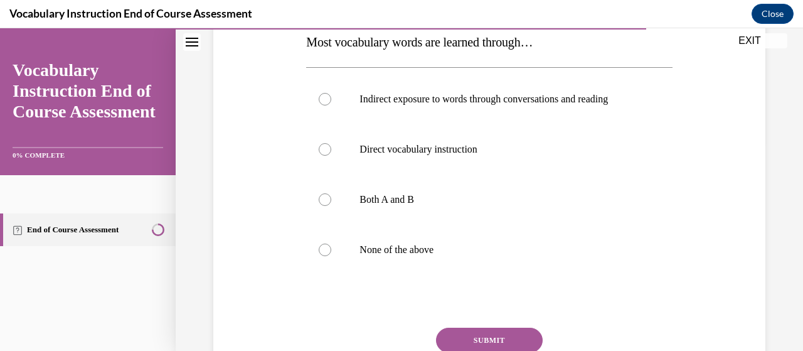
scroll to position [208, 0]
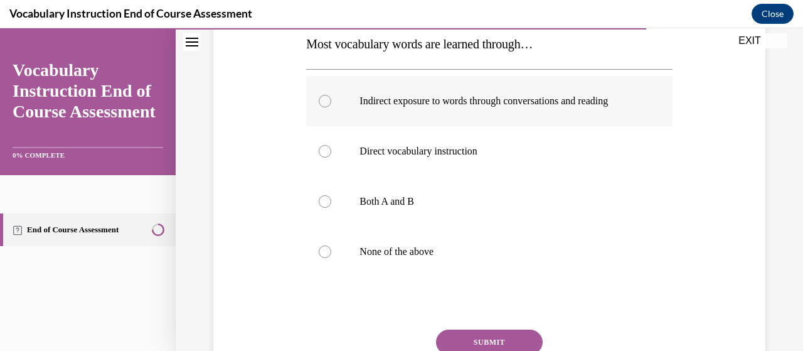
click at [501, 109] on label "Indirect exposure to words through conversations and reading" at bounding box center [489, 101] width 366 height 50
click at [331, 107] on input "Indirect exposure to words through conversations and reading" at bounding box center [325, 101] width 13 height 13
radio input "true"
click at [493, 337] on button "SUBMIT" at bounding box center [489, 341] width 107 height 25
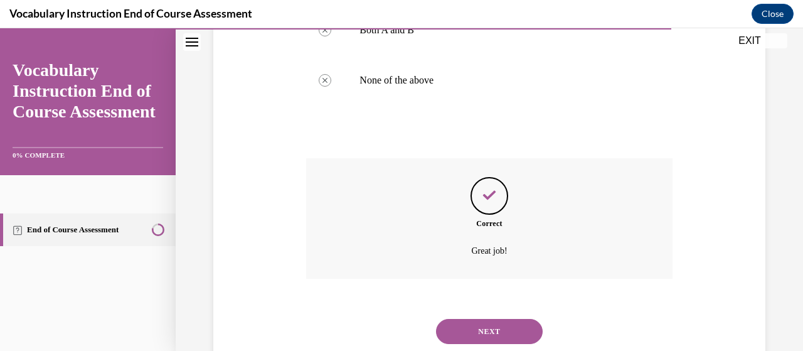
scroll to position [415, 0]
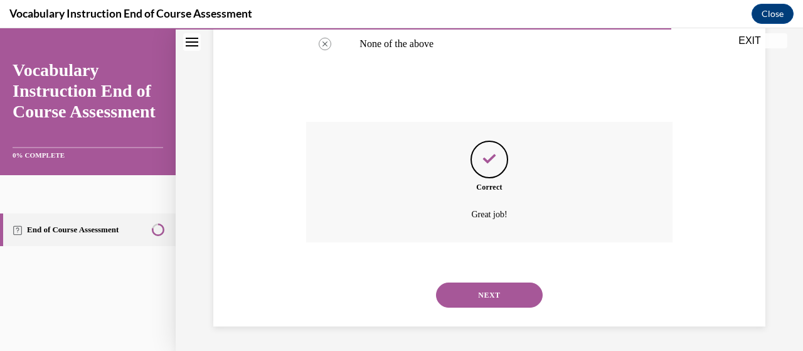
click at [472, 292] on button "NEXT" at bounding box center [489, 294] width 107 height 25
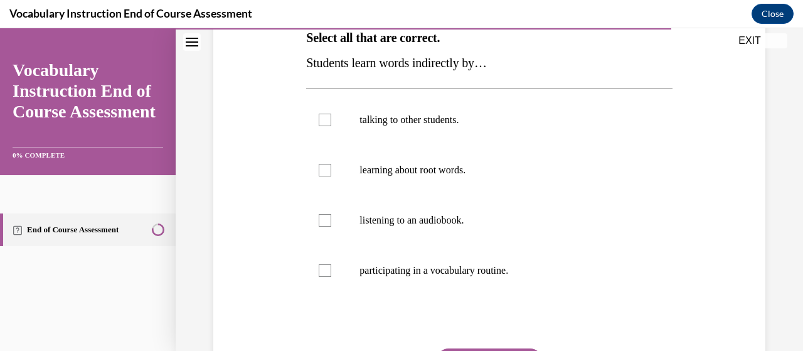
scroll to position [213, 0]
click at [435, 278] on label "participating in a vocabulary routine." at bounding box center [489, 271] width 366 height 50
click at [331, 277] on input "participating in a vocabulary routine." at bounding box center [325, 271] width 13 height 13
checkbox input "true"
click at [399, 159] on label "learning about root words." at bounding box center [489, 170] width 366 height 50
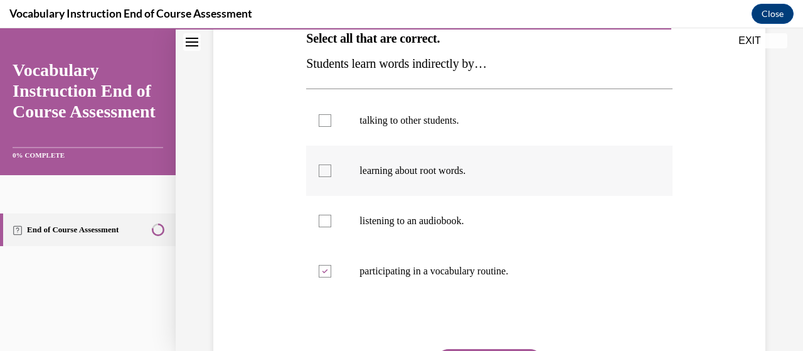
click at [331, 164] on input "learning about root words." at bounding box center [325, 170] width 13 height 13
checkbox input "true"
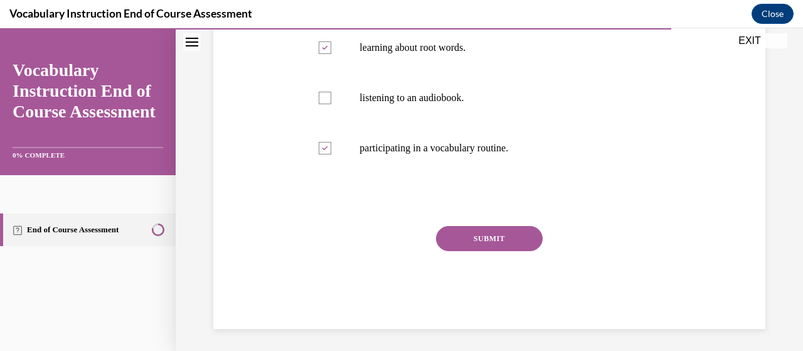
click at [465, 226] on button "SUBMIT" at bounding box center [489, 238] width 107 height 25
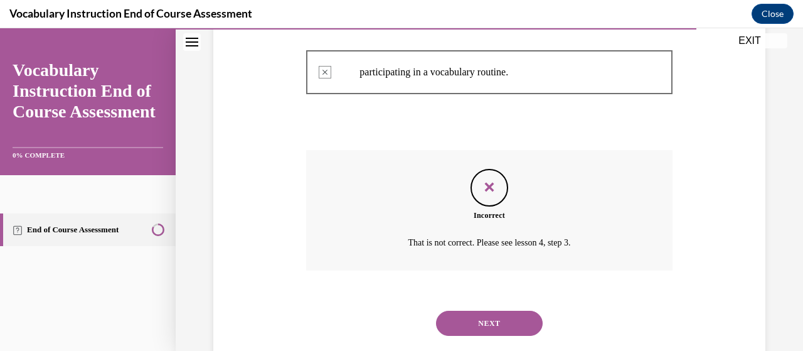
scroll to position [411, 0]
click at [480, 319] on button "NEXT" at bounding box center [489, 323] width 107 height 25
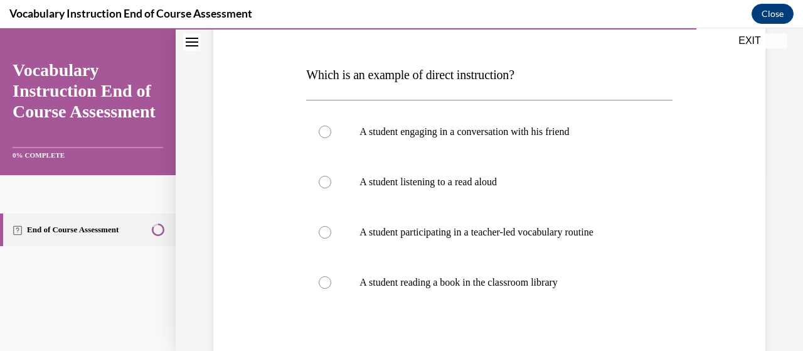
scroll to position [175, 0]
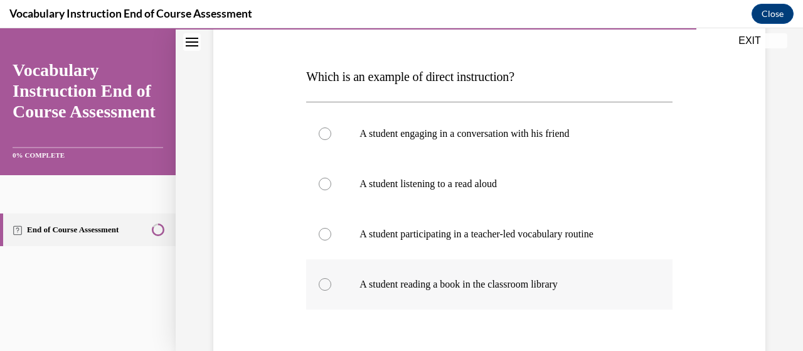
click at [503, 295] on label "A student reading a book in the classroom library" at bounding box center [489, 284] width 366 height 50
click at [331, 290] on input "A student reading a book in the classroom library" at bounding box center [325, 284] width 13 height 13
radio input "true"
click at [500, 253] on label "A student participating in a teacher-led vocabulary routine" at bounding box center [489, 234] width 366 height 50
click at [331, 240] on input "A student participating in a teacher-led vocabulary routine" at bounding box center [325, 234] width 13 height 13
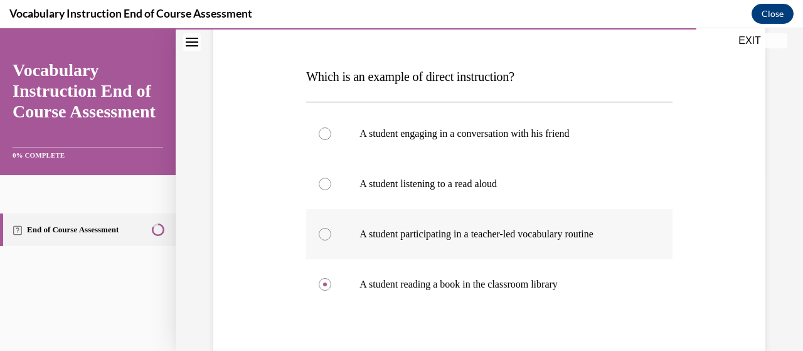
radio input "true"
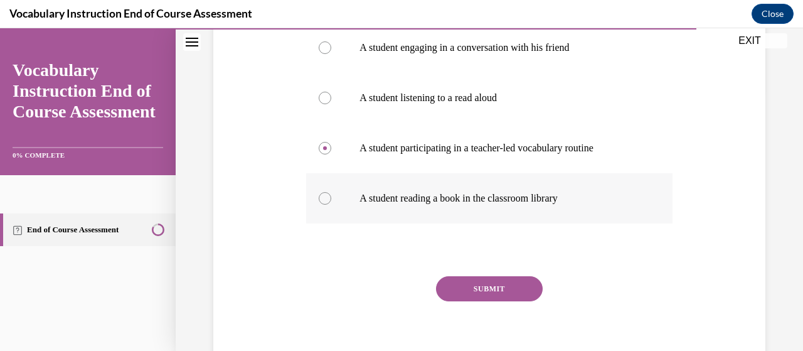
scroll to position [262, 0]
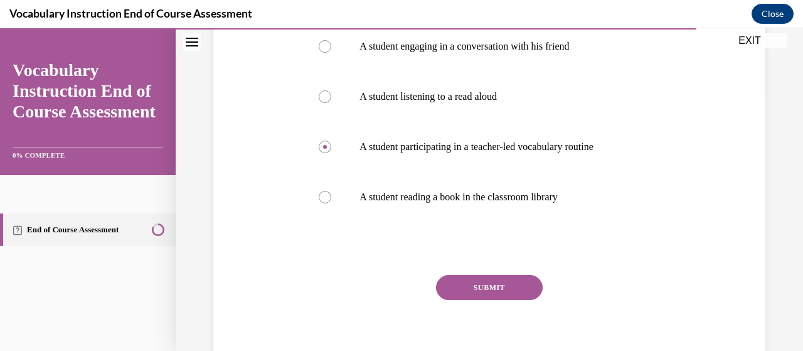
click at [485, 278] on button "SUBMIT" at bounding box center [489, 287] width 107 height 25
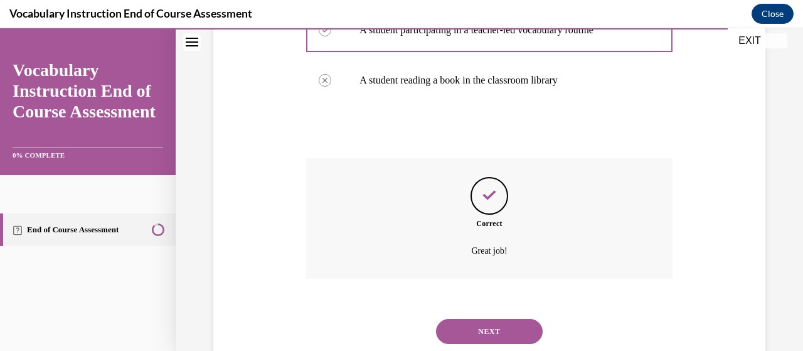
scroll to position [415, 0]
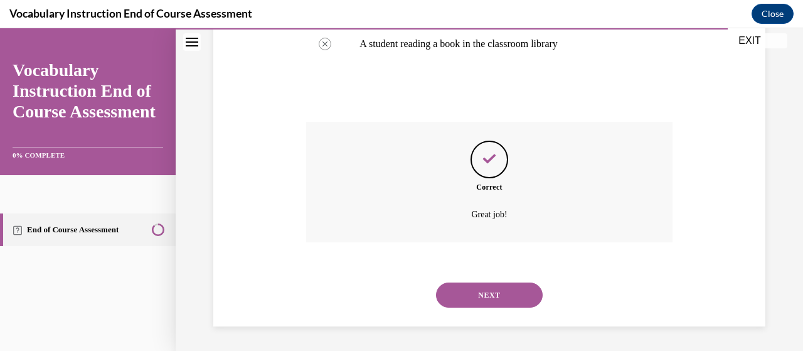
click at [490, 307] on button "NEXT" at bounding box center [489, 294] width 107 height 25
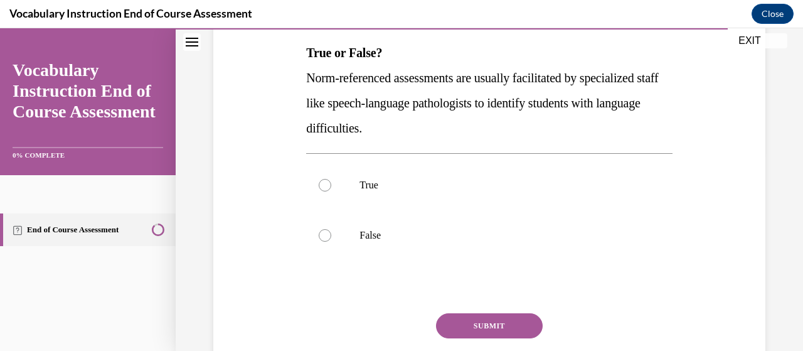
scroll to position [198, 0]
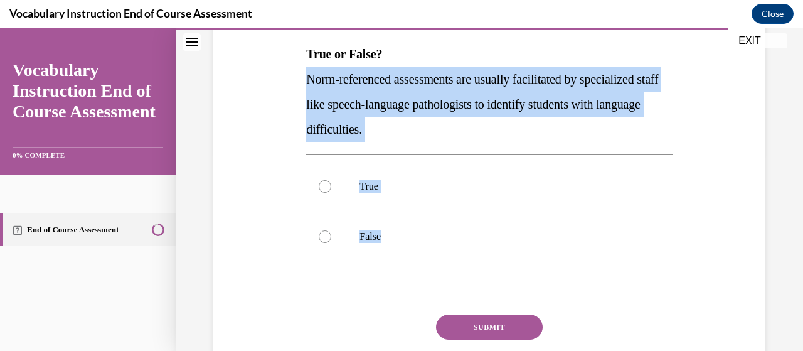
drag, startPoint x: 466, startPoint y: 269, endPoint x: 298, endPoint y: 68, distance: 262.1
click at [298, 68] on div "Question 22/24 True or False? Norm-referenced assessments are usually facilitat…" at bounding box center [489, 178] width 558 height 478
click at [355, 191] on label "True" at bounding box center [489, 186] width 366 height 50
click at [331, 191] on input "True" at bounding box center [325, 186] width 13 height 13
radio input "true"
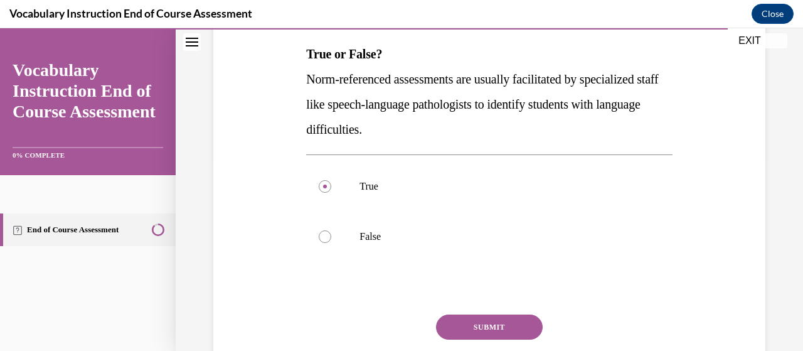
click at [481, 328] on button "SUBMIT" at bounding box center [489, 326] width 107 height 25
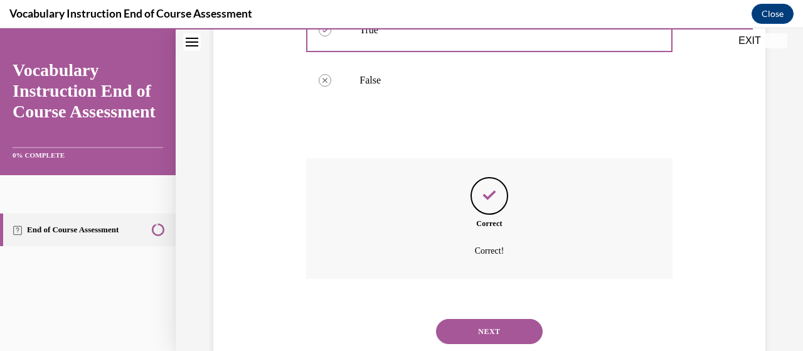
scroll to position [390, 0]
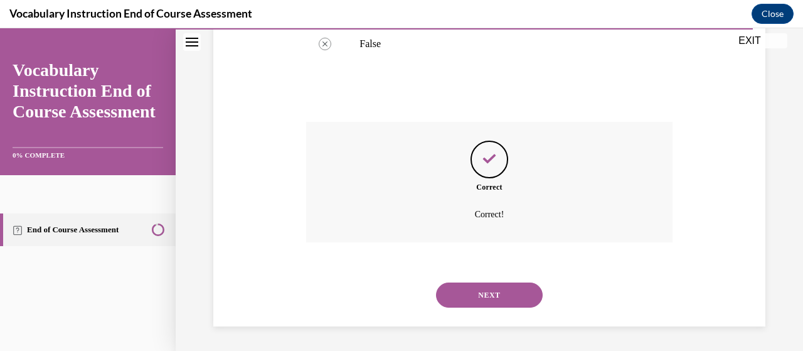
click at [515, 300] on button "NEXT" at bounding box center [489, 294] width 107 height 25
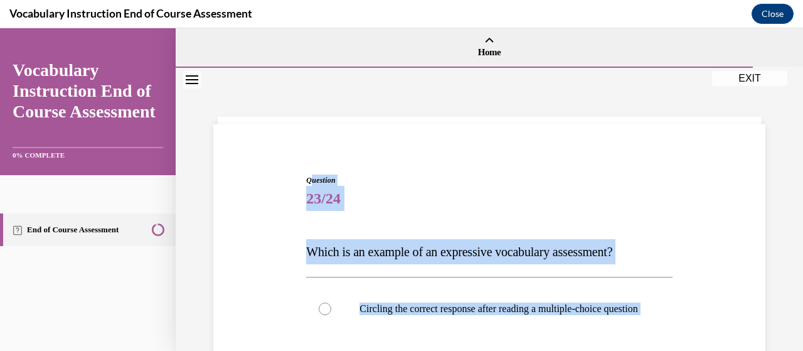
scroll to position [0, 0]
drag, startPoint x: 574, startPoint y: 285, endPoint x: 298, endPoint y: 215, distance: 284.1
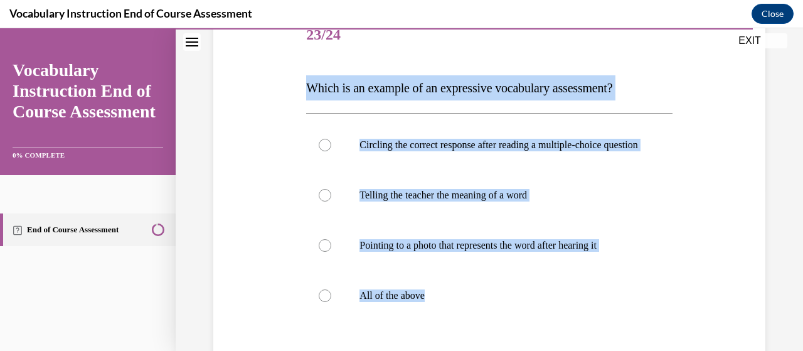
scroll to position [174, 0]
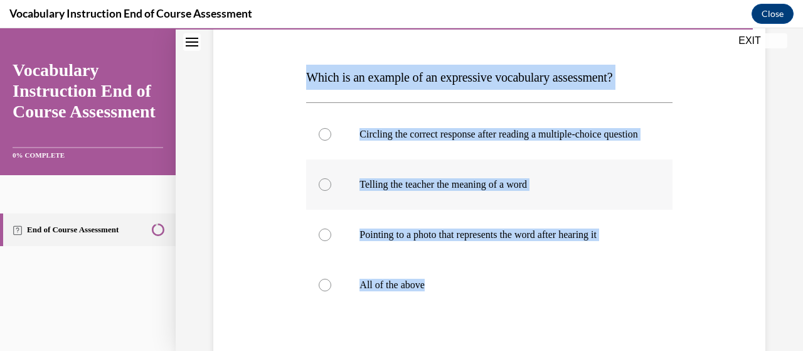
click at [514, 191] on p "Telling the teacher the meaning of a word" at bounding box center [499, 184] width 281 height 13
click at [331, 191] on input "Telling the teacher the meaning of a word" at bounding box center [325, 184] width 13 height 13
radio input "true"
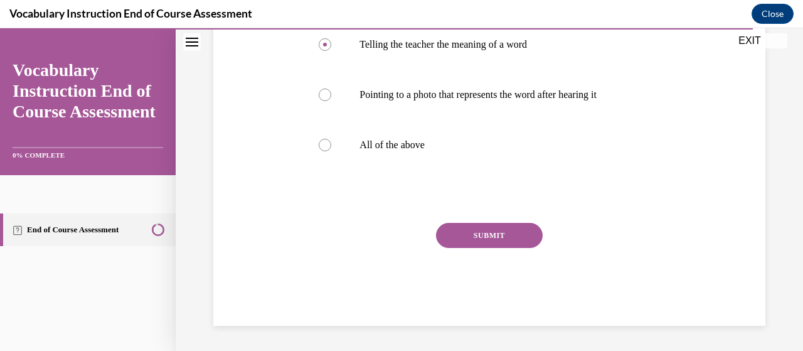
click at [509, 229] on button "SUBMIT" at bounding box center [489, 235] width 107 height 25
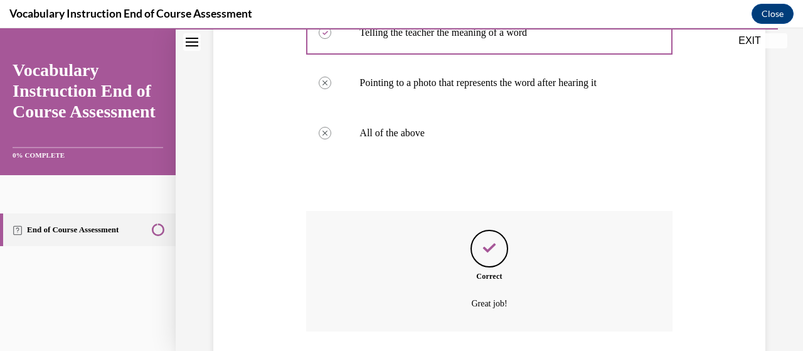
scroll to position [428, 0]
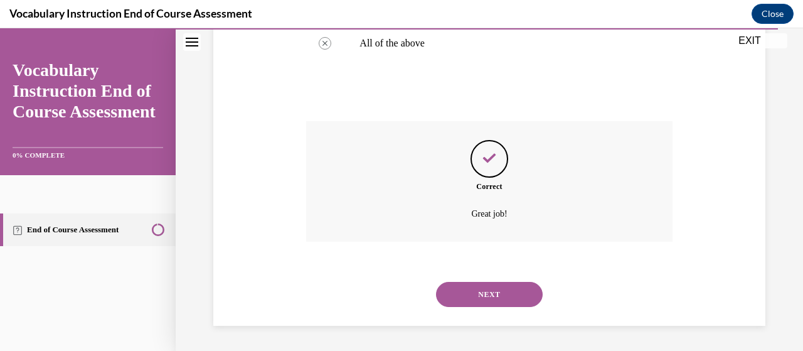
click at [494, 295] on button "NEXT" at bounding box center [489, 294] width 107 height 25
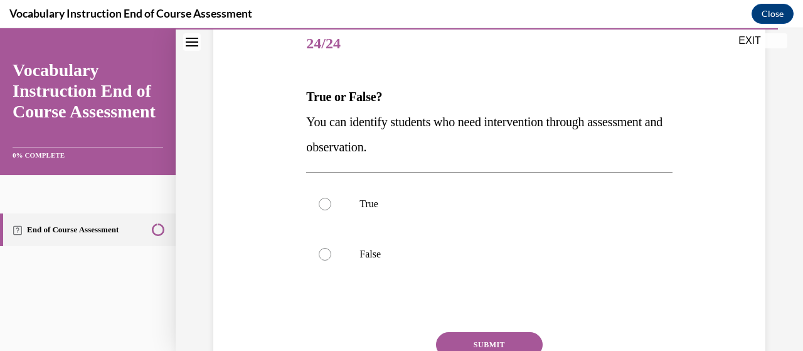
scroll to position [155, 0]
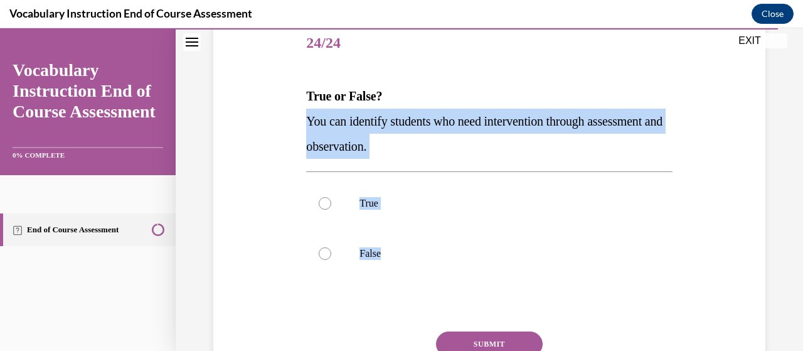
drag, startPoint x: 483, startPoint y: 297, endPoint x: 286, endPoint y: 111, distance: 271.0
click at [286, 111] on div "Question 24/24 True or False? You can identify students who need intervention t…" at bounding box center [489, 207] width 558 height 453
click at [357, 179] on label "True" at bounding box center [489, 203] width 366 height 50
click at [331, 197] on input "True" at bounding box center [325, 203] width 13 height 13
radio input "true"
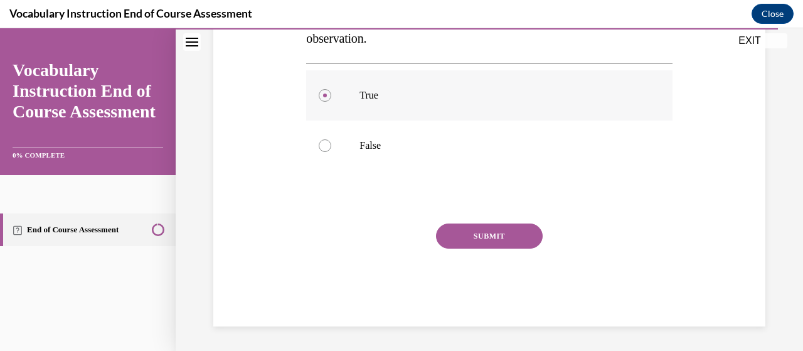
scroll to position [262, 0]
click at [455, 224] on div "Question 24/24 True or False? You can identify students who need intervention t…" at bounding box center [489, 119] width 366 height 415
click at [455, 228] on button "SUBMIT" at bounding box center [489, 236] width 107 height 25
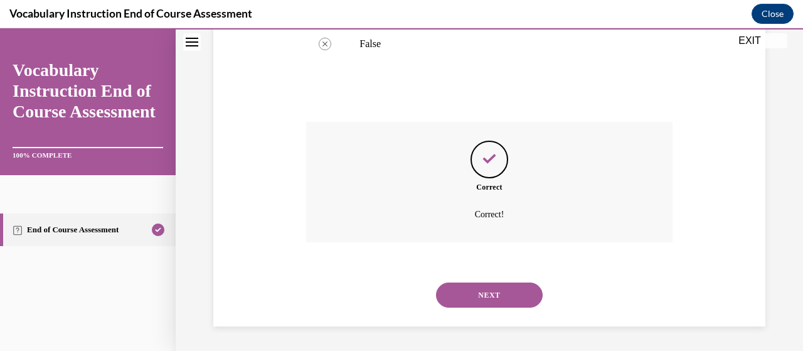
click at [492, 307] on button "NEXT" at bounding box center [489, 294] width 107 height 25
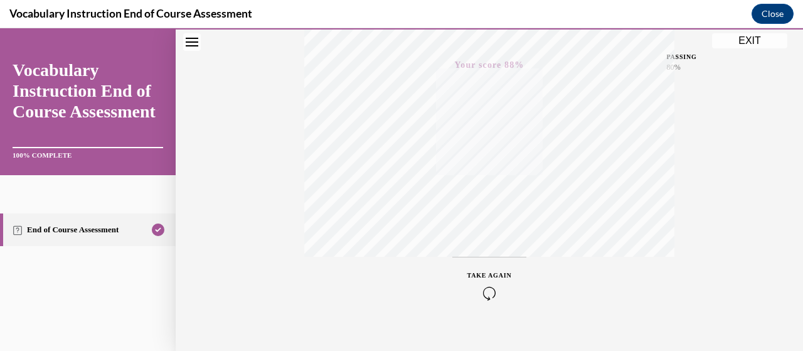
scroll to position [320, 0]
click at [744, 45] on button "EXIT" at bounding box center [749, 40] width 75 height 15
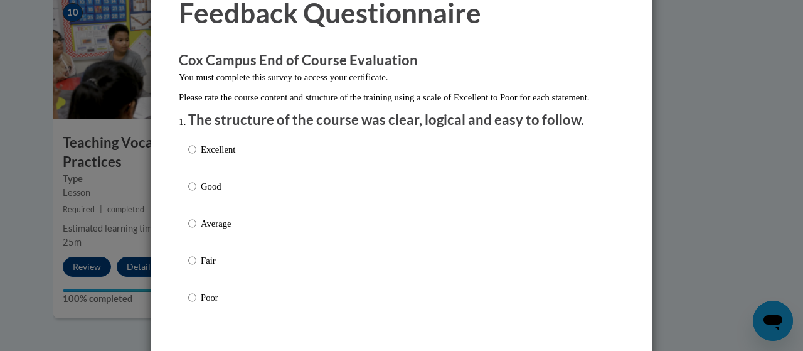
scroll to position [65, 0]
click at [228, 155] on p "Excellent" at bounding box center [218, 149] width 34 height 14
click at [196, 155] on input "Excellent" at bounding box center [192, 149] width 8 height 14
radio input "true"
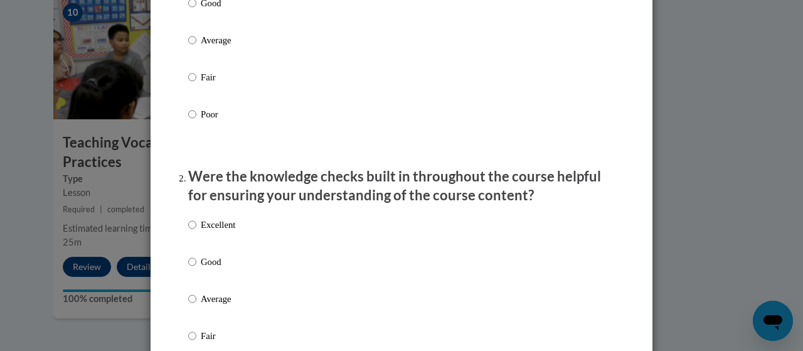
scroll to position [250, 0]
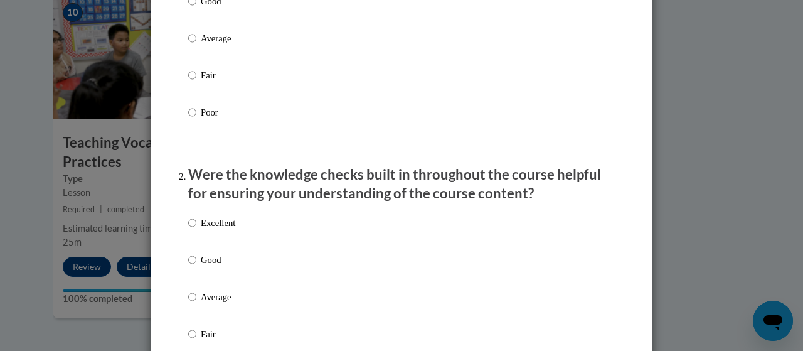
click at [228, 229] on p "Excellent" at bounding box center [218, 223] width 34 height 14
click at [196, 229] on input "Excellent" at bounding box center [192, 223] width 8 height 14
radio input "true"
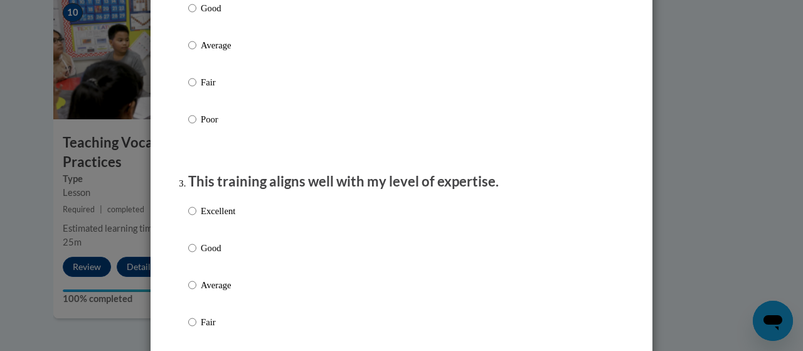
scroll to position [504, 0]
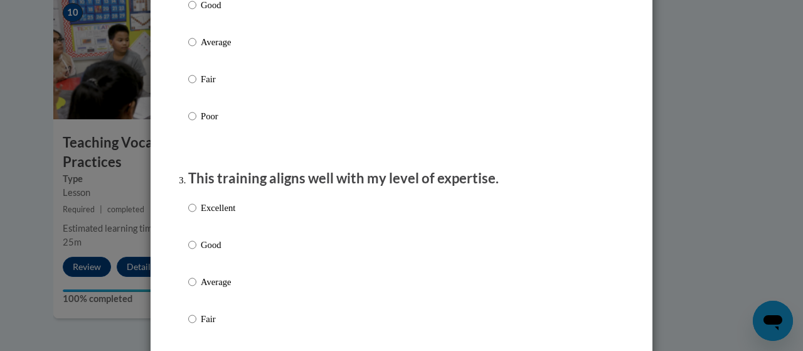
click at [227, 232] on label "Excellent" at bounding box center [211, 218] width 47 height 34
click at [196, 214] on input "Excellent" at bounding box center [192, 208] width 8 height 14
radio input "true"
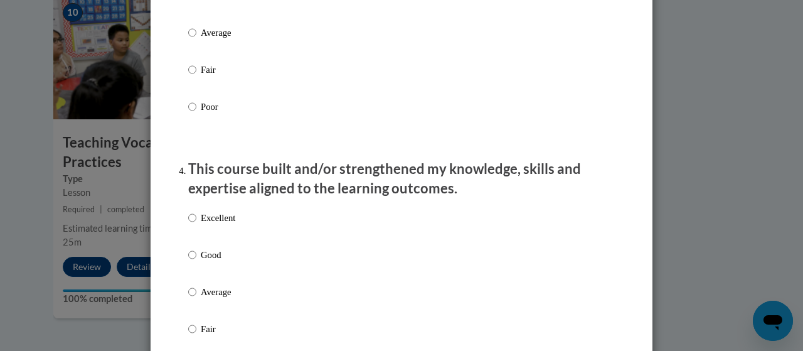
click at [227, 224] on p "Excellent" at bounding box center [218, 218] width 34 height 14
click at [196, 224] on input "Excellent" at bounding box center [192, 218] width 8 height 14
radio input "true"
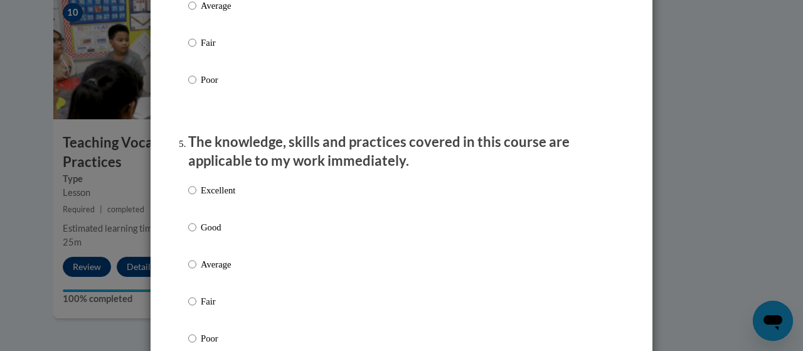
click at [224, 197] on p "Excellent" at bounding box center [218, 190] width 34 height 14
click at [196, 197] on input "Excellent" at bounding box center [192, 190] width 8 height 14
radio input "true"
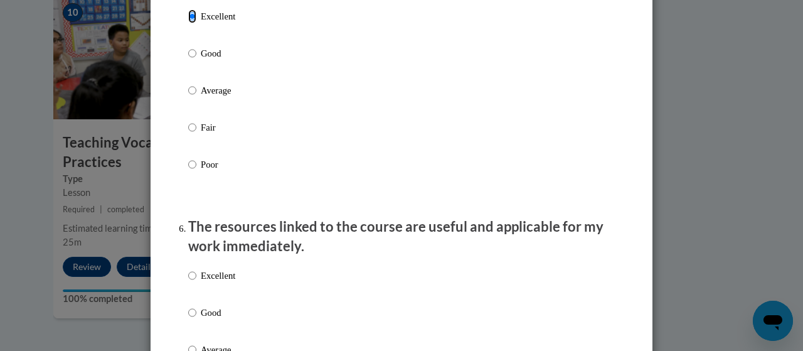
scroll to position [1222, 0]
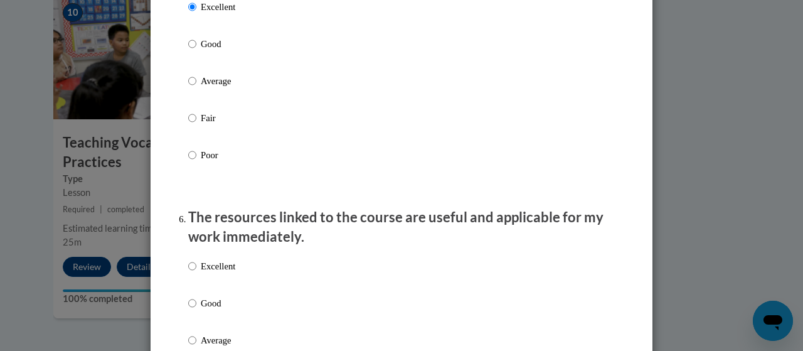
click at [218, 273] on p "Excellent" at bounding box center [218, 266] width 34 height 14
click at [196, 273] on input "Excellent" at bounding box center [192, 266] width 8 height 14
radio input "true"
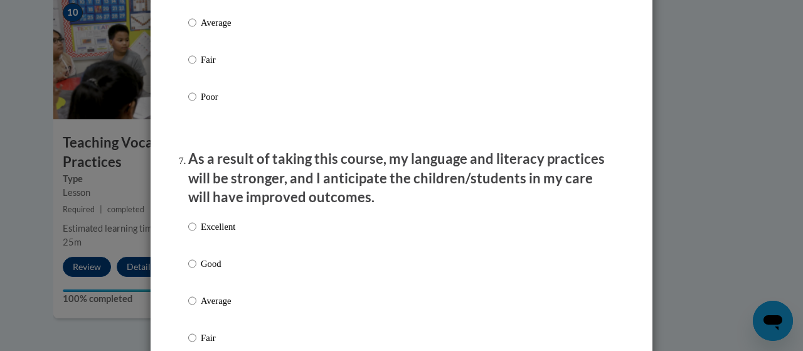
click at [218, 270] on p "Good" at bounding box center [218, 263] width 34 height 14
click at [196, 270] on input "Good" at bounding box center [192, 263] width 8 height 14
radio input "true"
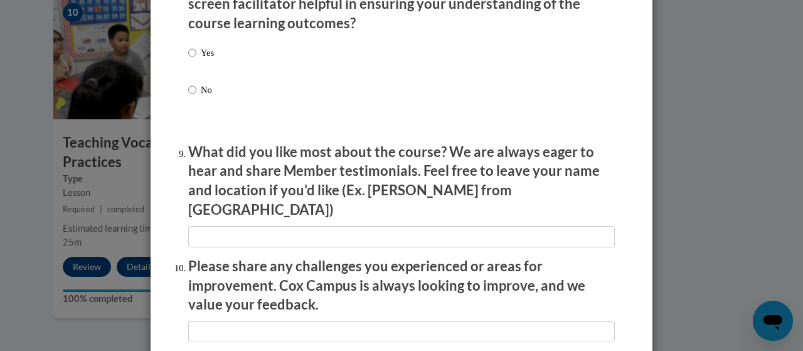
scroll to position [2018, 0]
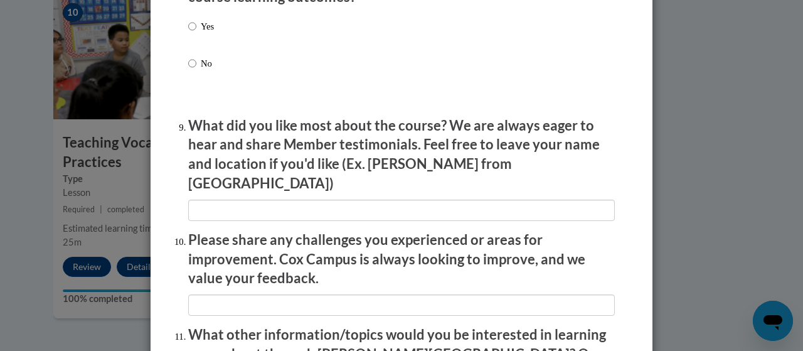
click at [204, 33] on p "Yes" at bounding box center [207, 26] width 13 height 14
click at [196, 33] on input "Yes" at bounding box center [192, 26] width 8 height 14
radio input "true"
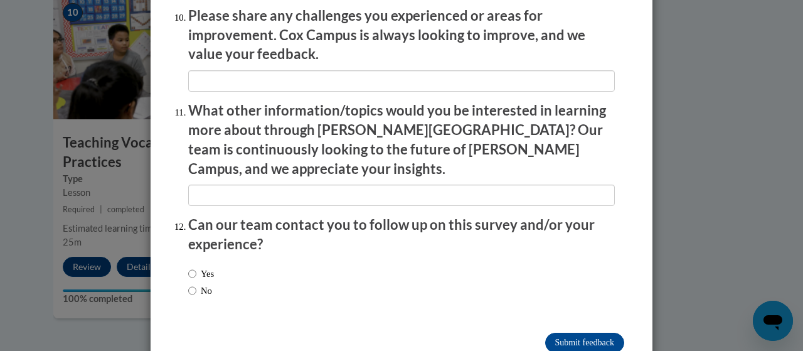
scroll to position [2256, 0]
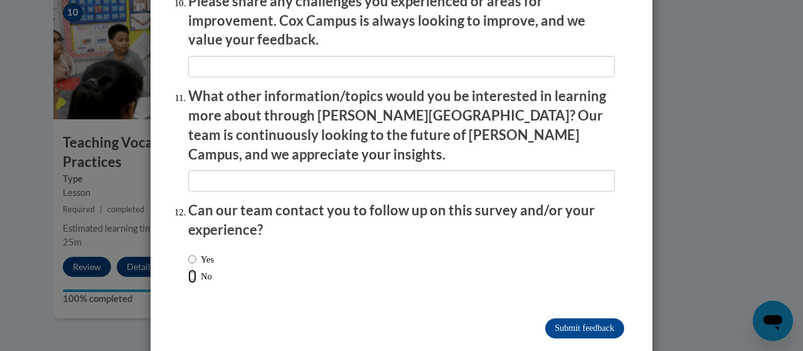
click at [190, 269] on input "No" at bounding box center [192, 276] width 8 height 14
radio input "true"
click at [601, 318] on input "Submit feedback" at bounding box center [584, 328] width 79 height 20
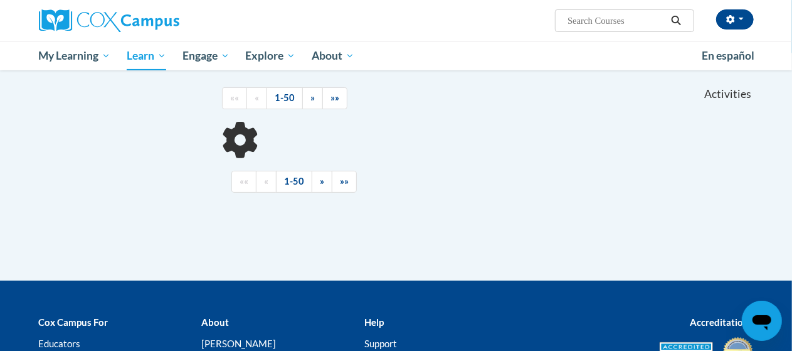
scroll to position [135, 0]
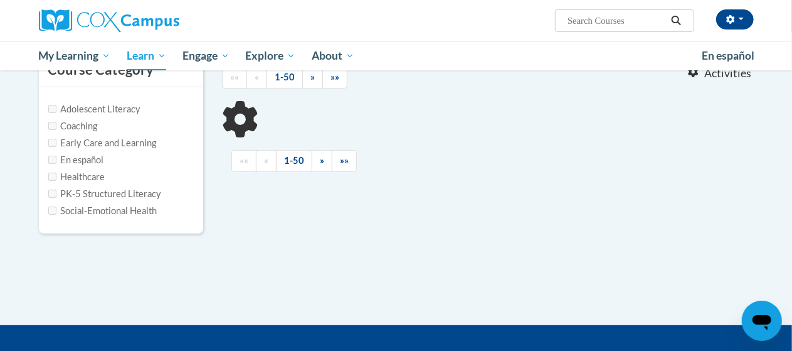
click at [534, 155] on ul "«« « 1-50 » »»" at bounding box center [487, 161] width 513 height 22
type input "reading"
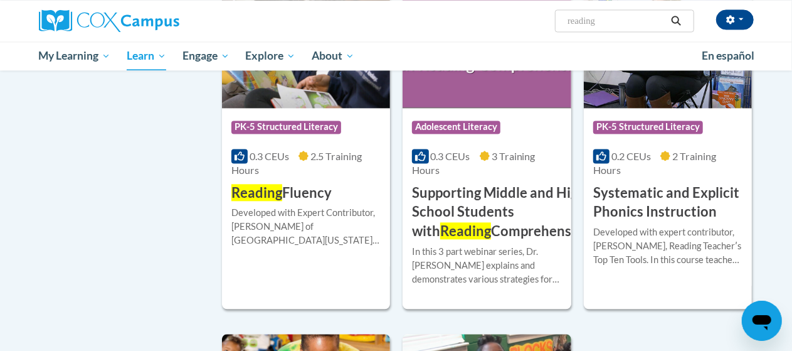
scroll to position [1302, 0]
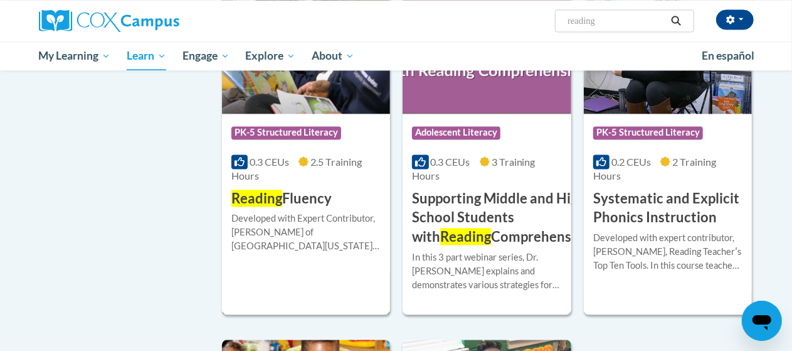
click at [327, 208] on div "More Info Enroll Developed with Expert Contributor, [PERSON_NAME] of [GEOGRAPHI…" at bounding box center [306, 240] width 168 height 64
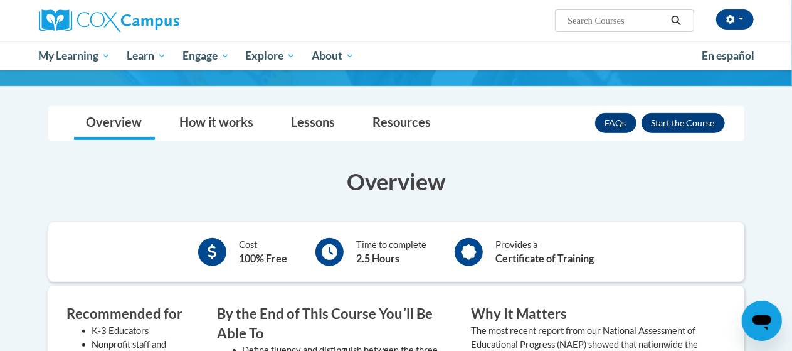
scroll to position [205, 0]
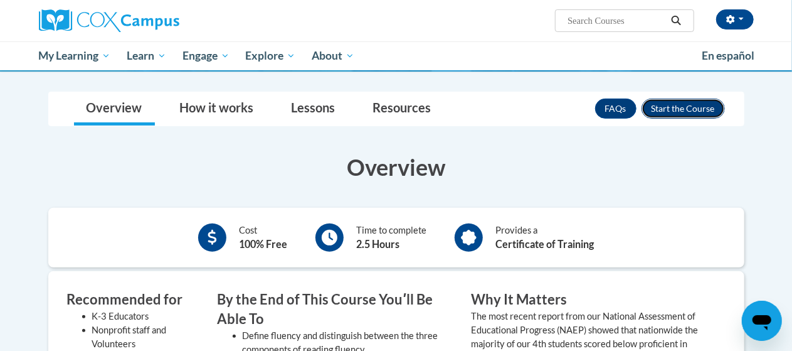
click at [668, 98] on button "Enroll" at bounding box center [682, 108] width 83 height 20
click at [243, 329] on li "Define fluency and distinguish between the three components of reading fluency." at bounding box center [348, 343] width 210 height 28
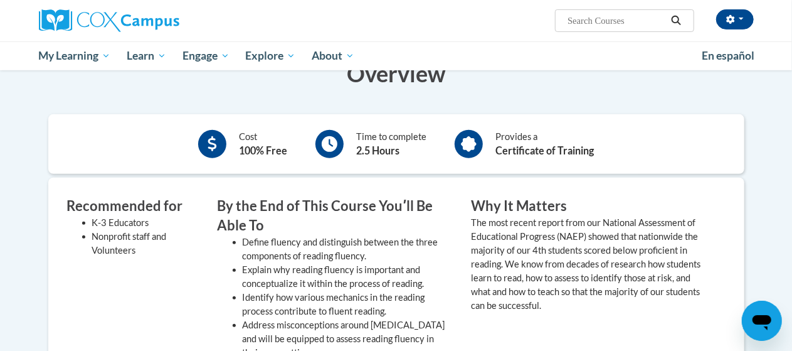
scroll to position [298, 0]
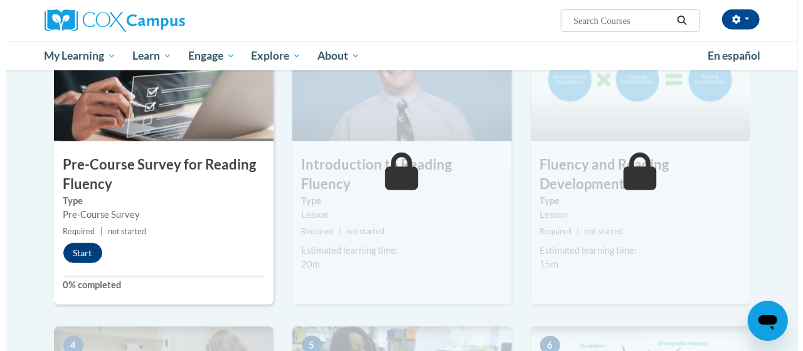
scroll to position [317, 0]
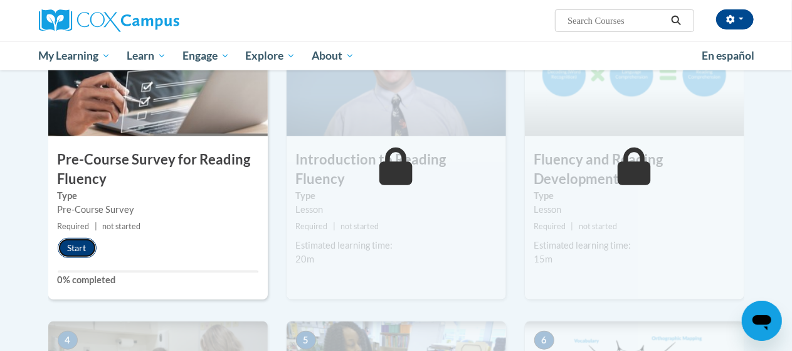
click at [69, 241] on button "Start" at bounding box center [77, 248] width 39 height 20
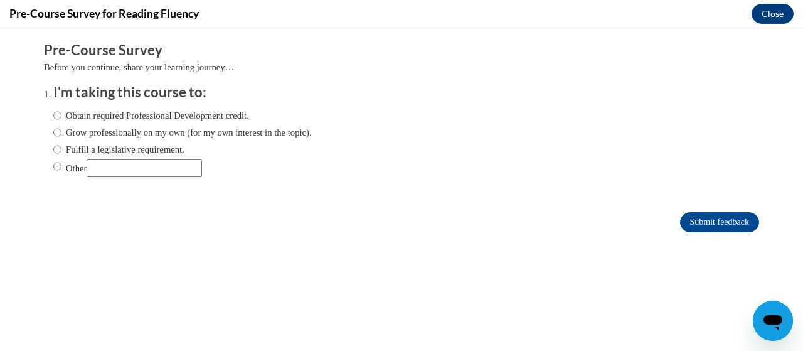
scroll to position [0, 0]
click at [144, 116] on label "Obtain required Professional Development credit." at bounding box center [151, 115] width 196 height 14
click at [61, 116] on input "Obtain required Professional Development credit." at bounding box center [57, 115] width 8 height 14
radio input "true"
click at [706, 221] on input "Submit feedback" at bounding box center [719, 222] width 79 height 20
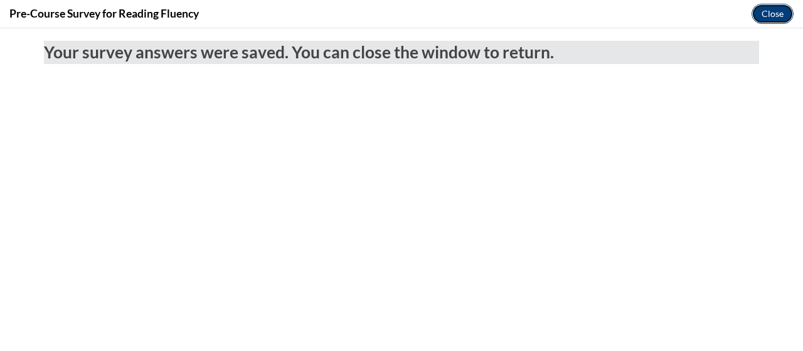
drag, startPoint x: 774, startPoint y: 15, endPoint x: 772, endPoint y: 42, distance: 27.0
click at [774, 15] on button "Close" at bounding box center [772, 14] width 42 height 20
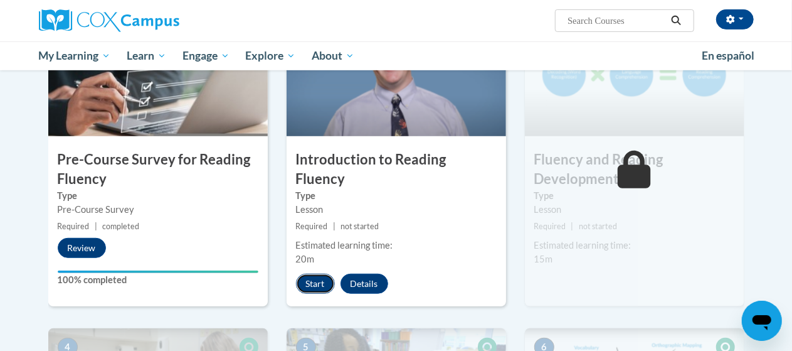
click at [325, 273] on button "Start" at bounding box center [315, 283] width 39 height 20
